Goal: Task Accomplishment & Management: Manage account settings

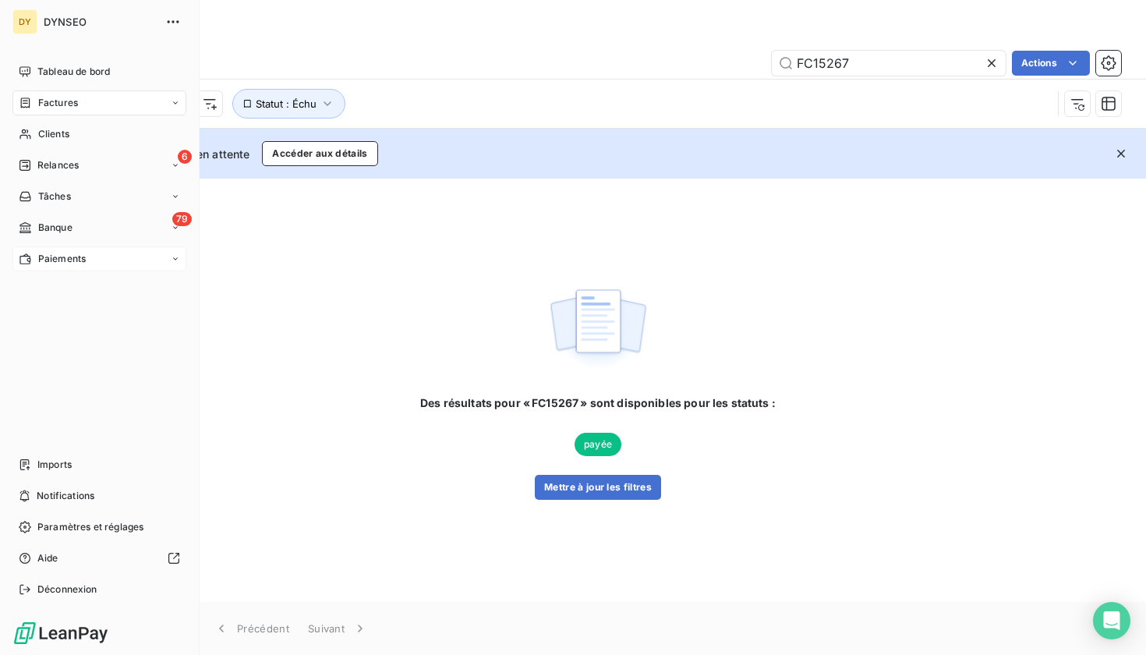
click at [51, 256] on span "Paiements" at bounding box center [62, 259] width 48 height 14
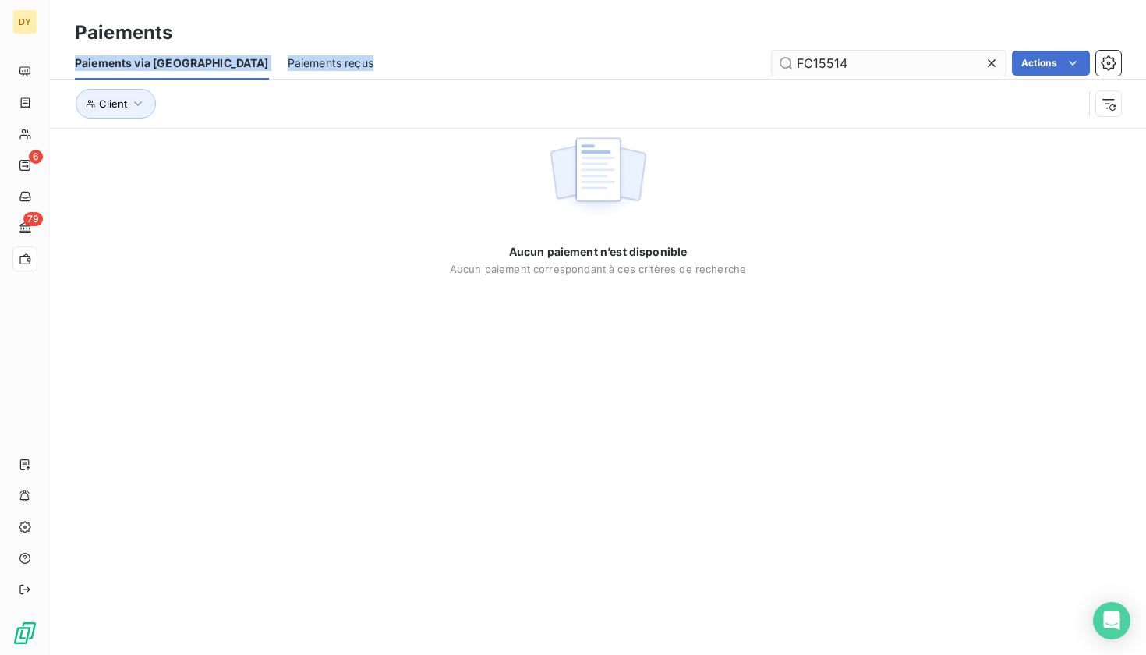
drag, startPoint x: 849, startPoint y: 36, endPoint x: 793, endPoint y: 64, distance: 62.0
click at [793, 64] on div "Paiements Paiements via le Portail Paiements reçus FC15514 Actions Client" at bounding box center [598, 64] width 1096 height 128
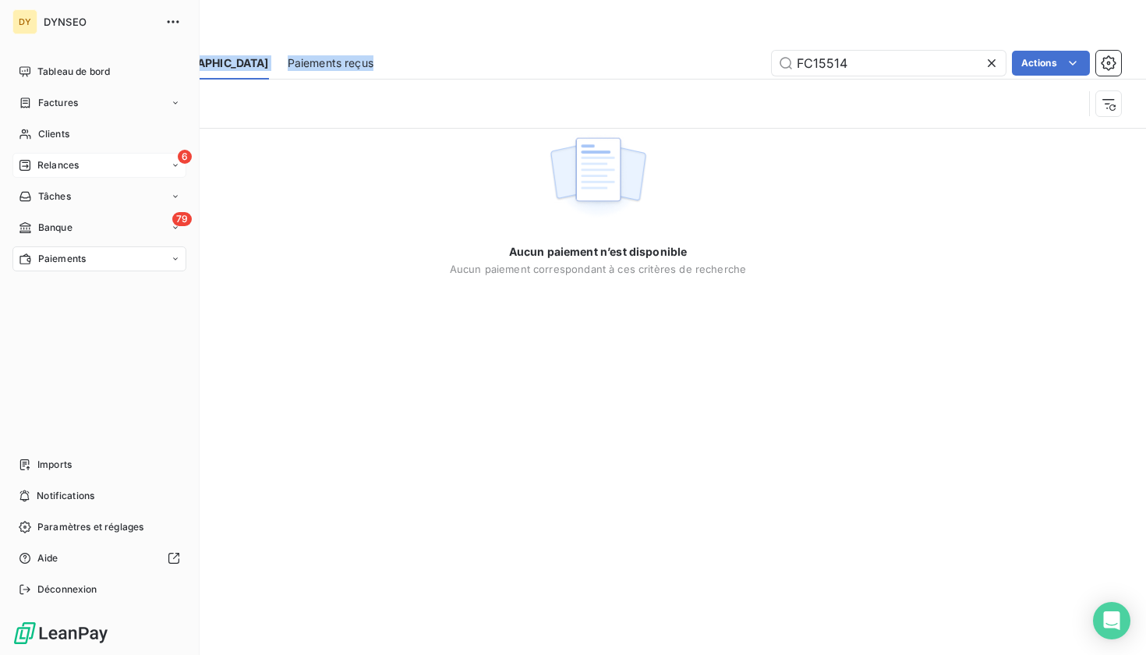
click at [41, 163] on span "Relances" at bounding box center [57, 165] width 41 height 14
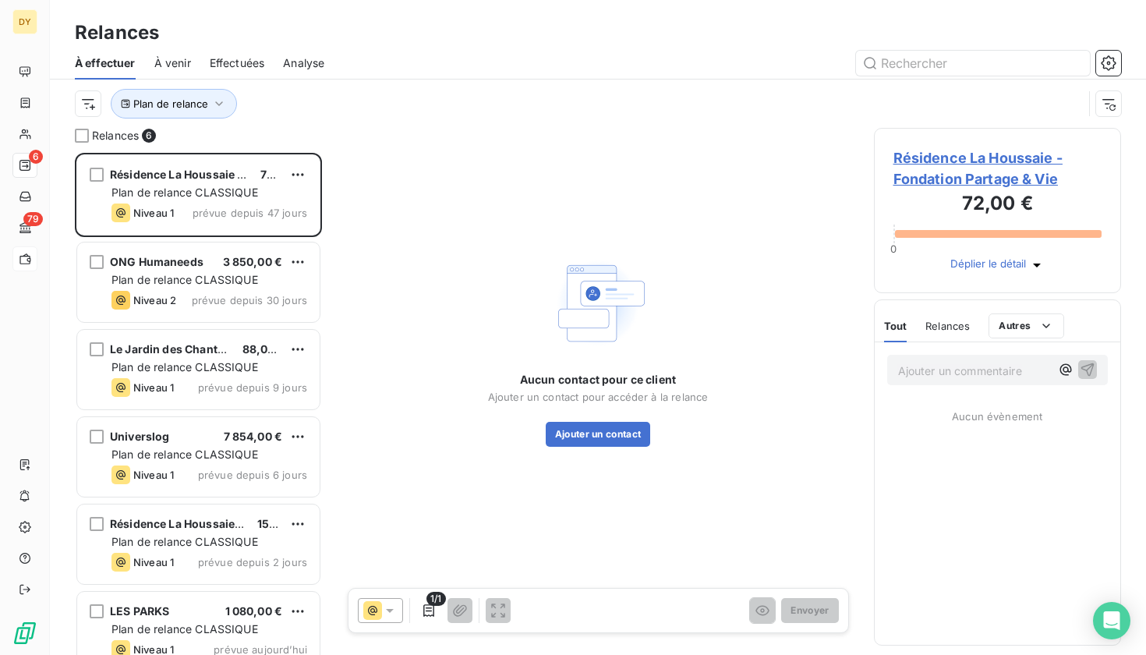
scroll to position [502, 248]
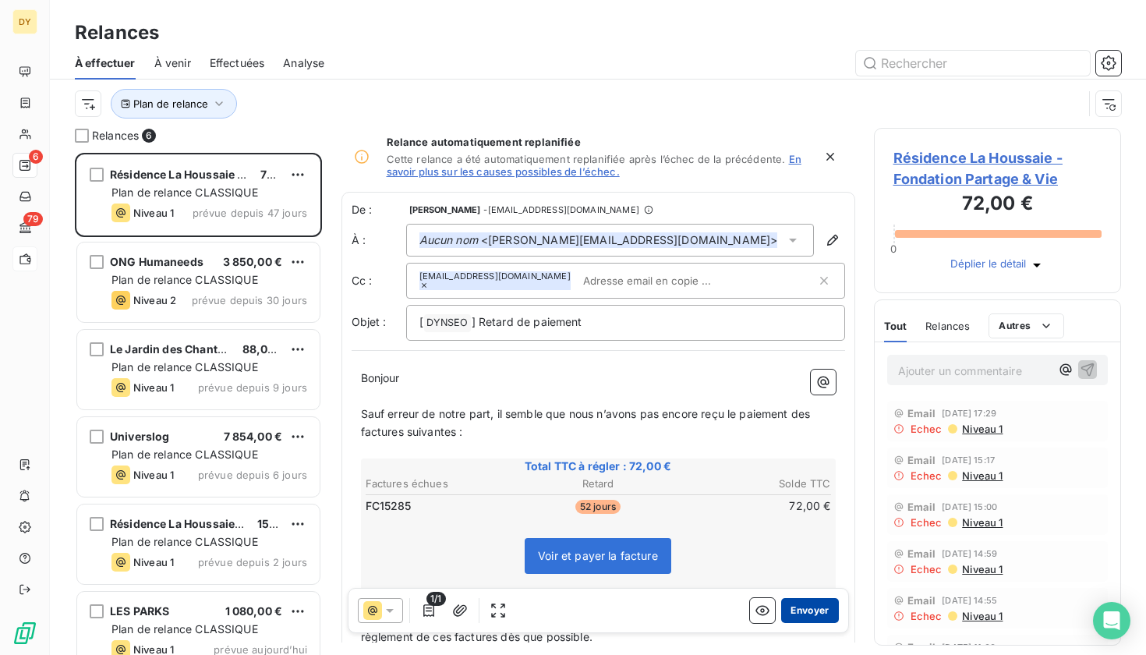
click at [813, 614] on button "Envoyer" at bounding box center [809, 610] width 57 height 25
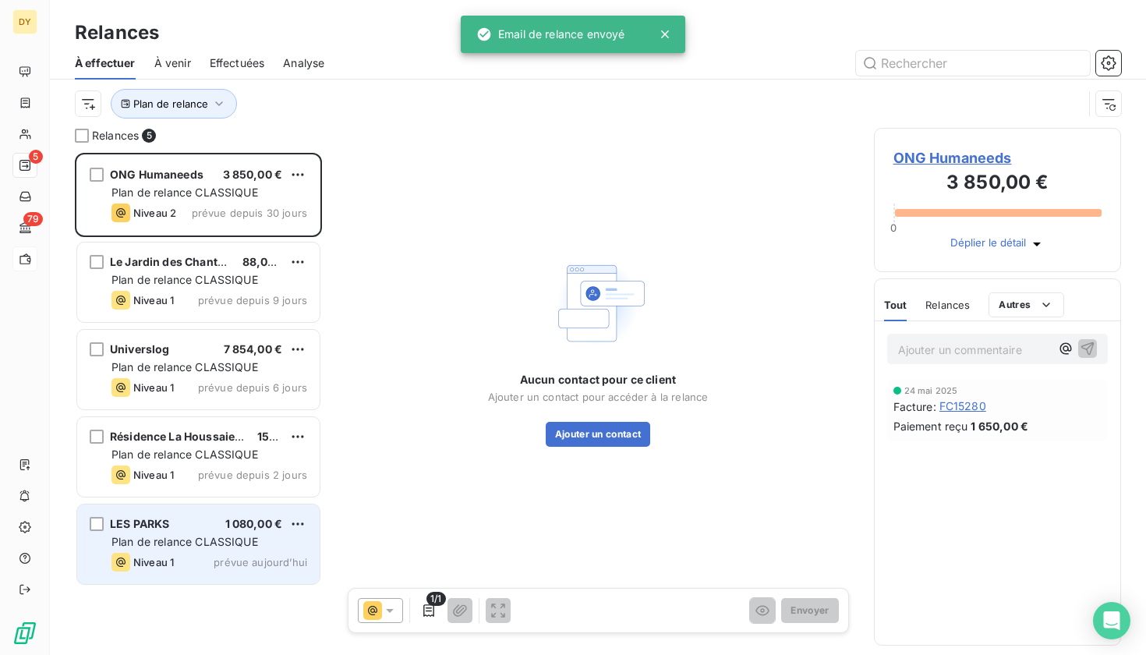
click at [203, 541] on span "Plan de relance CLASSIQUE" at bounding box center [184, 541] width 147 height 13
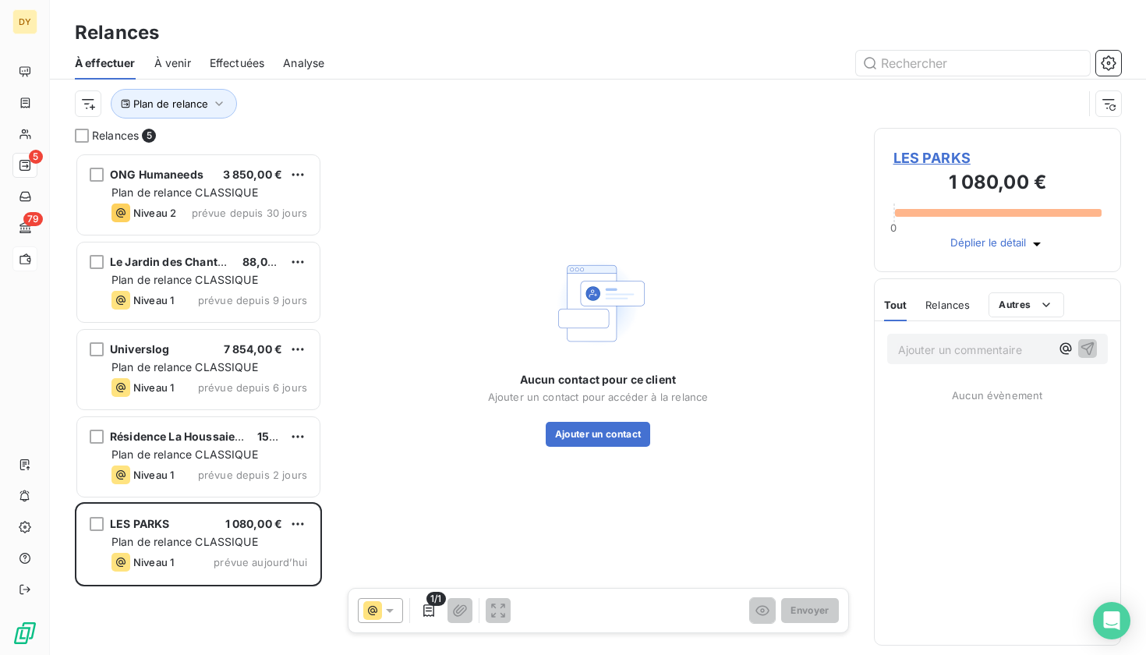
click at [927, 157] on span "LES PARKS" at bounding box center [997, 157] width 209 height 21
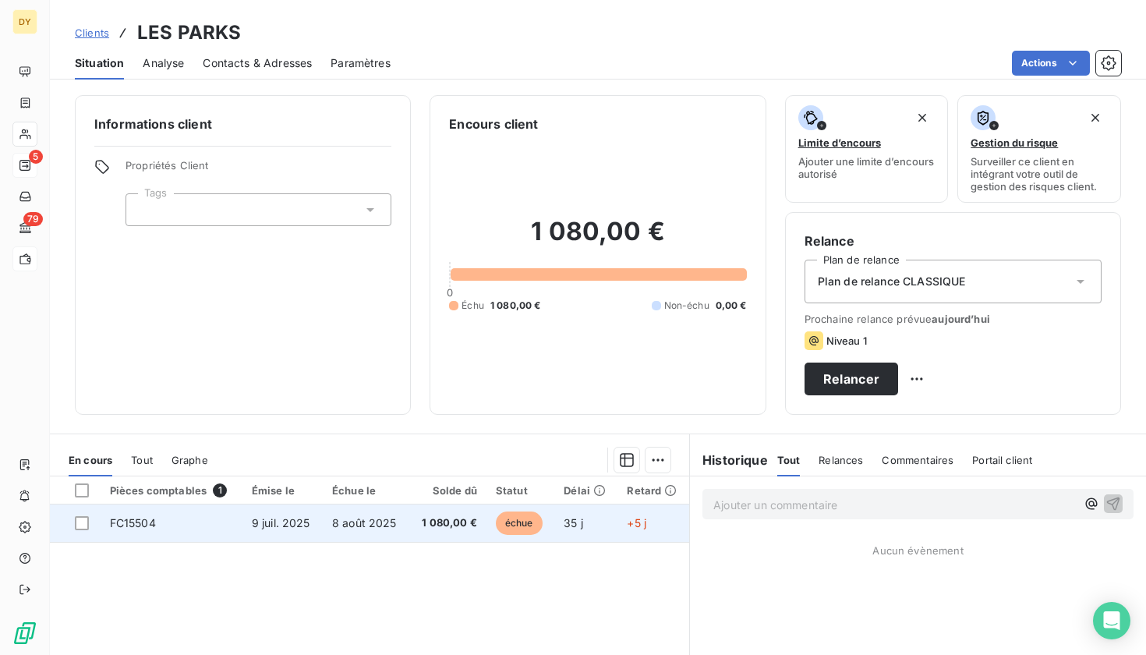
click at [154, 517] on span "FC15504" at bounding box center [133, 522] width 46 height 13
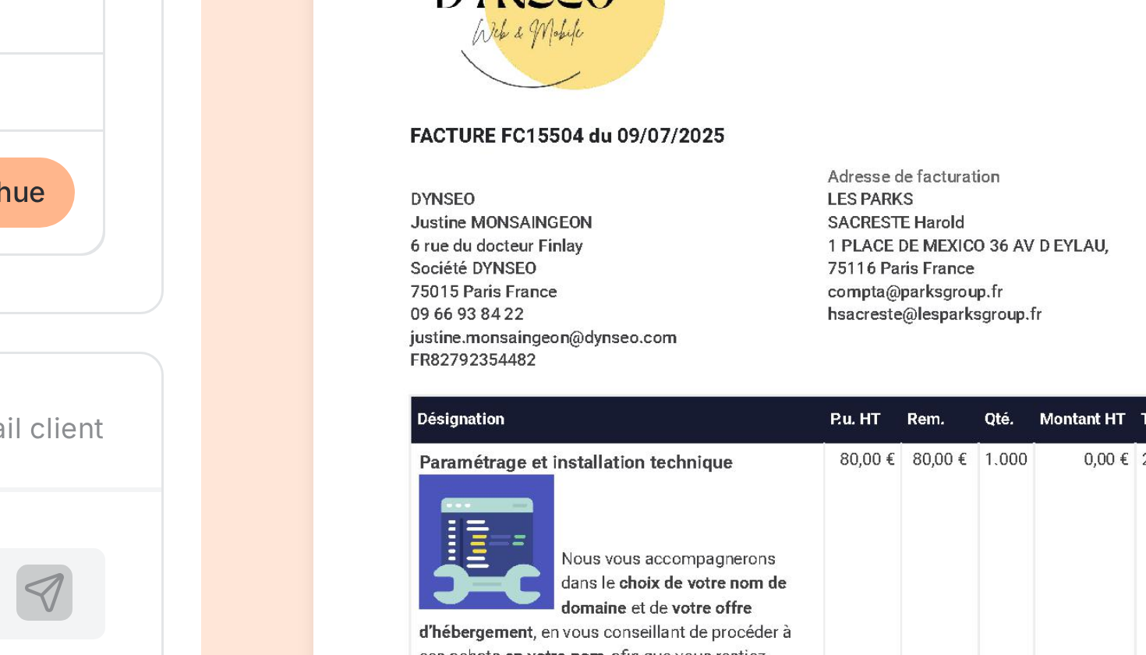
drag, startPoint x: 275, startPoint y: 101, endPoint x: 300, endPoint y: 101, distance: 24.9
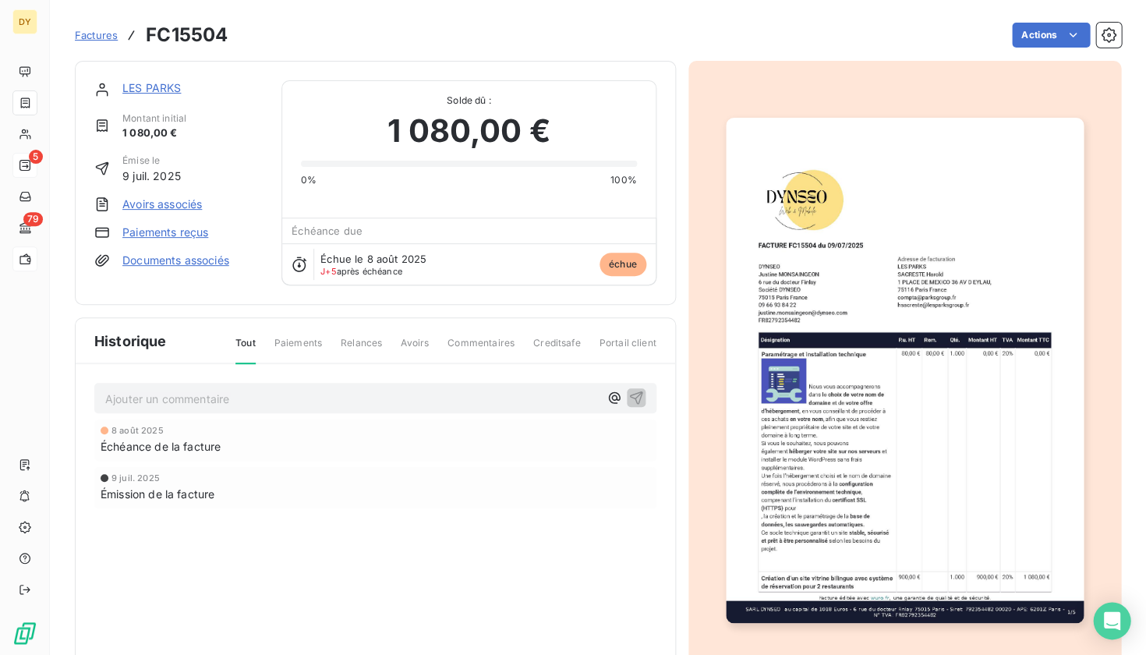
click at [158, 87] on link "LES PARKS" at bounding box center [151, 87] width 58 height 13
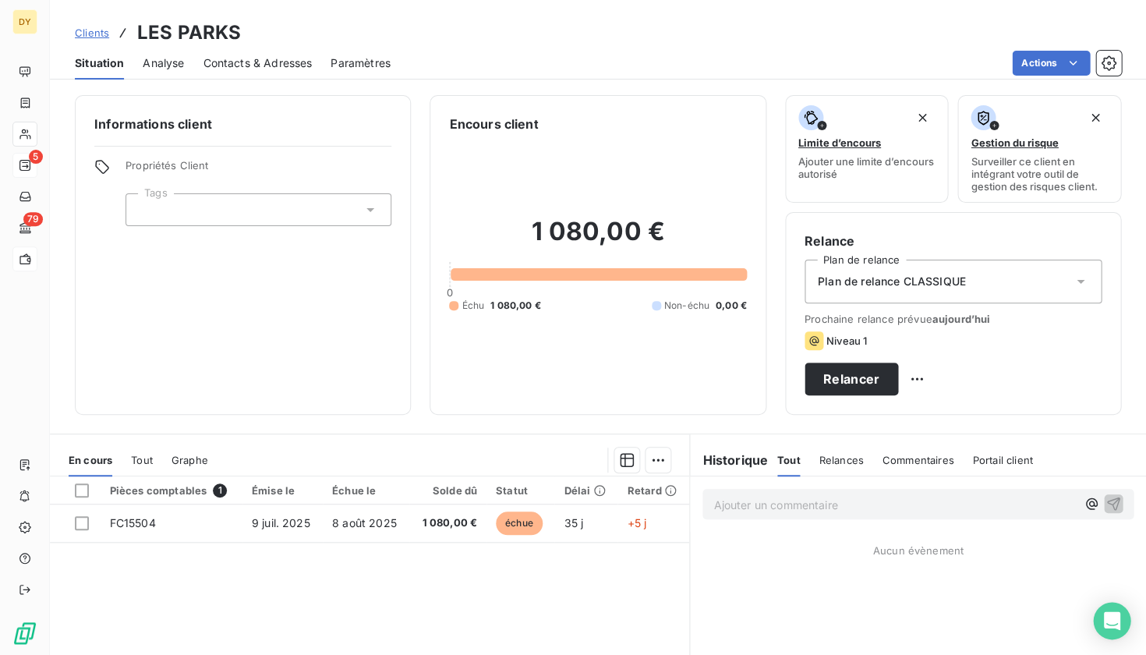
click at [300, 65] on span "Contacts & Adresses" at bounding box center [257, 63] width 109 height 16
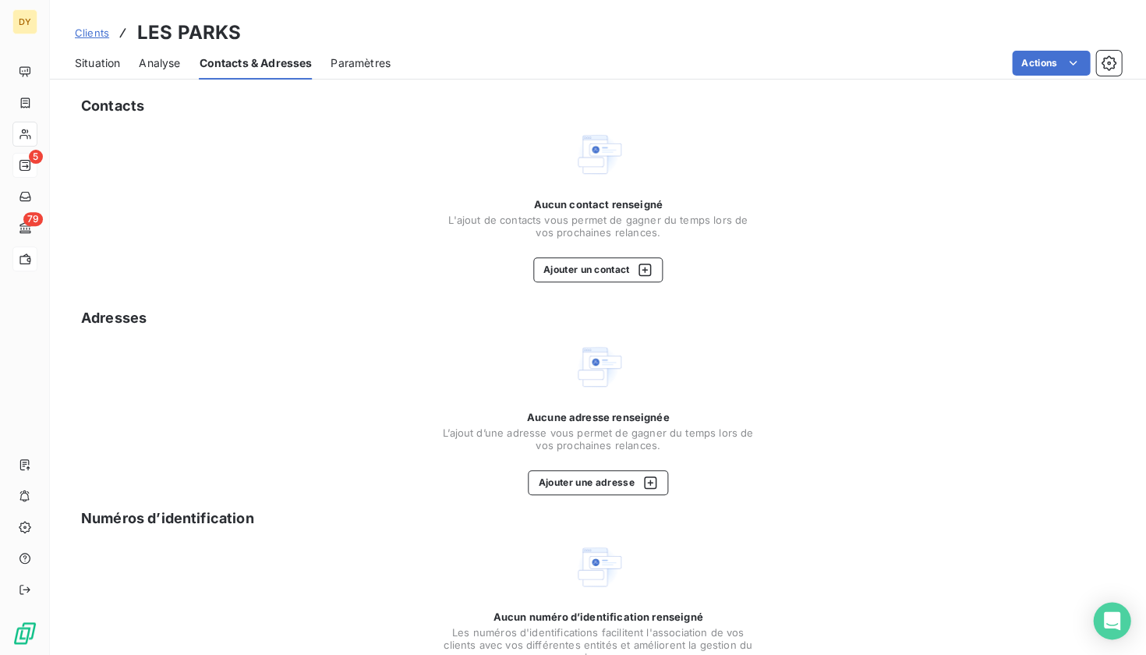
click at [609, 286] on div "Contacts Aucun contact renseigné L'ajout de contacts vous permet de gagner du t…" at bounding box center [598, 409] width 1096 height 646
click at [609, 261] on button "Ajouter un contact" at bounding box center [598, 269] width 130 height 25
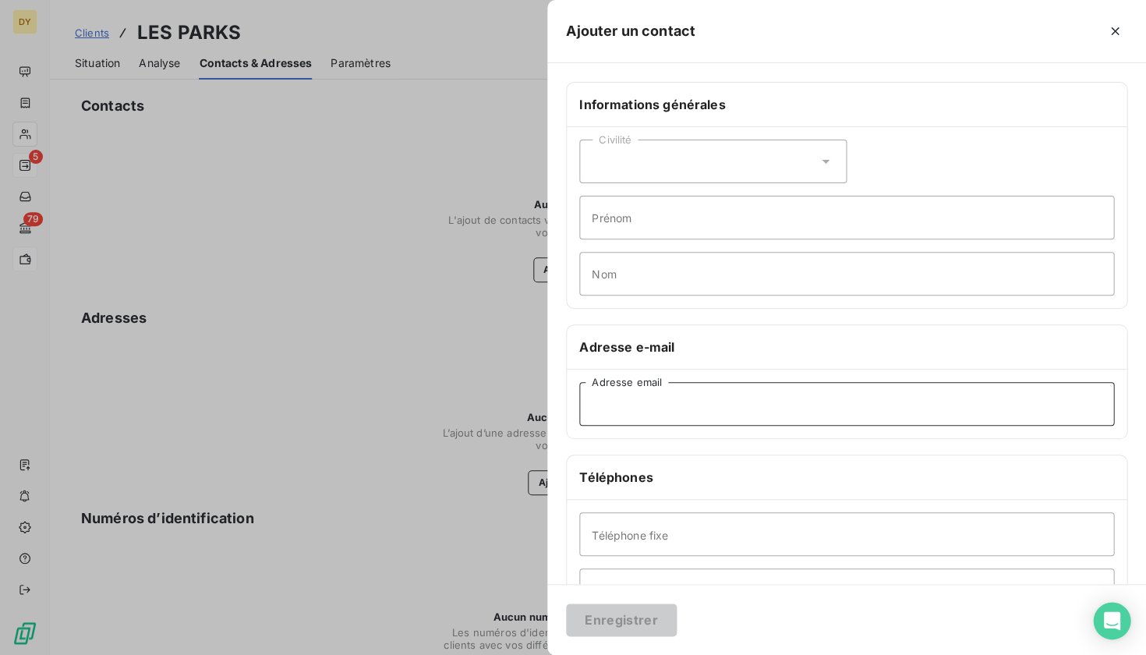
paste input "[EMAIL_ADDRESS][DOMAIN_NAME]"
type input "[EMAIL_ADDRESS][DOMAIN_NAME]"
click at [604, 624] on button "Enregistrer" at bounding box center [621, 619] width 111 height 33
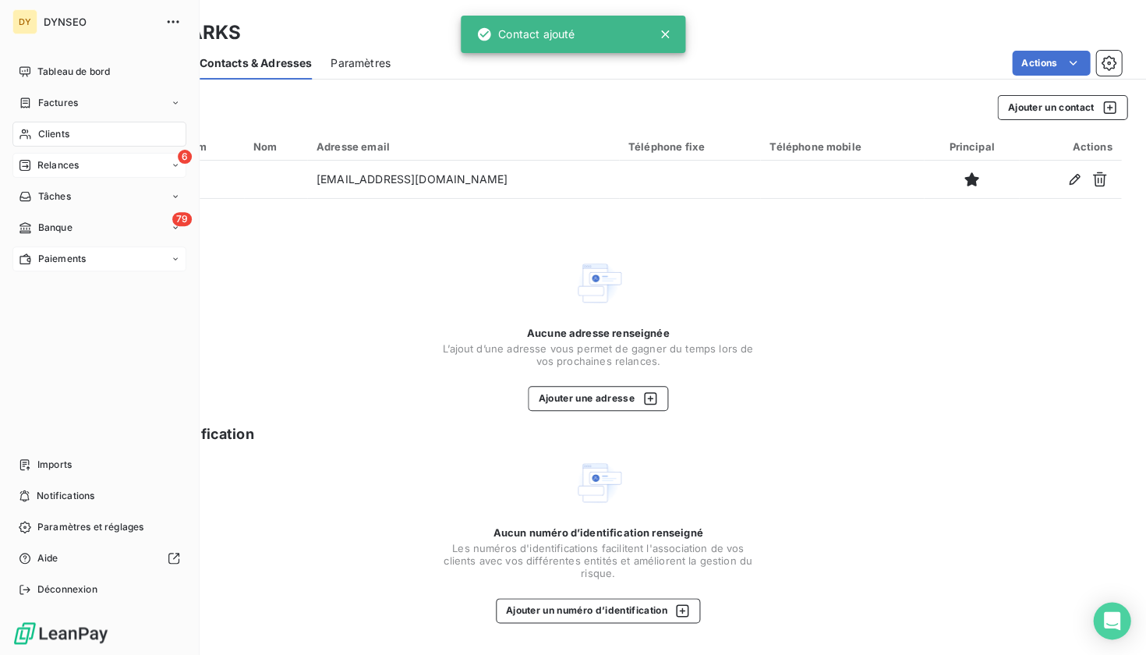
click at [47, 170] on span "Relances" at bounding box center [57, 165] width 41 height 14
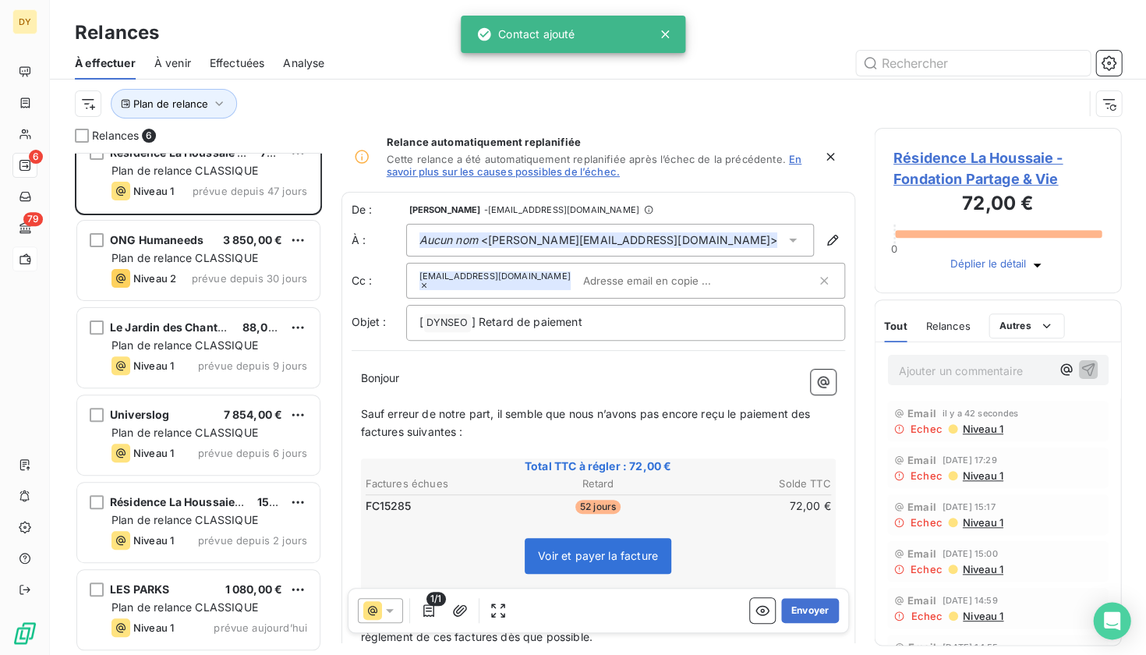
scroll to position [23, 0]
click at [239, 509] on div "Résidence La Houssaie - Fondation Partage & Vie 72,00 € Plan de relance CLASSIQ…" at bounding box center [198, 404] width 247 height 502
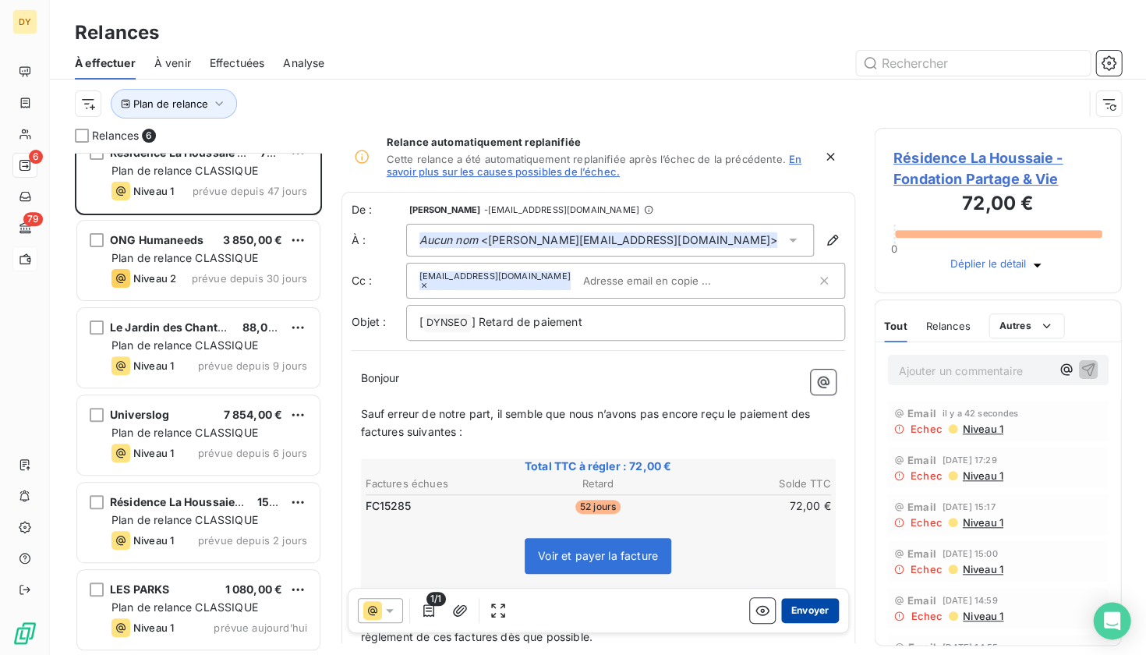
click at [825, 610] on button "Envoyer" at bounding box center [809, 610] width 57 height 25
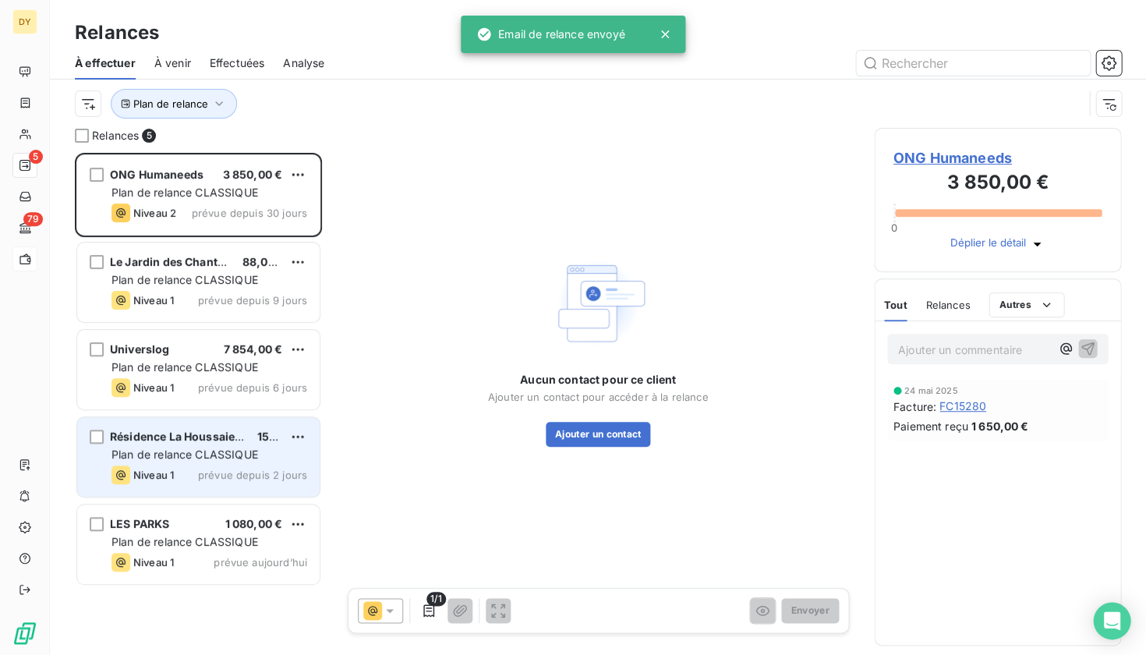
click at [224, 447] on span "Plan de relance CLASSIQUE" at bounding box center [184, 453] width 147 height 13
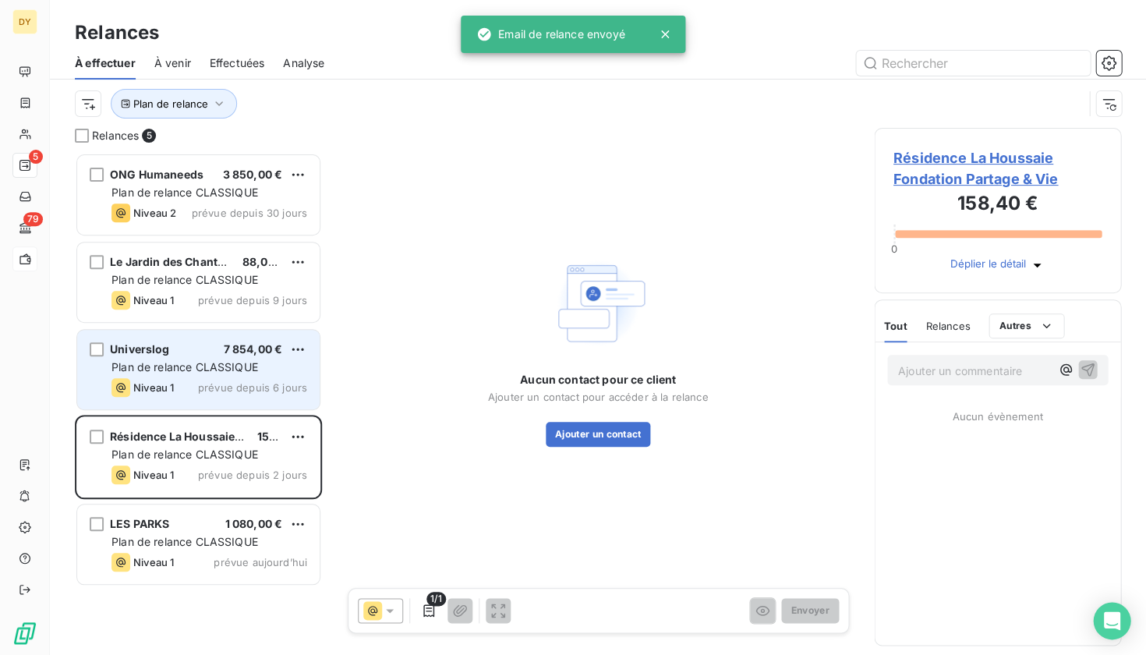
click at [185, 358] on div "Universlog 7 854,00 € Plan de relance CLASSIQUE Niveau 1 prévue depuis 6 jours" at bounding box center [198, 369] width 242 height 79
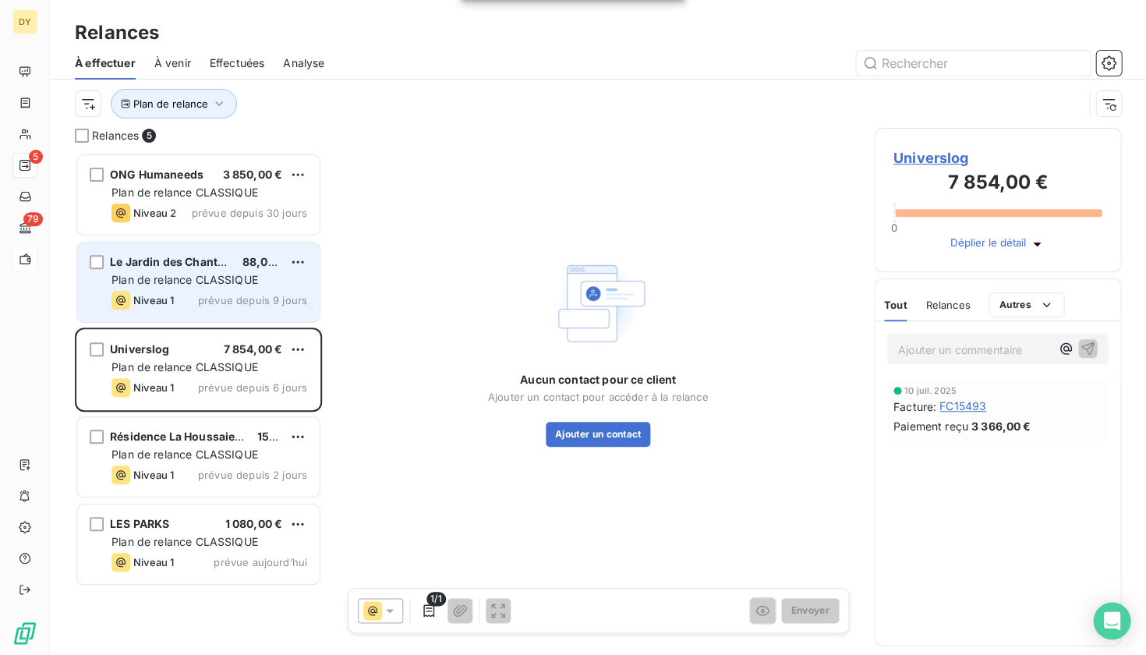
click at [199, 283] on span "Plan de relance CLASSIQUE" at bounding box center [184, 279] width 147 height 13
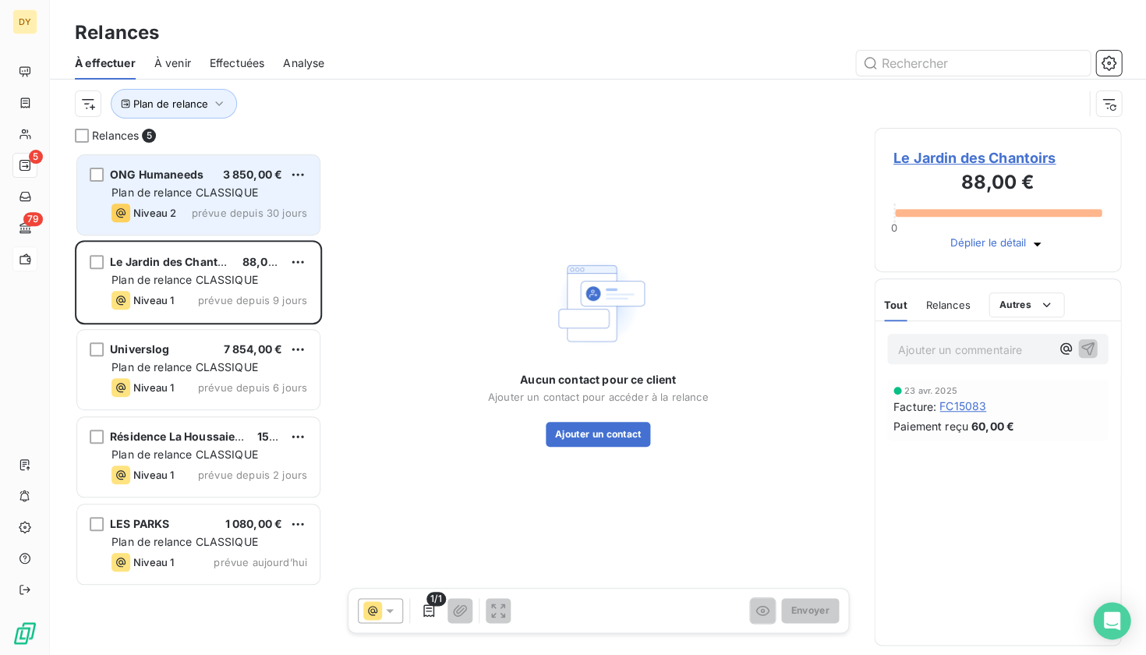
click at [220, 184] on div "ONG Humaneeds 3 850,00 € Plan de relance CLASSIQUE Niveau 2 prévue depuis 30 jo…" at bounding box center [198, 194] width 242 height 79
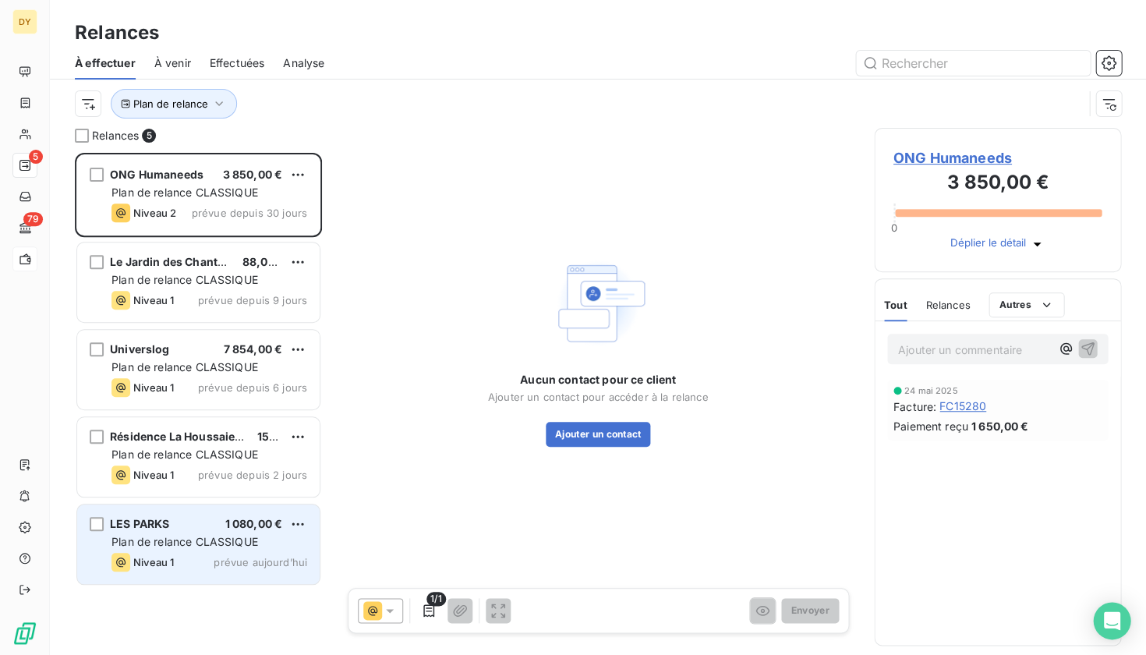
click at [214, 538] on span "Plan de relance CLASSIQUE" at bounding box center [184, 541] width 147 height 13
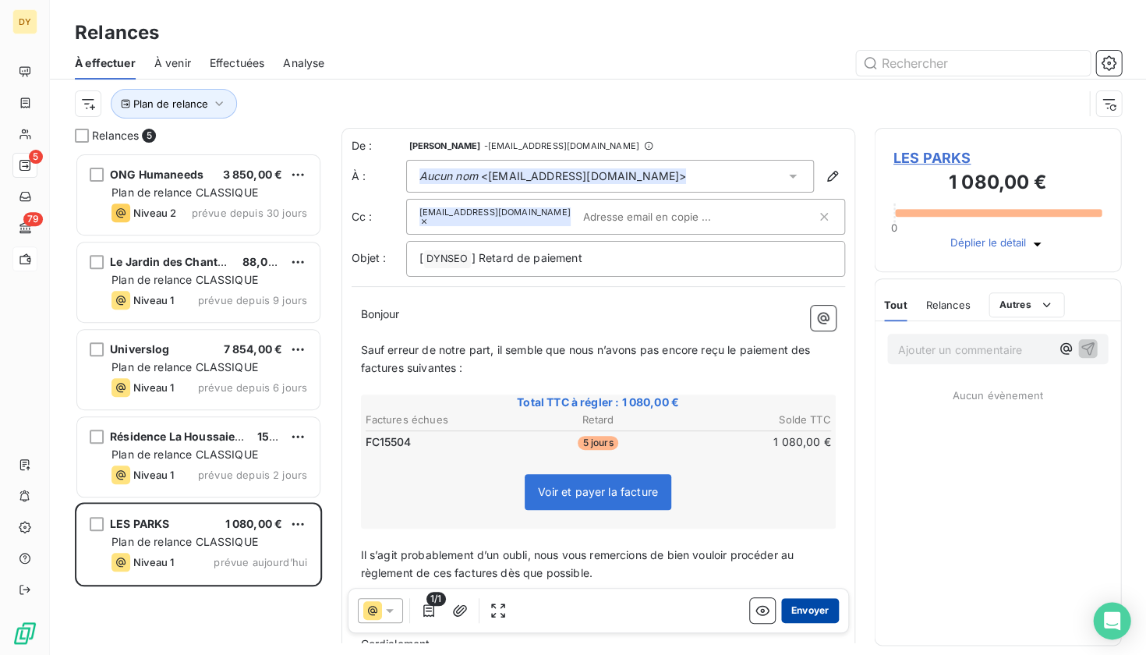
click at [830, 606] on button "Envoyer" at bounding box center [809, 610] width 57 height 25
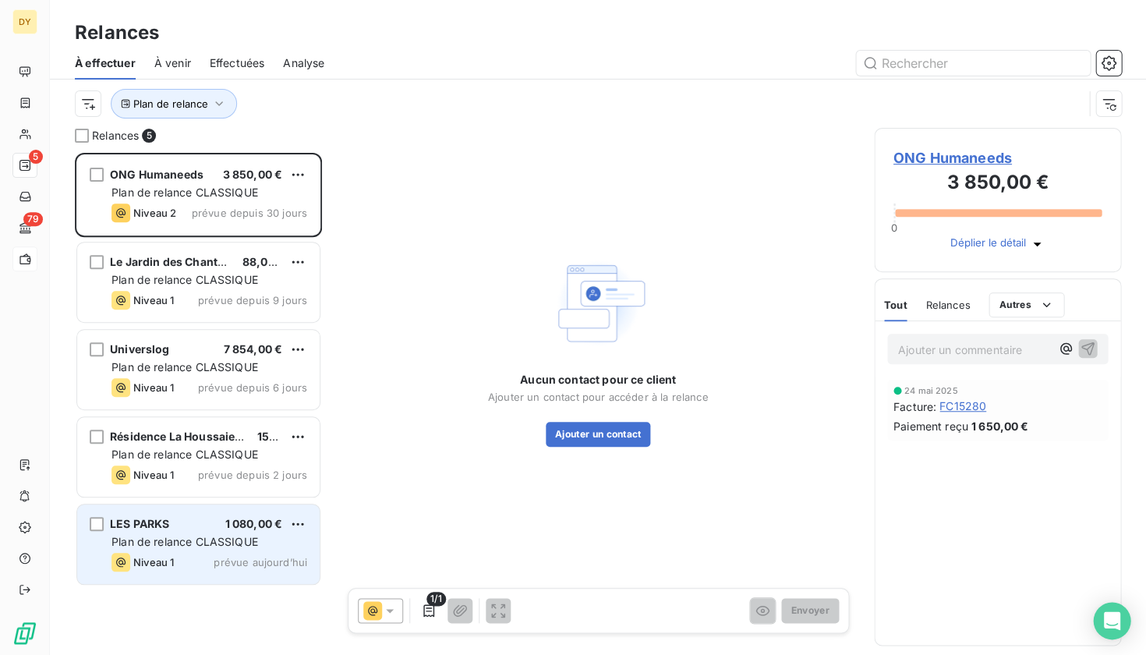
click at [209, 529] on div "LES PARKS 1 080,00 €" at bounding box center [209, 524] width 196 height 14
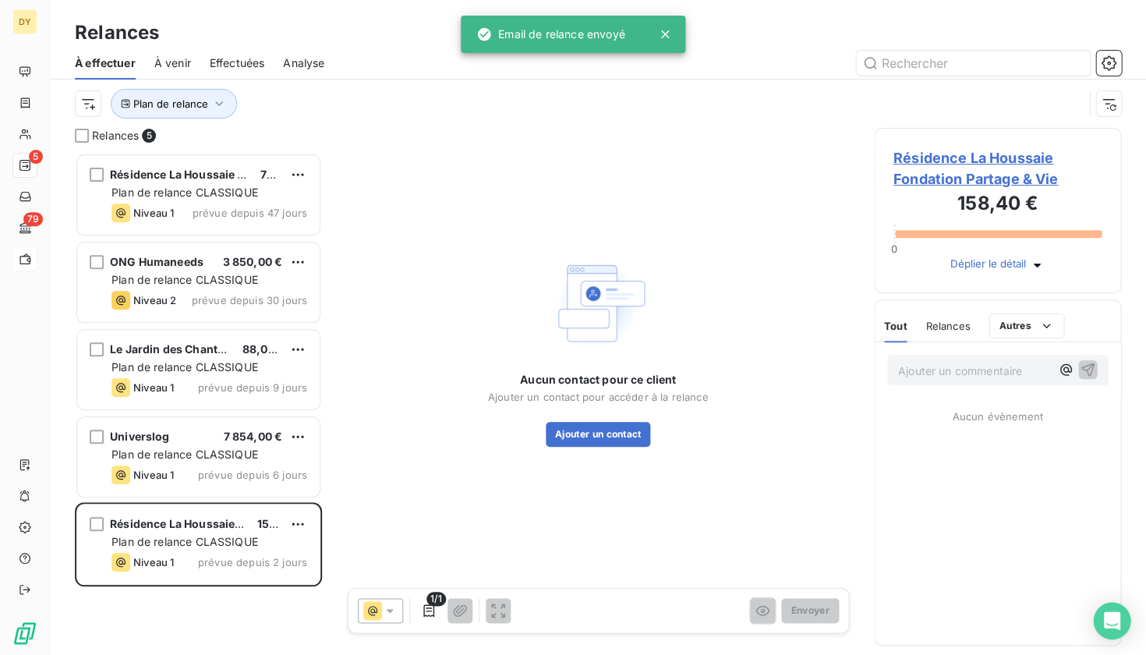
click at [959, 168] on span "Résidence La Houssaie Fondation Partage & Vie" at bounding box center [997, 168] width 209 height 42
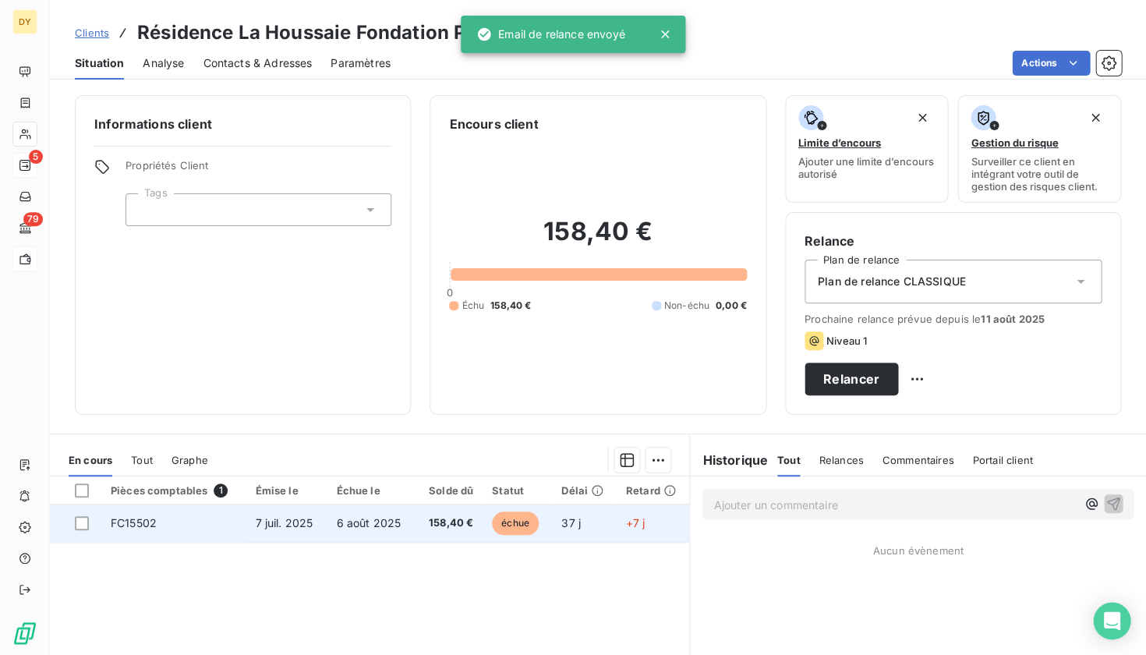
click at [283, 530] on td "7 juil. 2025" at bounding box center [285, 522] width 81 height 37
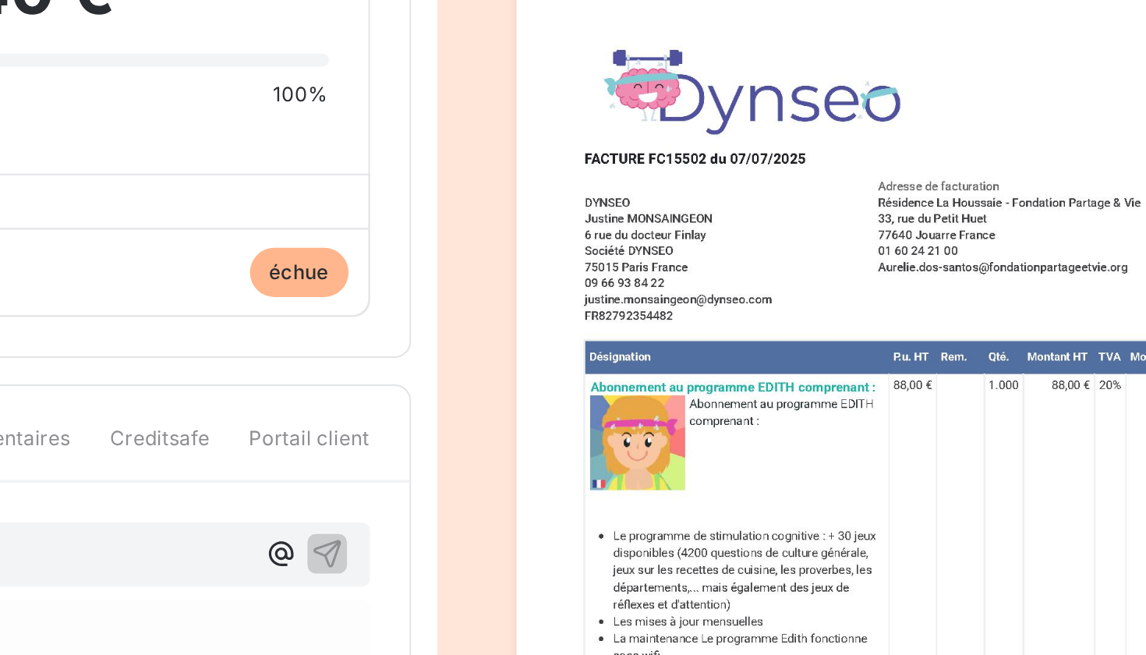
drag, startPoint x: 417, startPoint y: 120, endPoint x: 431, endPoint y: 119, distance: 14.0
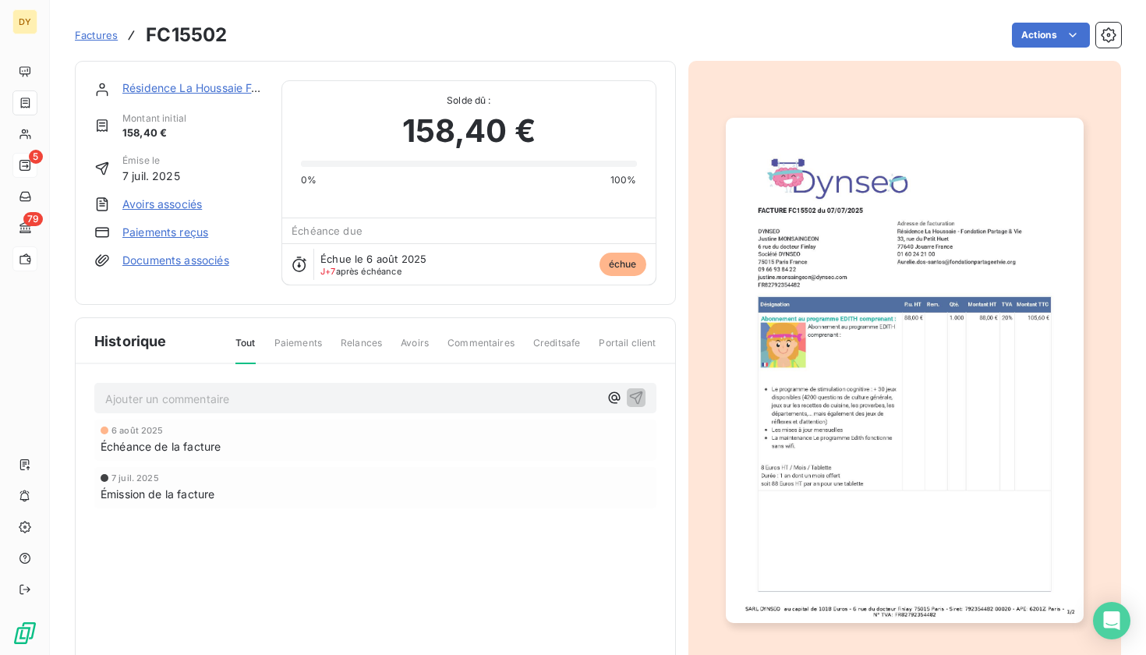
click at [209, 91] on link "Résidence La Houssaie Fondation Partage & Vie" at bounding box center [246, 87] width 249 height 13
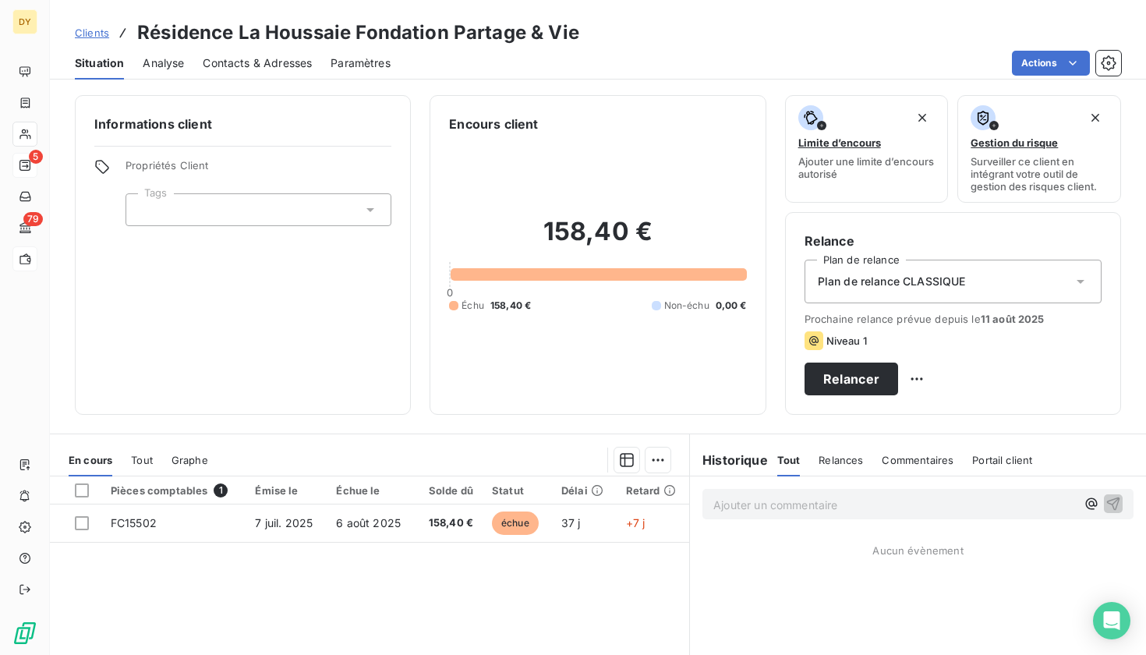
click at [232, 63] on span "Contacts & Adresses" at bounding box center [257, 63] width 109 height 16
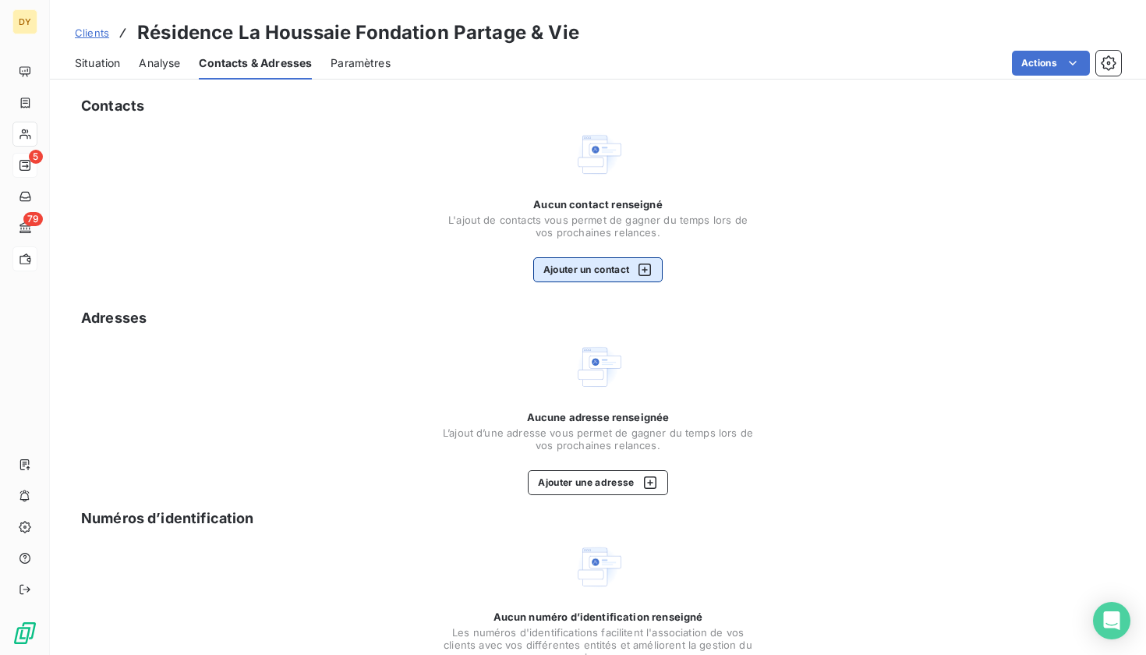
click at [567, 267] on button "Ajouter un contact" at bounding box center [598, 269] width 130 height 25
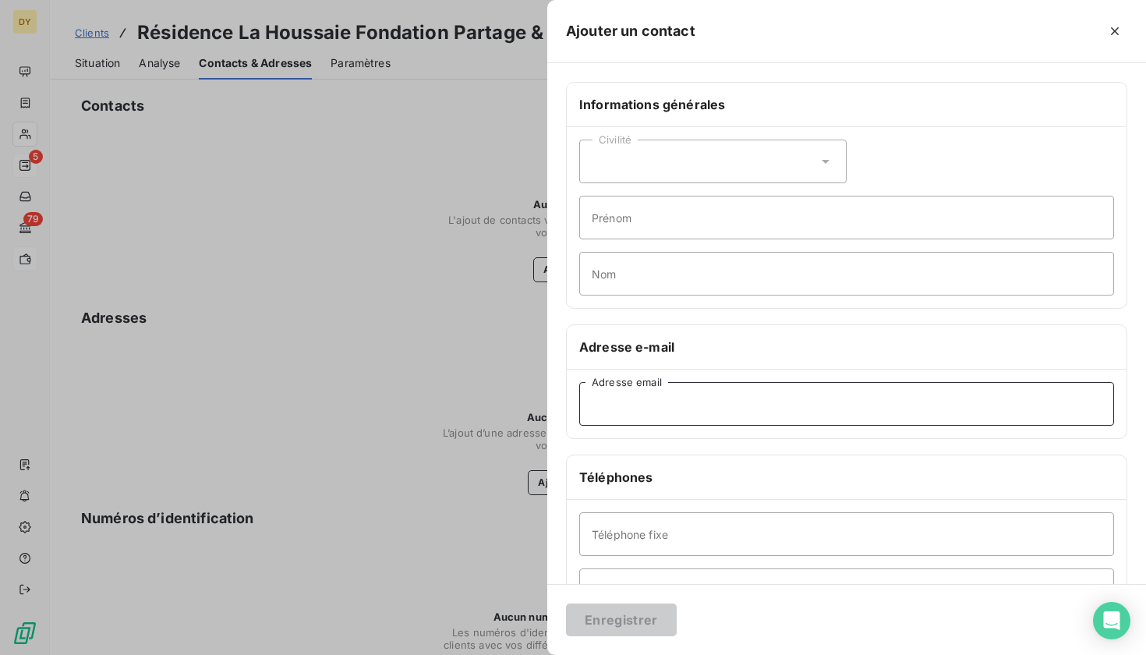
paste input "[PERSON_NAME][EMAIL_ADDRESS][DOMAIN_NAME]"
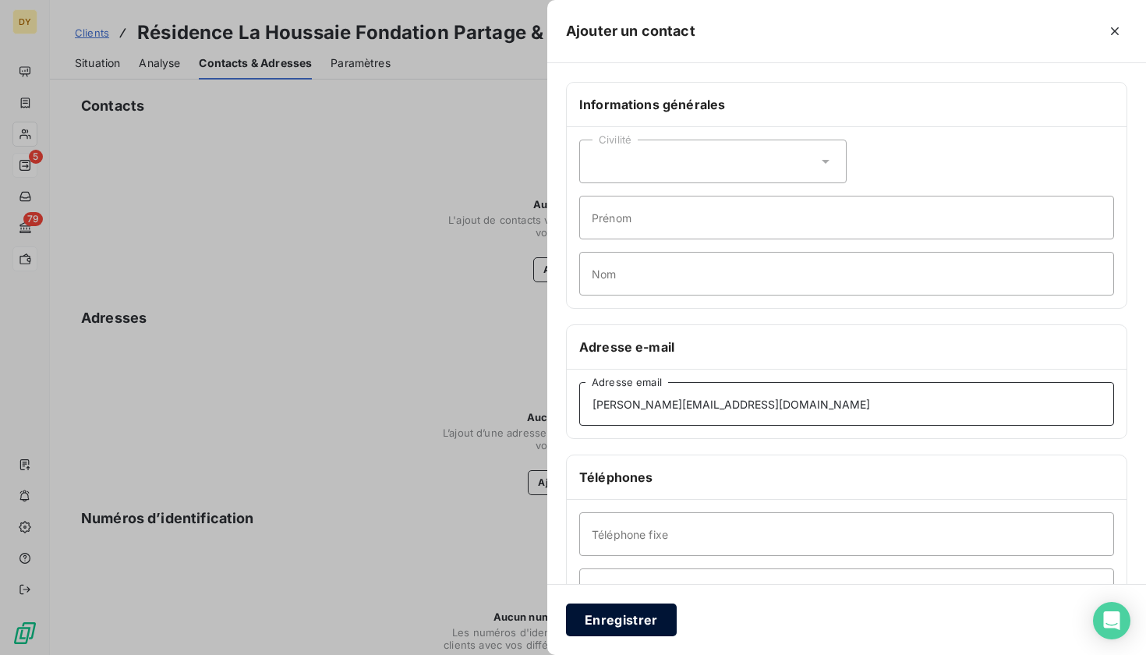
type input "[PERSON_NAME][EMAIL_ADDRESS][DOMAIN_NAME]"
click at [610, 616] on button "Enregistrer" at bounding box center [621, 619] width 111 height 33
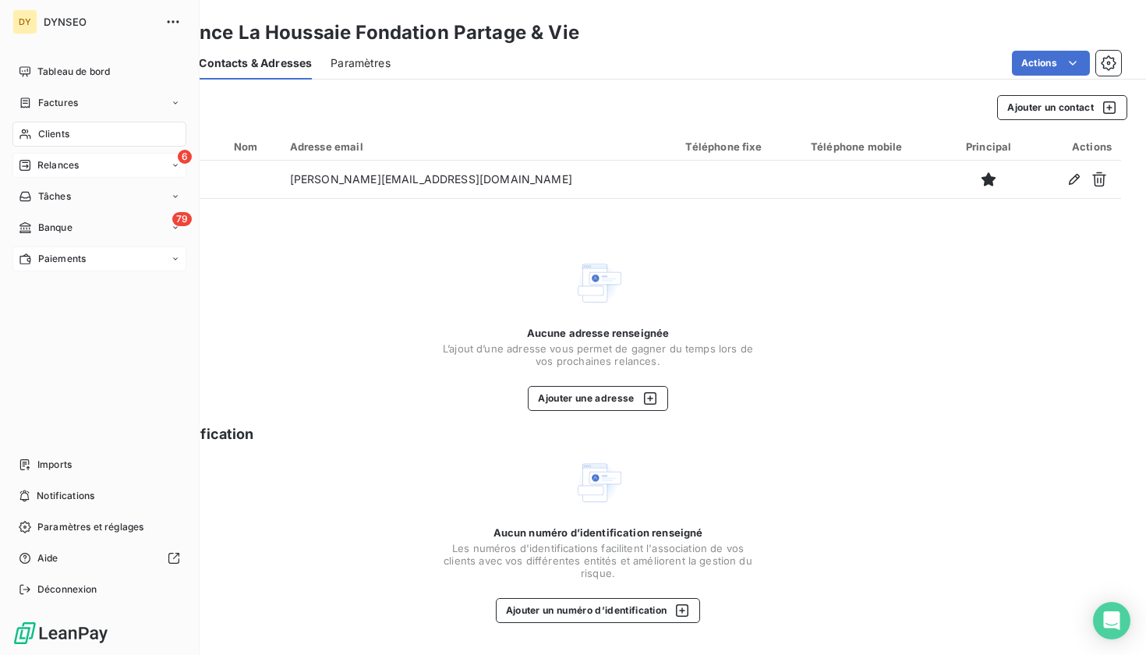
click at [30, 164] on icon at bounding box center [24, 165] width 11 height 11
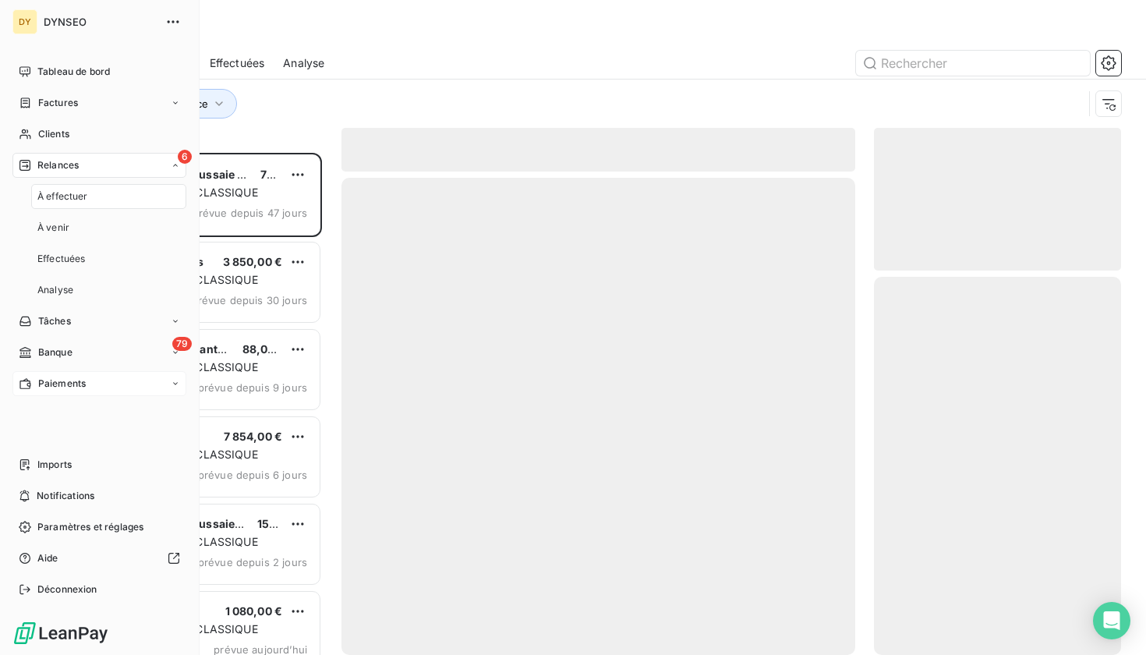
scroll to position [502, 248]
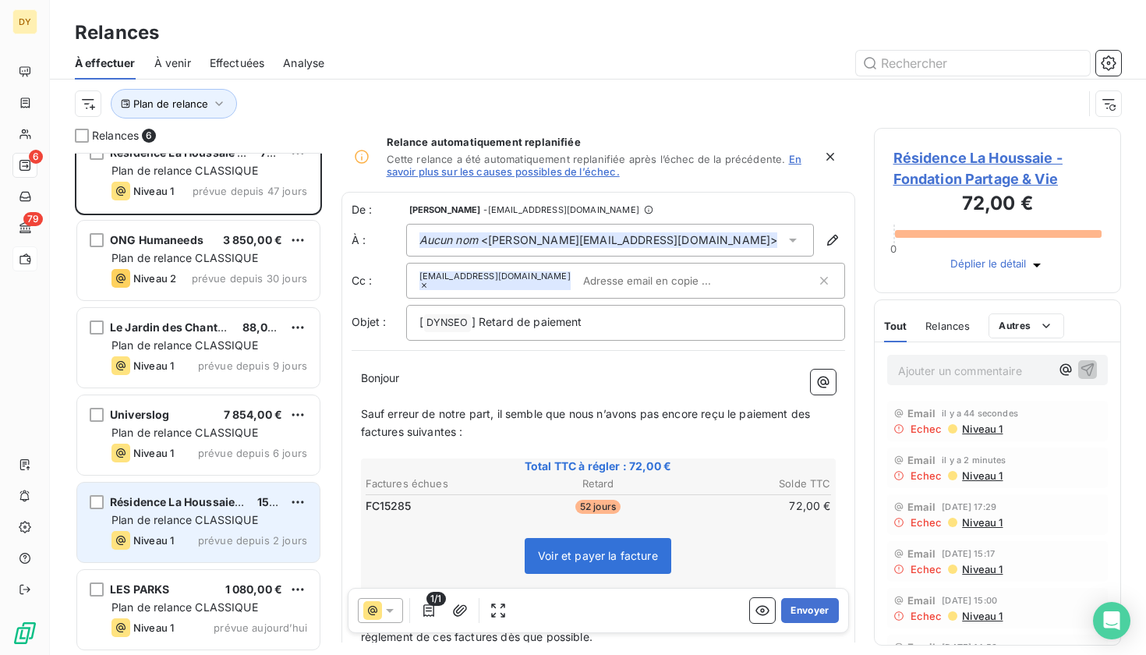
click at [207, 526] on div "Résidence La Houssaie - Fondation Partage & Vie 72,00 € Plan de relance CLASSIQ…" at bounding box center [198, 404] width 247 height 502
click at [210, 517] on span "Plan de relance CLASSIQUE" at bounding box center [184, 519] width 147 height 13
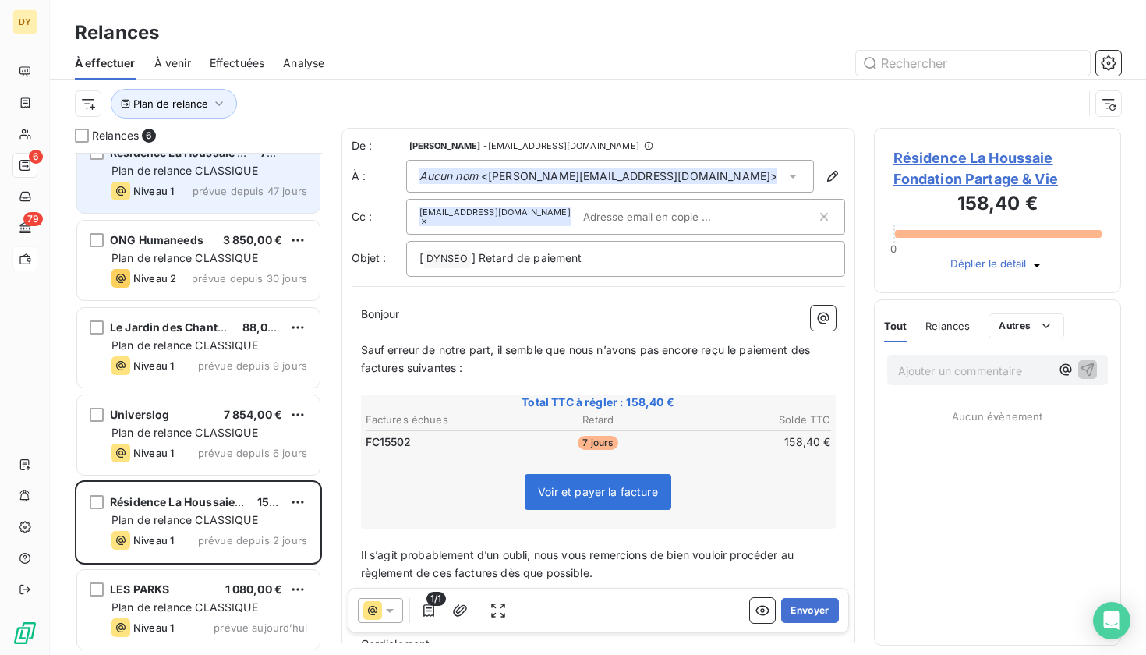
click at [192, 186] on div "Niveau 1 prévue depuis 47 jours" at bounding box center [209, 191] width 196 height 19
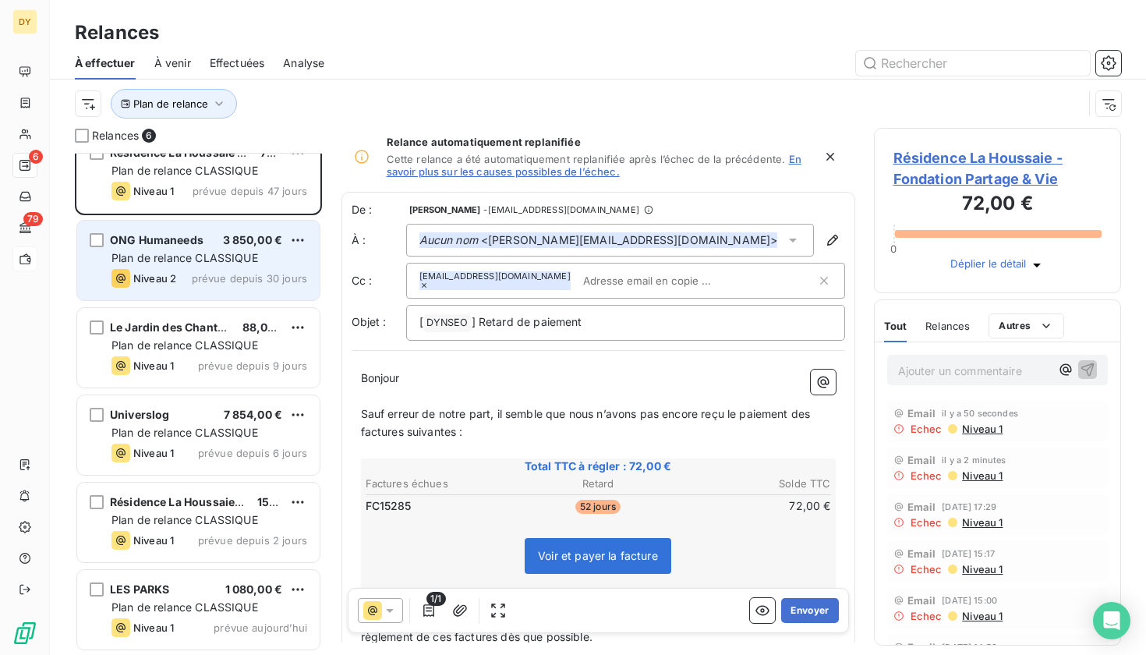
click at [217, 258] on span "Plan de relance CLASSIQUE" at bounding box center [184, 257] width 147 height 13
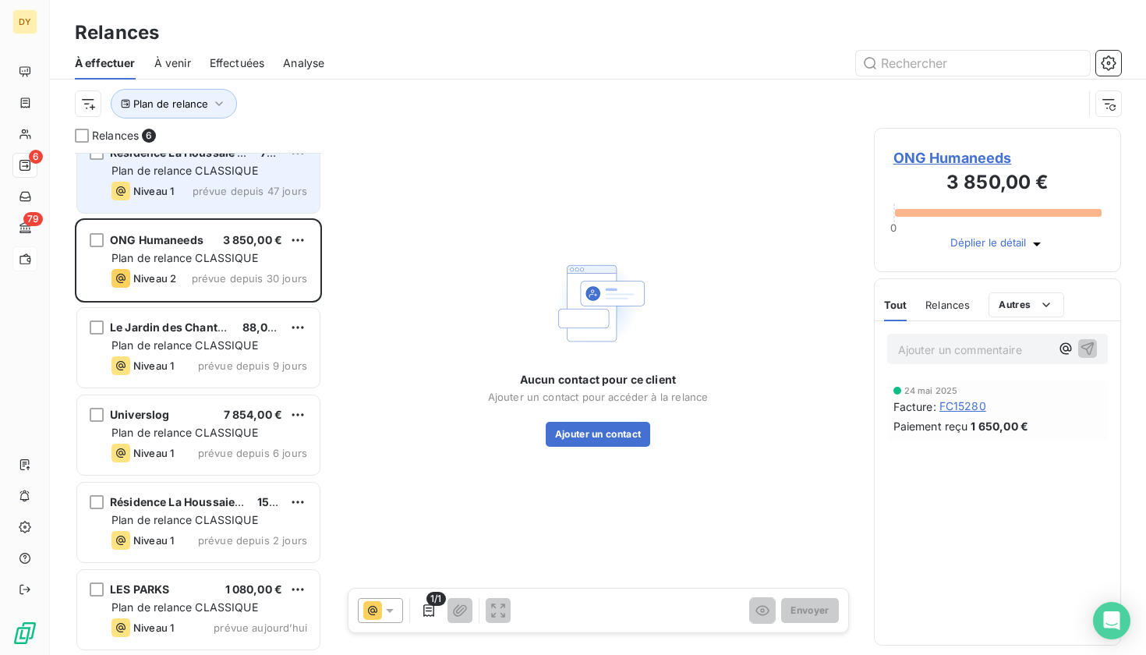
click at [257, 188] on span "prévue depuis 47 jours" at bounding box center [249, 191] width 115 height 12
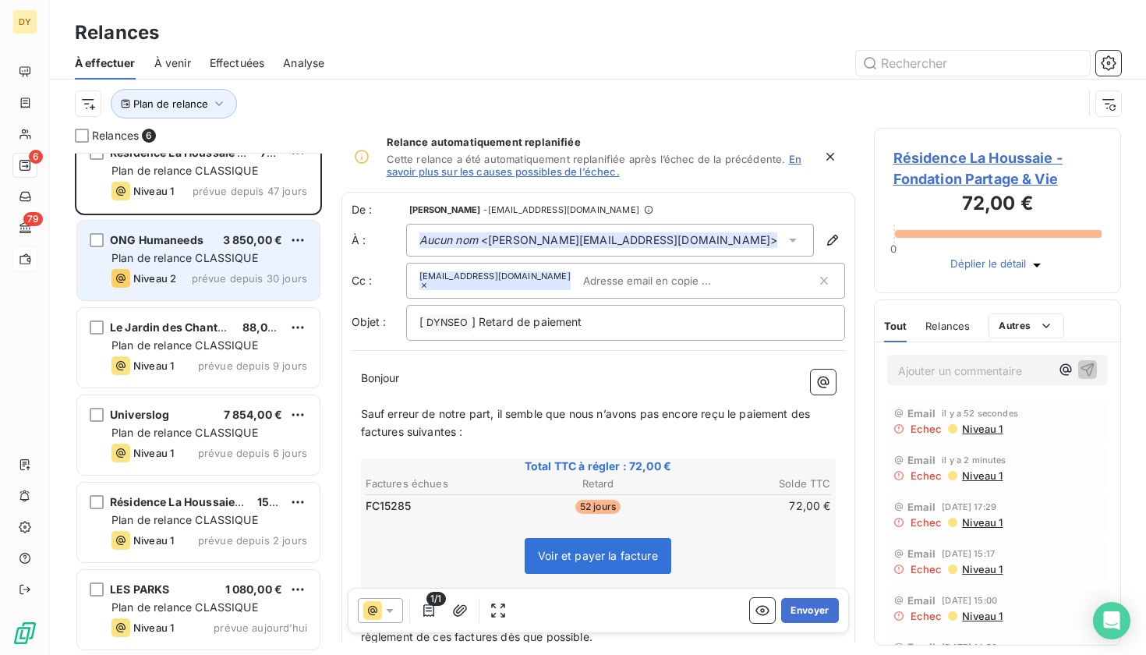
click at [221, 254] on span "Plan de relance CLASSIQUE" at bounding box center [184, 257] width 147 height 13
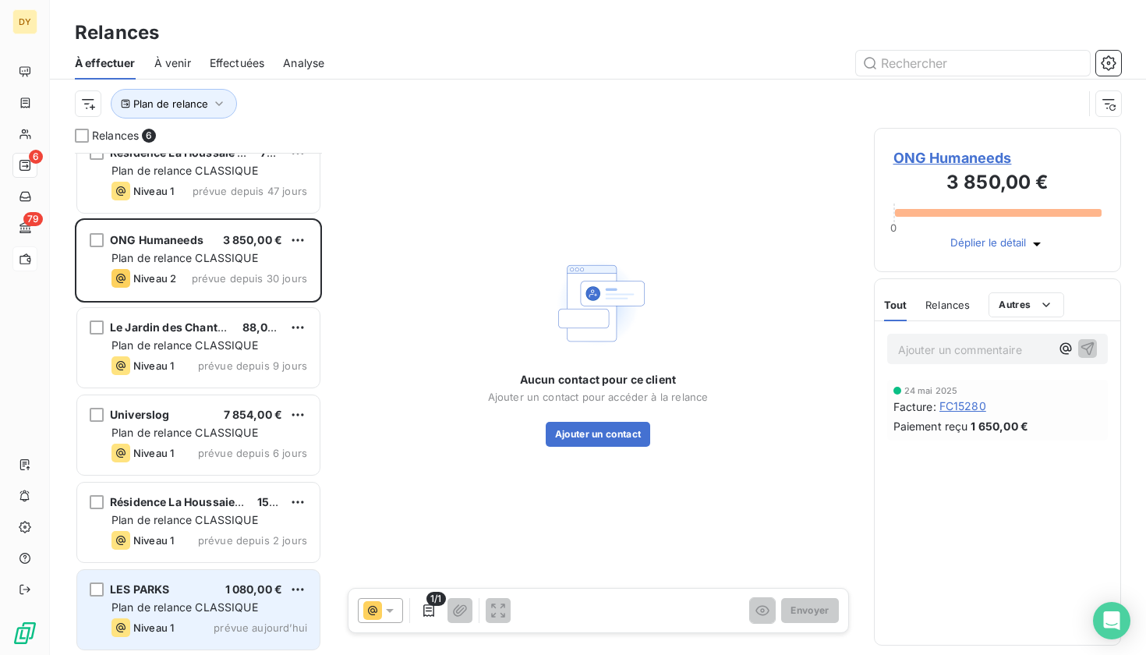
click at [246, 629] on span "prévue aujourd’hui" at bounding box center [261, 627] width 94 height 12
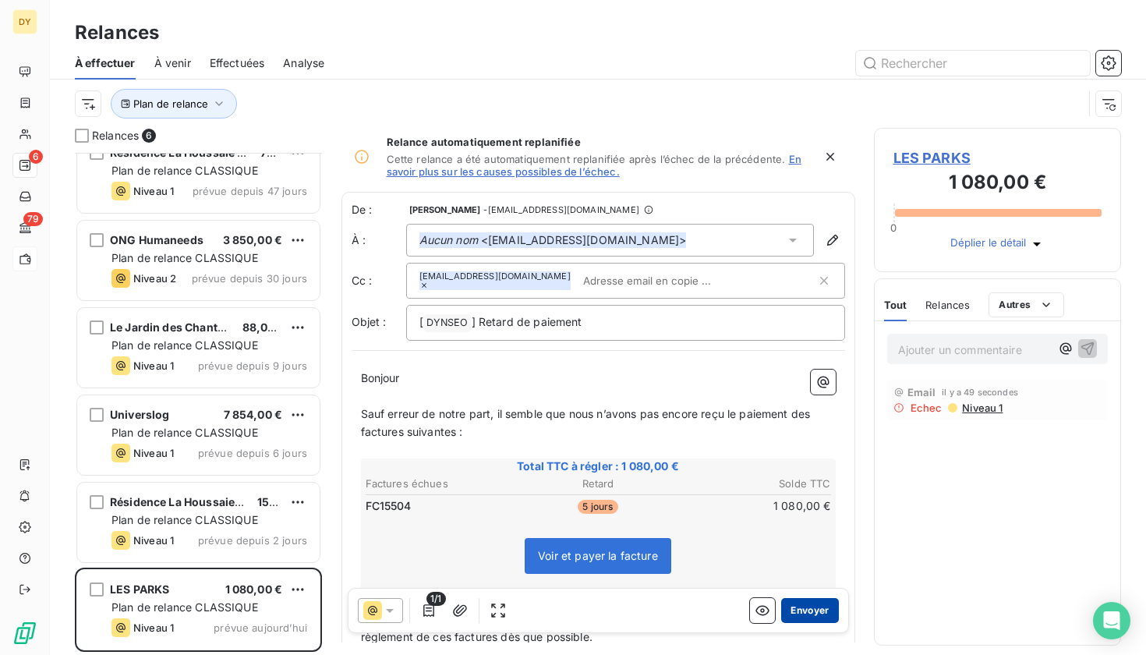
click at [821, 606] on button "Envoyer" at bounding box center [809, 610] width 57 height 25
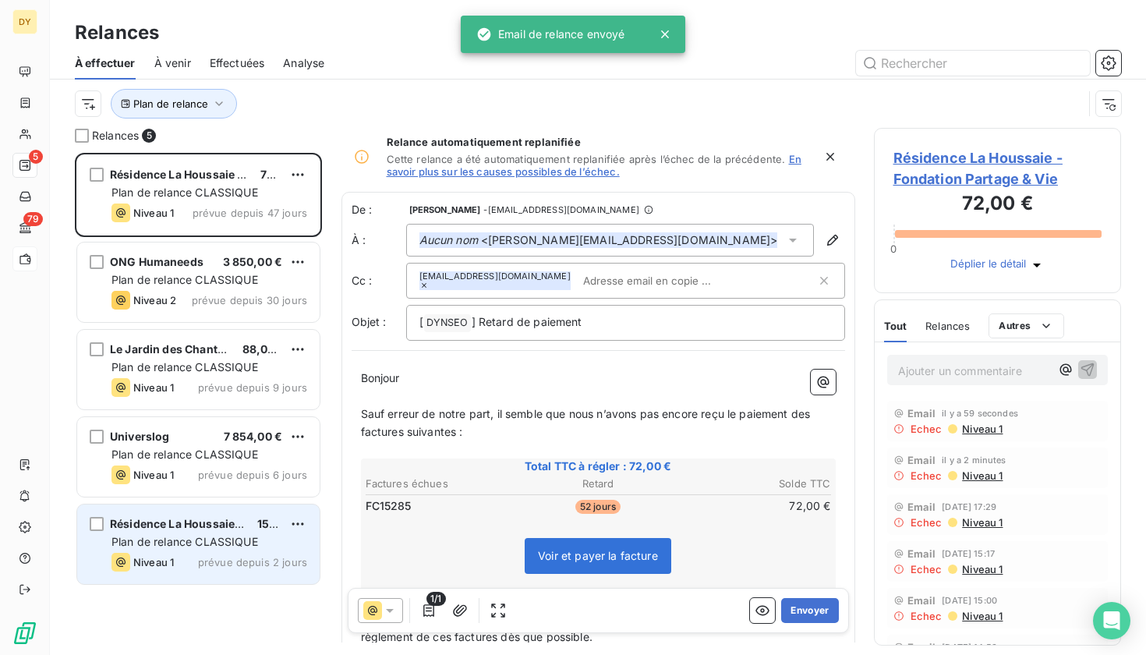
click at [207, 540] on span "Plan de relance CLASSIQUE" at bounding box center [184, 541] width 147 height 13
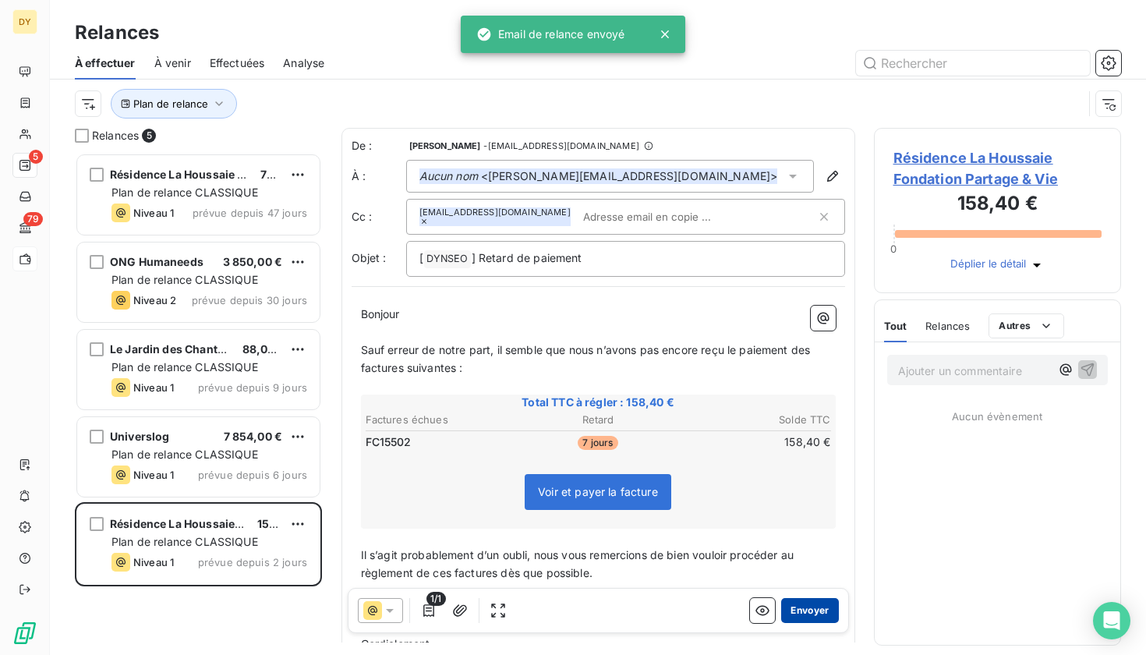
click at [817, 613] on button "Envoyer" at bounding box center [809, 610] width 57 height 25
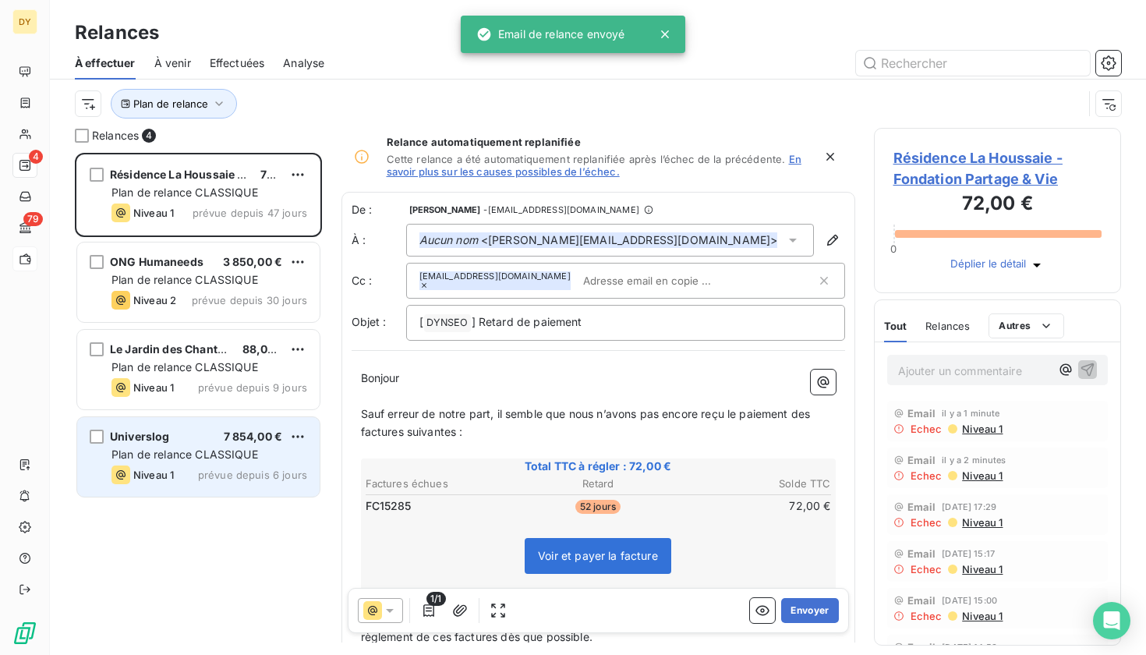
click at [237, 442] on span "7 854,00 €" at bounding box center [253, 435] width 59 height 13
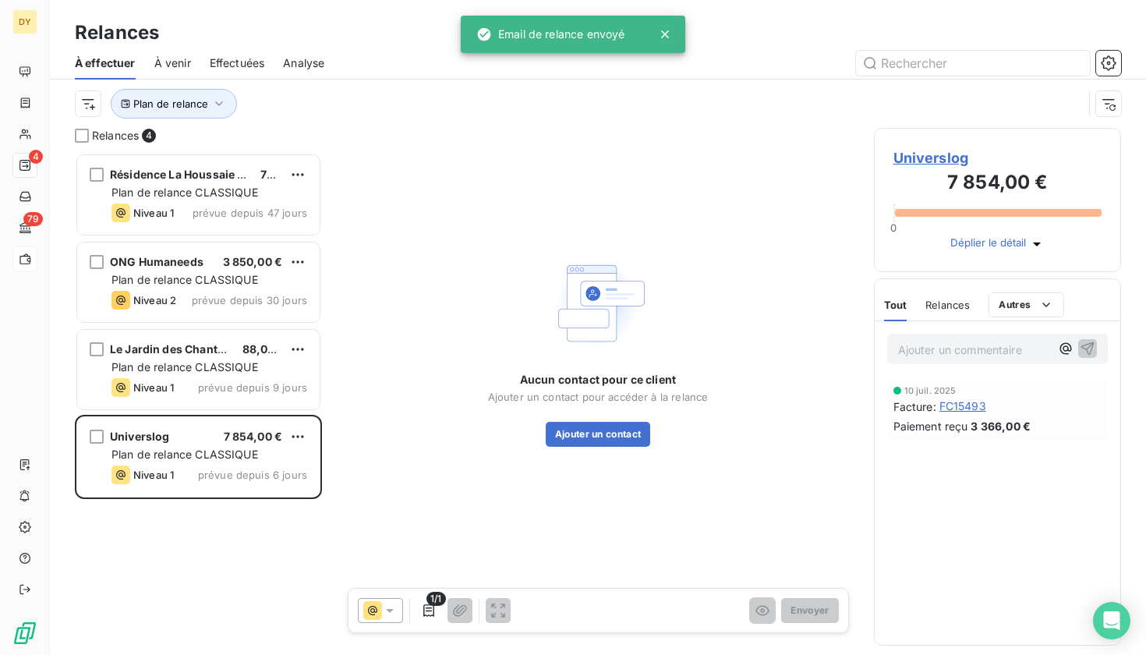
click at [929, 161] on span "Universlog" at bounding box center [997, 157] width 209 height 21
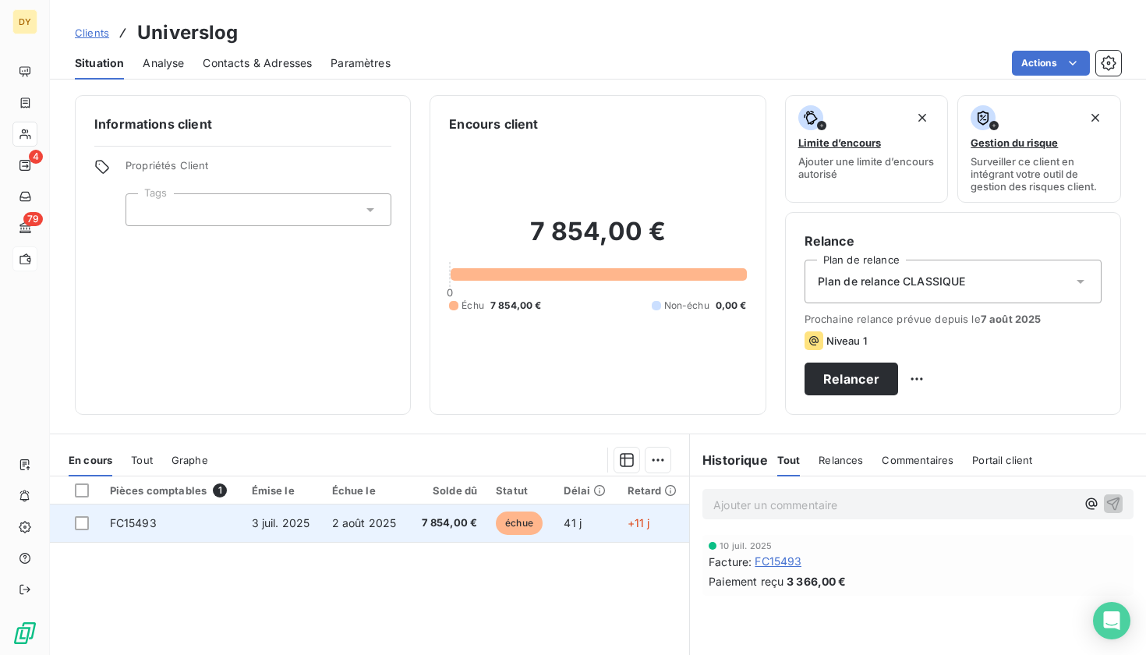
click at [351, 532] on td "2 août 2025" at bounding box center [366, 522] width 87 height 37
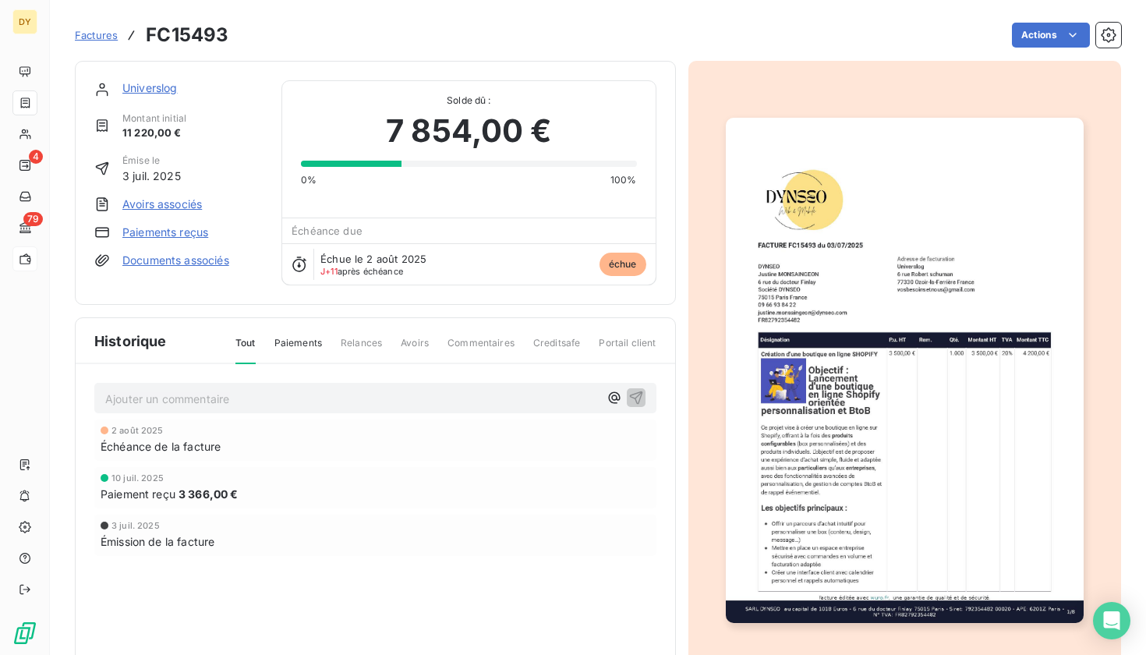
click at [146, 89] on link "Universlog" at bounding box center [149, 87] width 55 height 13
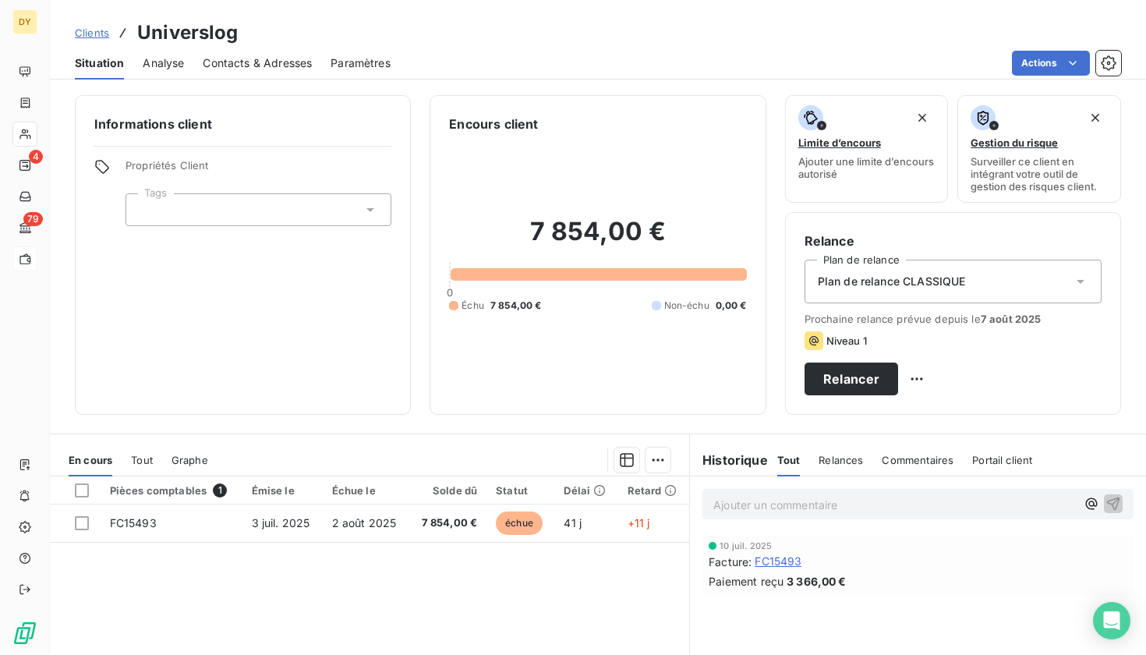
click at [295, 64] on span "Contacts & Adresses" at bounding box center [257, 63] width 109 height 16
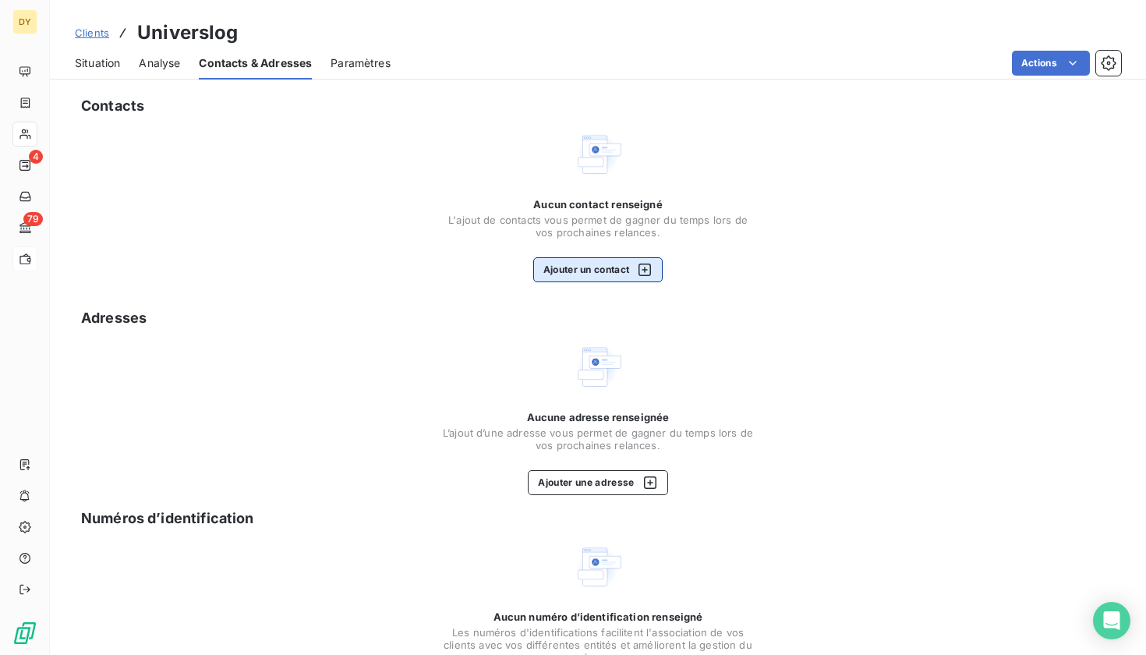
click at [574, 272] on button "Ajouter un contact" at bounding box center [598, 269] width 130 height 25
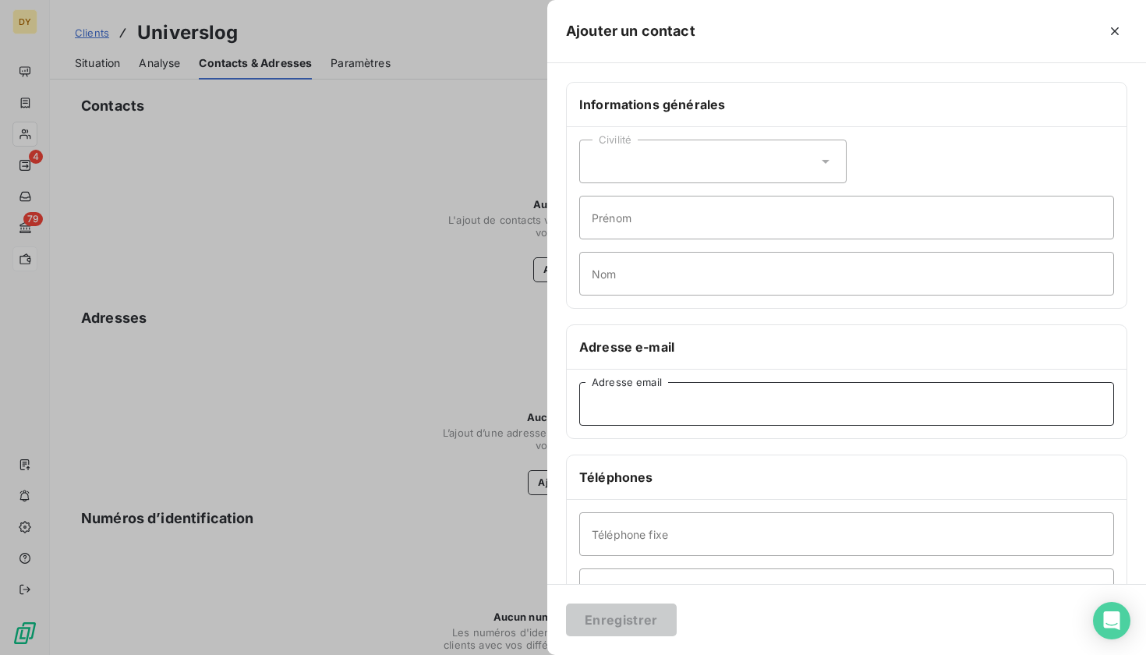
paste input "[EMAIL_ADDRESS][DOMAIN_NAME]"
type input "[EMAIL_ADDRESS][DOMAIN_NAME]"
click at [641, 620] on button "Enregistrer" at bounding box center [621, 619] width 111 height 33
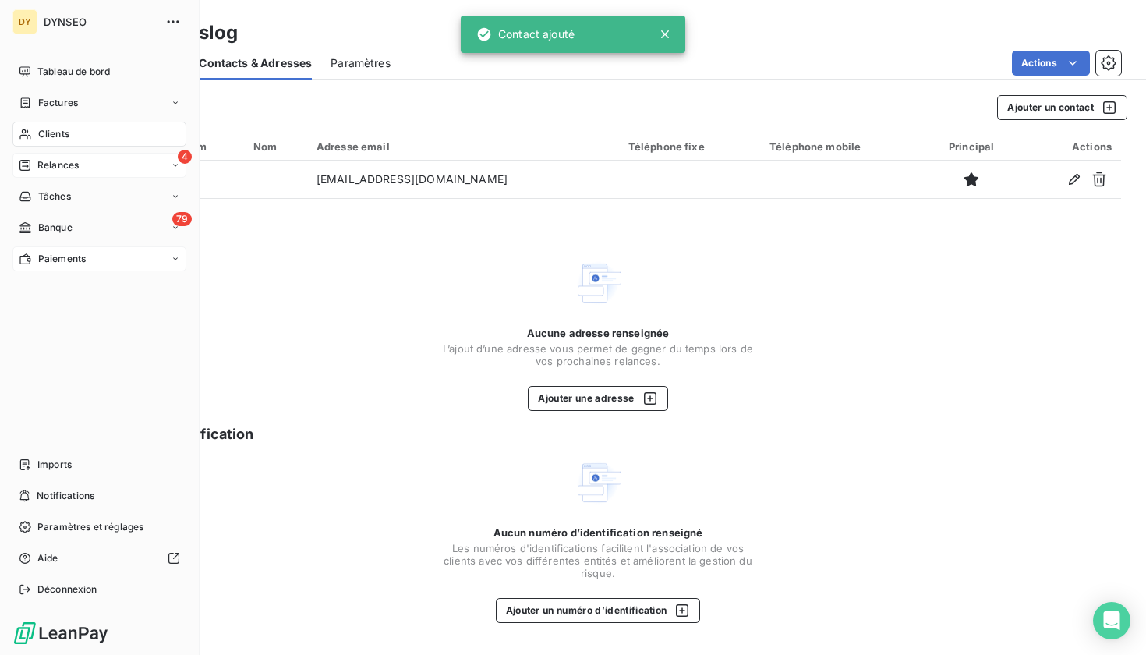
click at [69, 169] on span "Relances" at bounding box center [57, 165] width 41 height 14
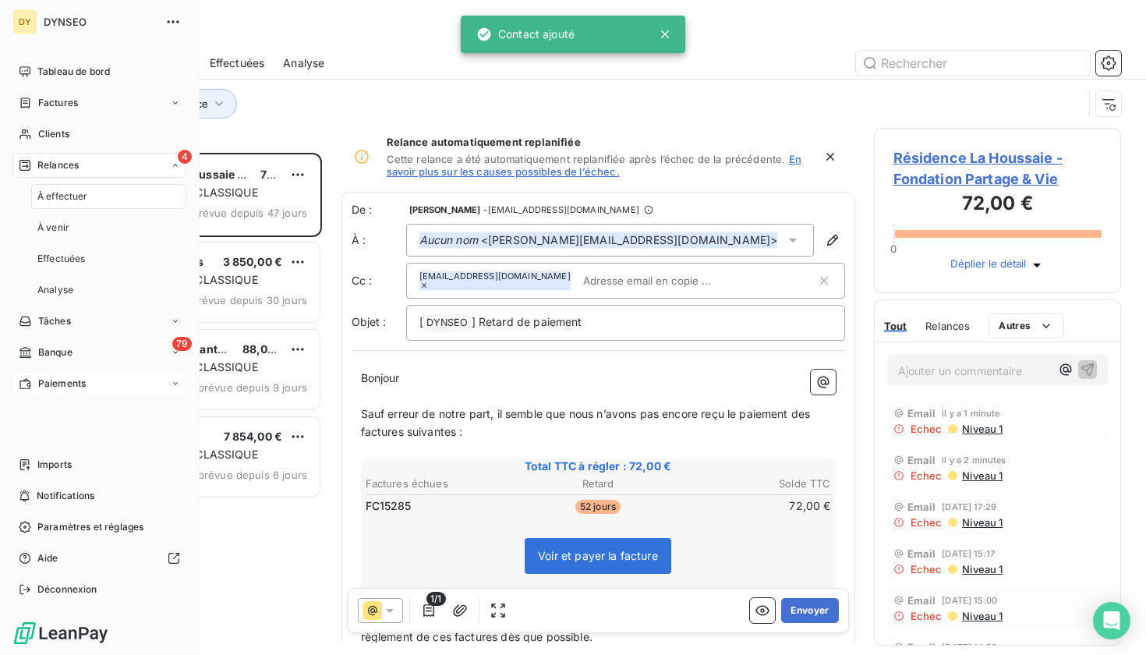
scroll to position [502, 248]
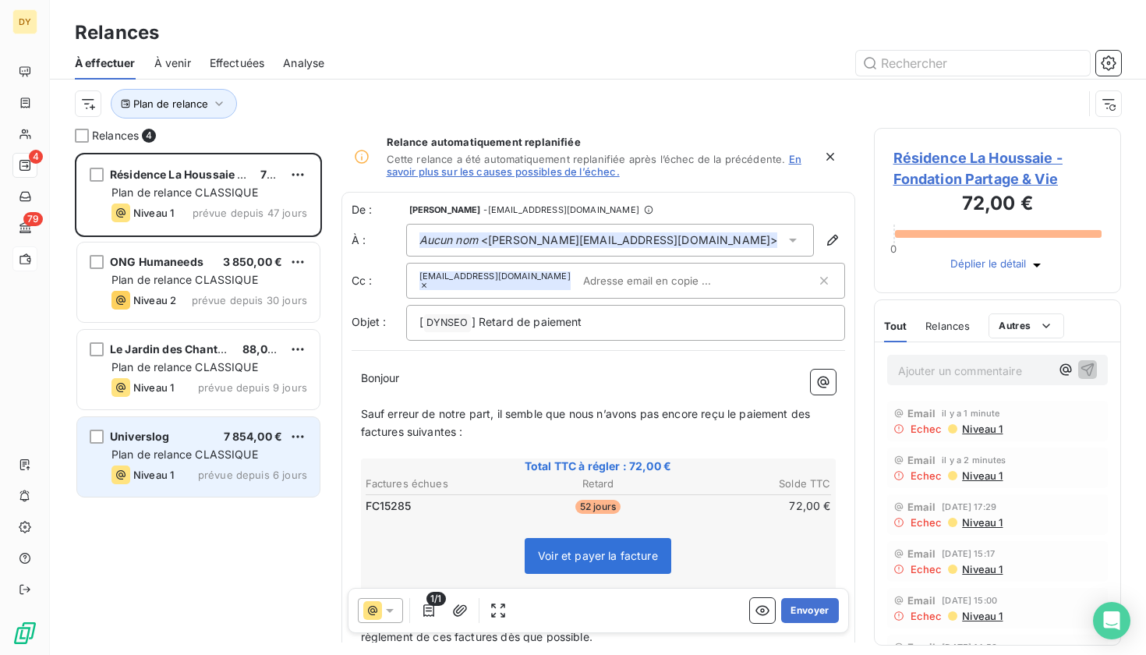
click at [225, 450] on span "Plan de relance CLASSIQUE" at bounding box center [184, 453] width 147 height 13
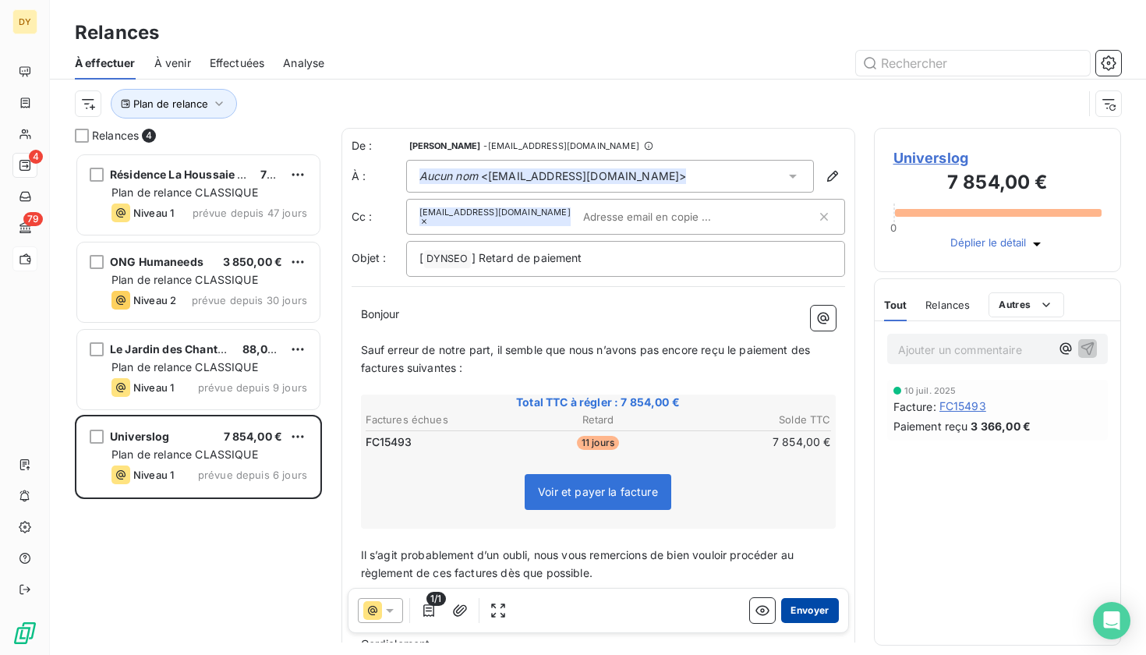
click at [807, 611] on button "Envoyer" at bounding box center [809, 610] width 57 height 25
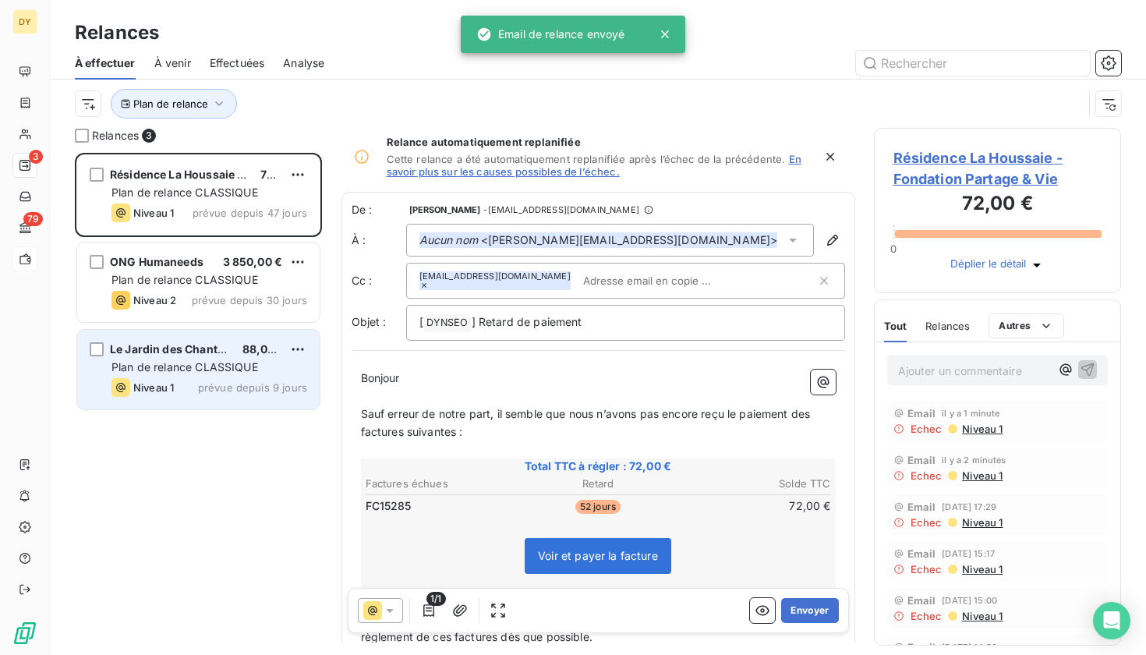
click at [186, 388] on div "Niveau 1 prévue depuis 9 jours" at bounding box center [209, 387] width 196 height 19
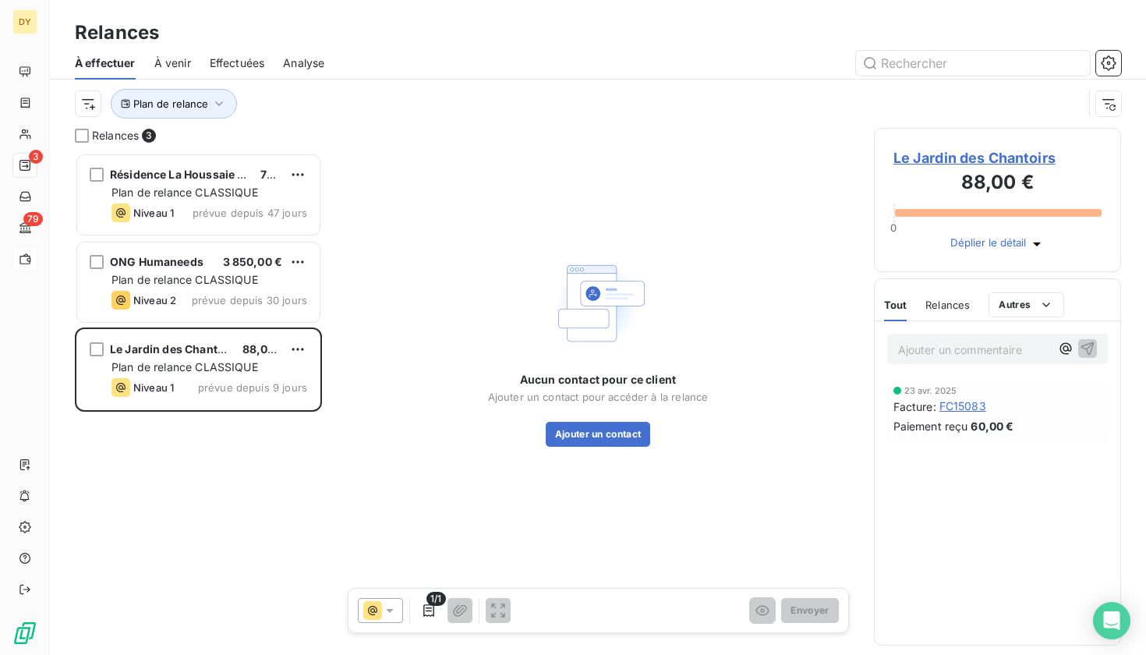
click at [996, 156] on span "Le Jardin des Chantoirs" at bounding box center [997, 157] width 209 height 21
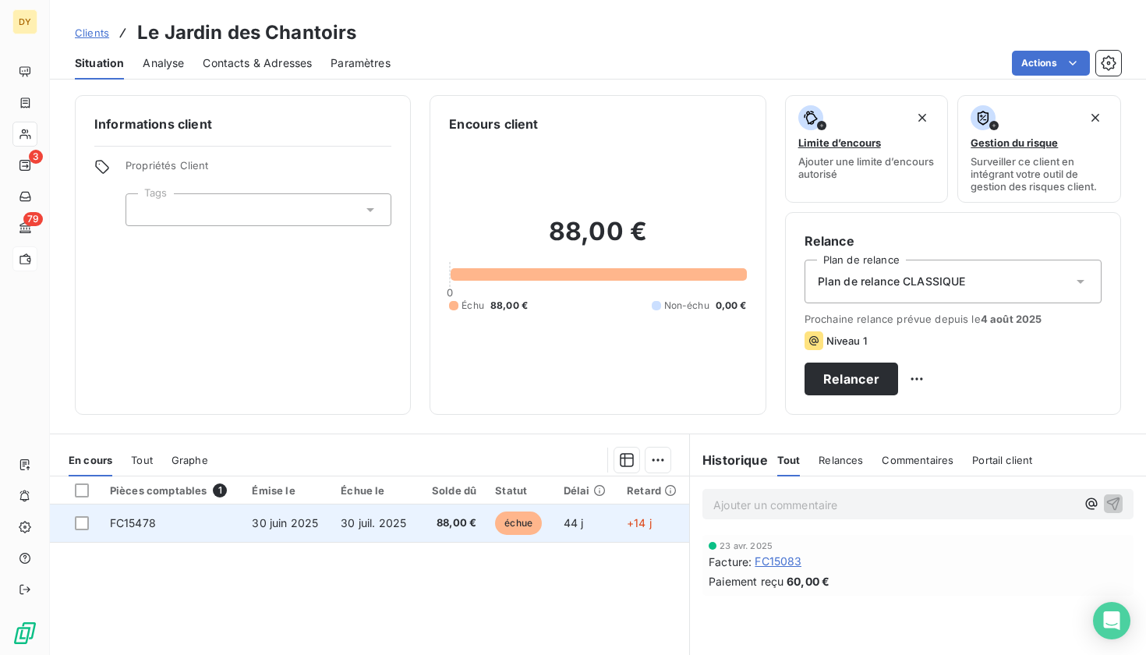
click at [321, 528] on td "30 juin 2025" at bounding box center [286, 522] width 89 height 37
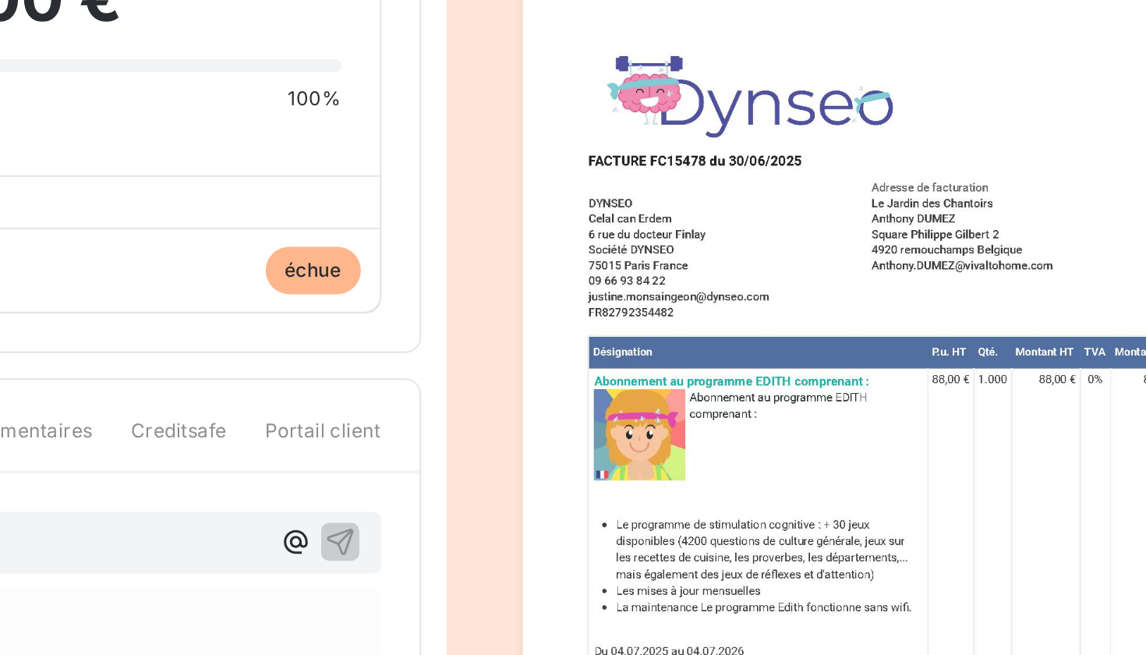
drag, startPoint x: 429, startPoint y: 125, endPoint x: 440, endPoint y: 125, distance: 10.1
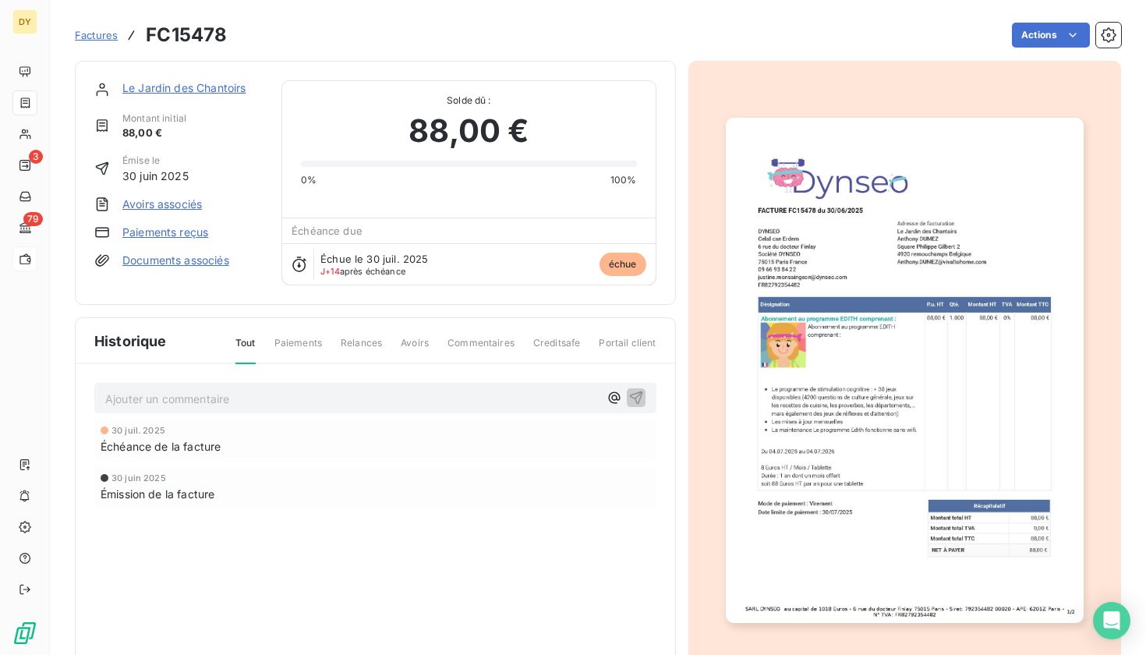
click at [158, 86] on link "Le Jardin des Chantoirs" at bounding box center [183, 87] width 123 height 13
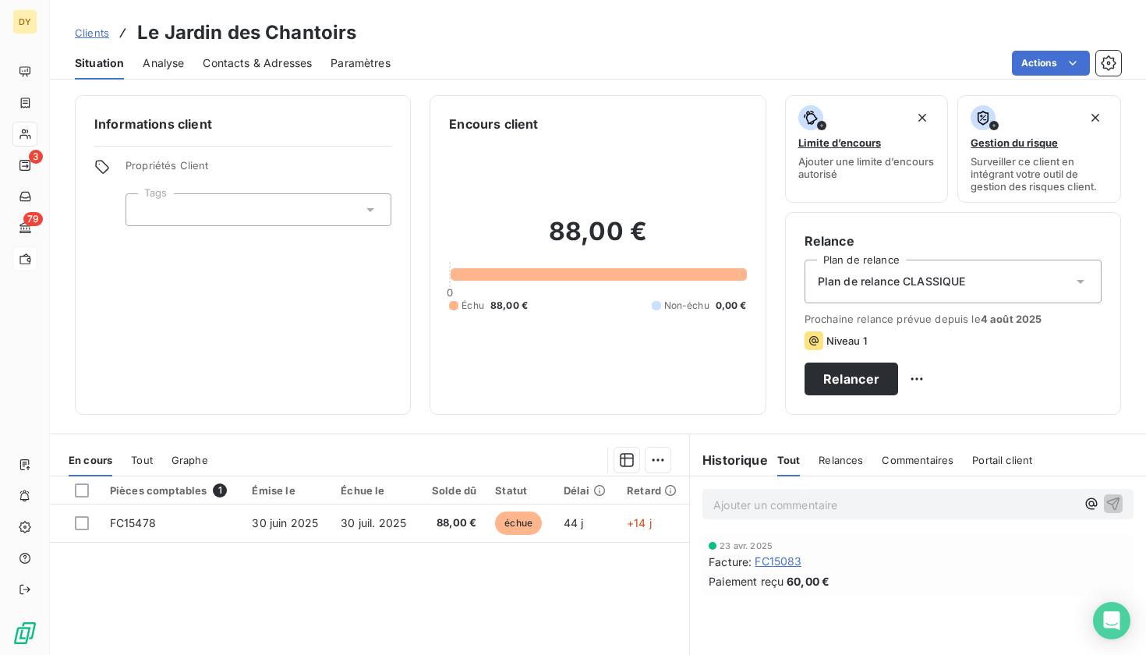
click at [264, 67] on span "Contacts & Adresses" at bounding box center [257, 63] width 109 height 16
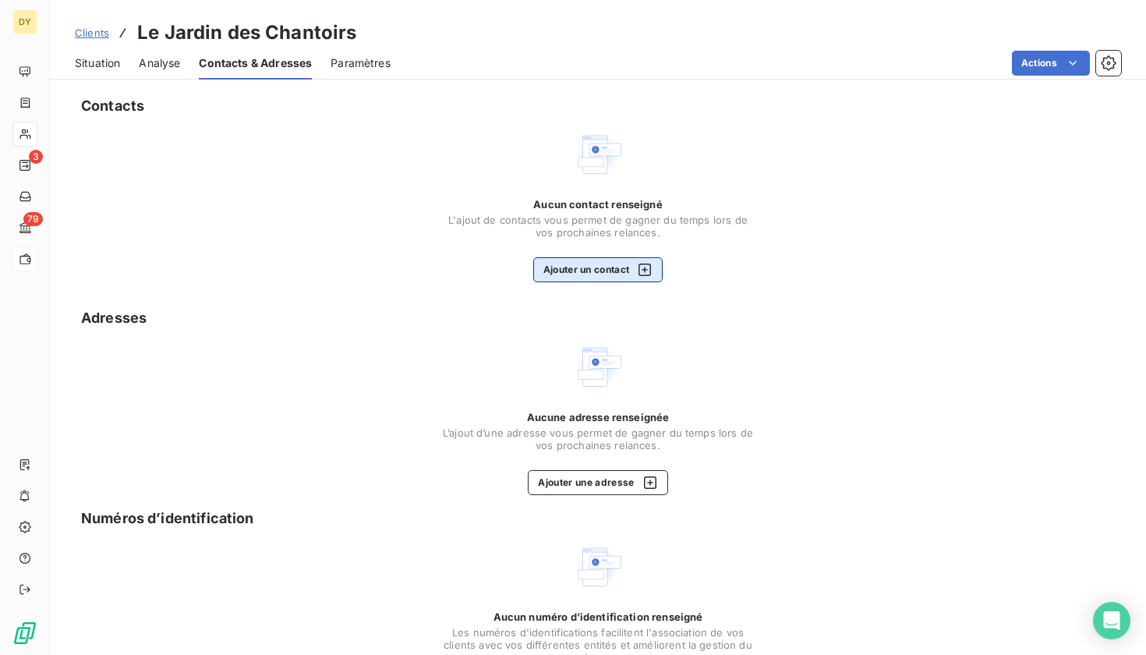
click at [569, 267] on button "Ajouter un contact" at bounding box center [598, 269] width 130 height 25
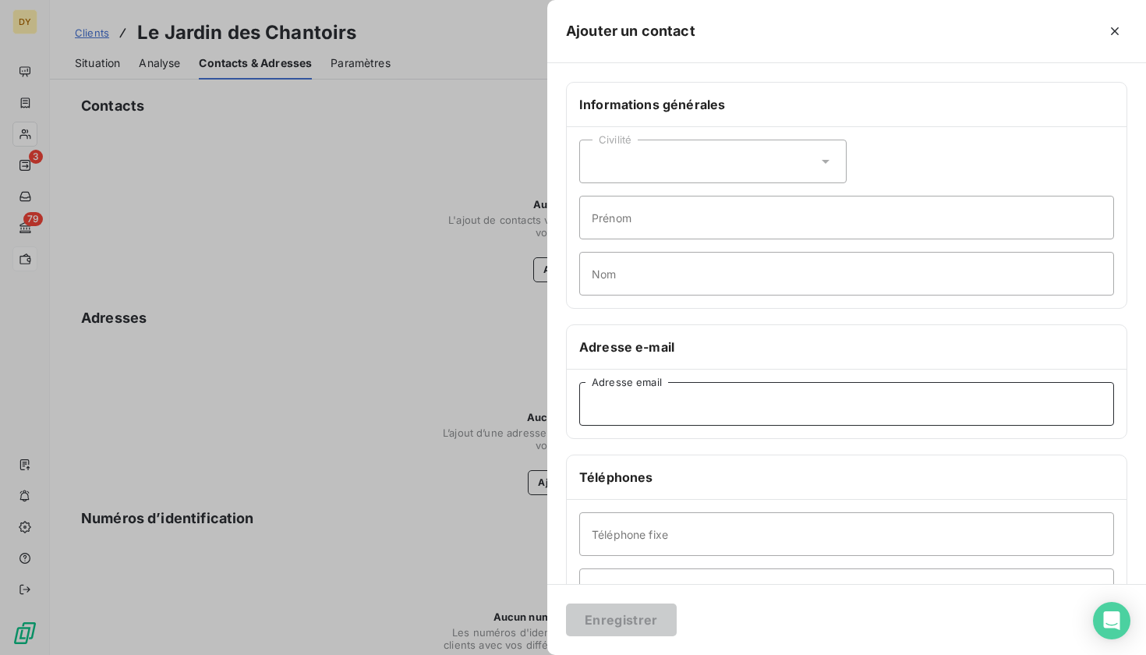
paste input "[PERSON_NAME][EMAIL_ADDRESS][DOMAIN_NAME]"
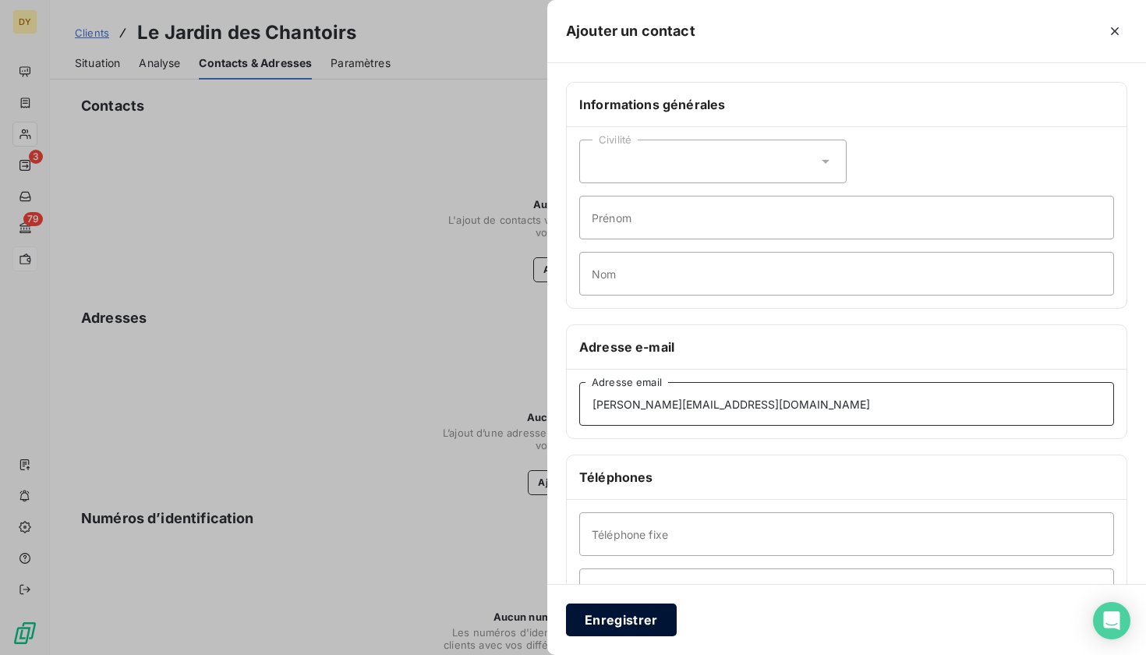
type input "[PERSON_NAME][EMAIL_ADDRESS][DOMAIN_NAME]"
click at [606, 624] on button "Enregistrer" at bounding box center [621, 619] width 111 height 33
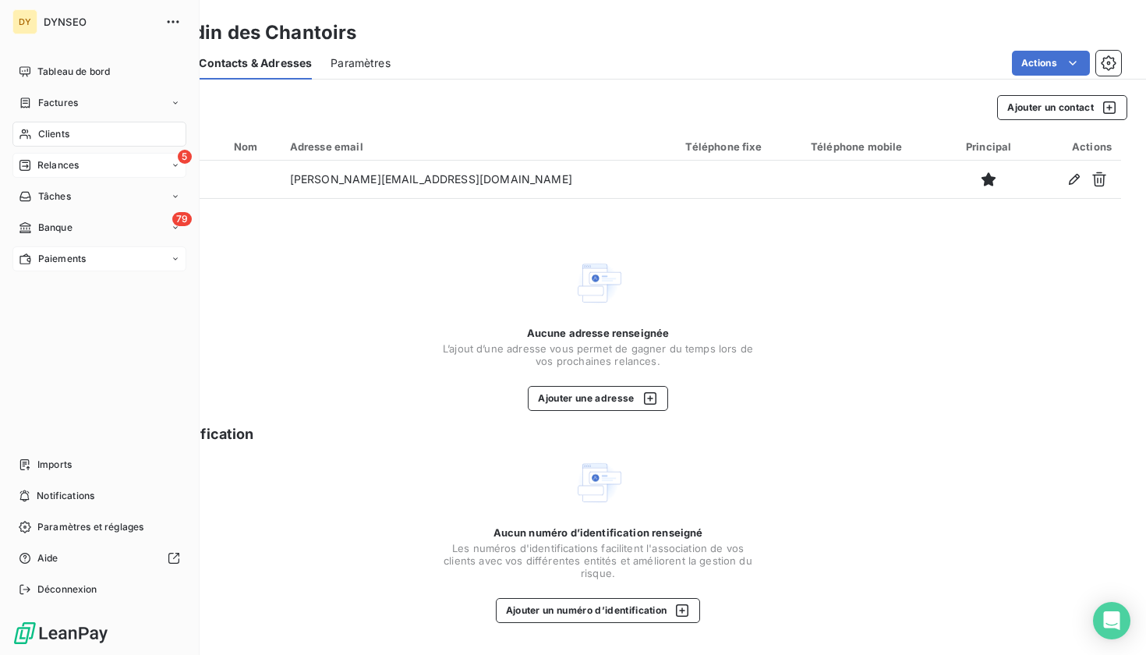
click at [64, 161] on span "Relances" at bounding box center [57, 165] width 41 height 14
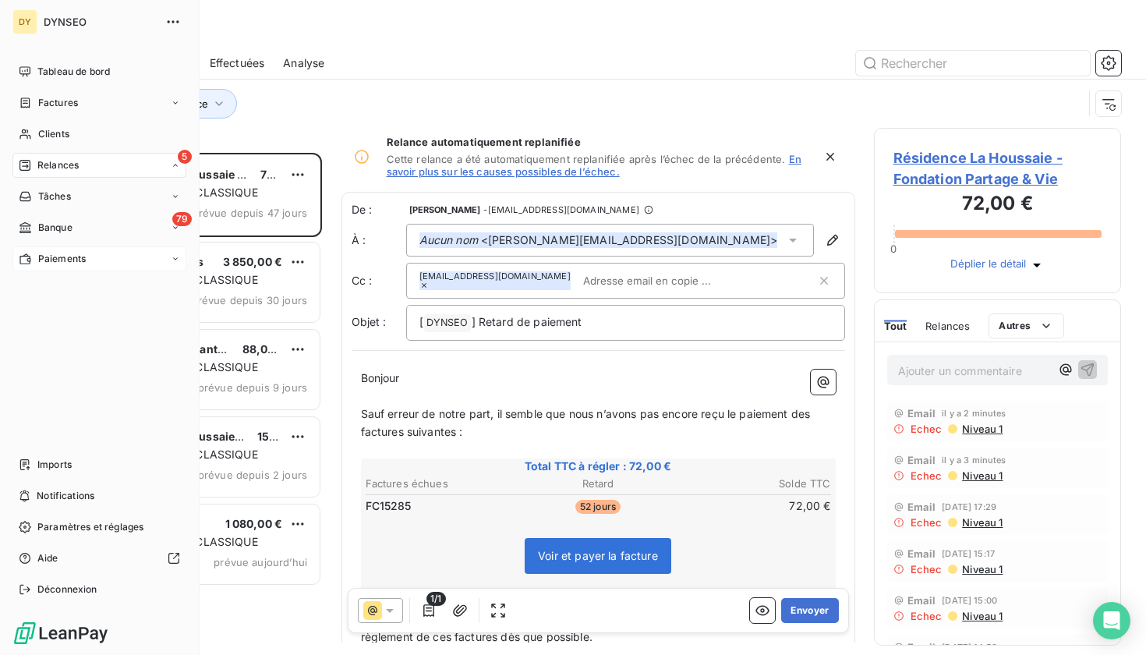
scroll to position [502, 248]
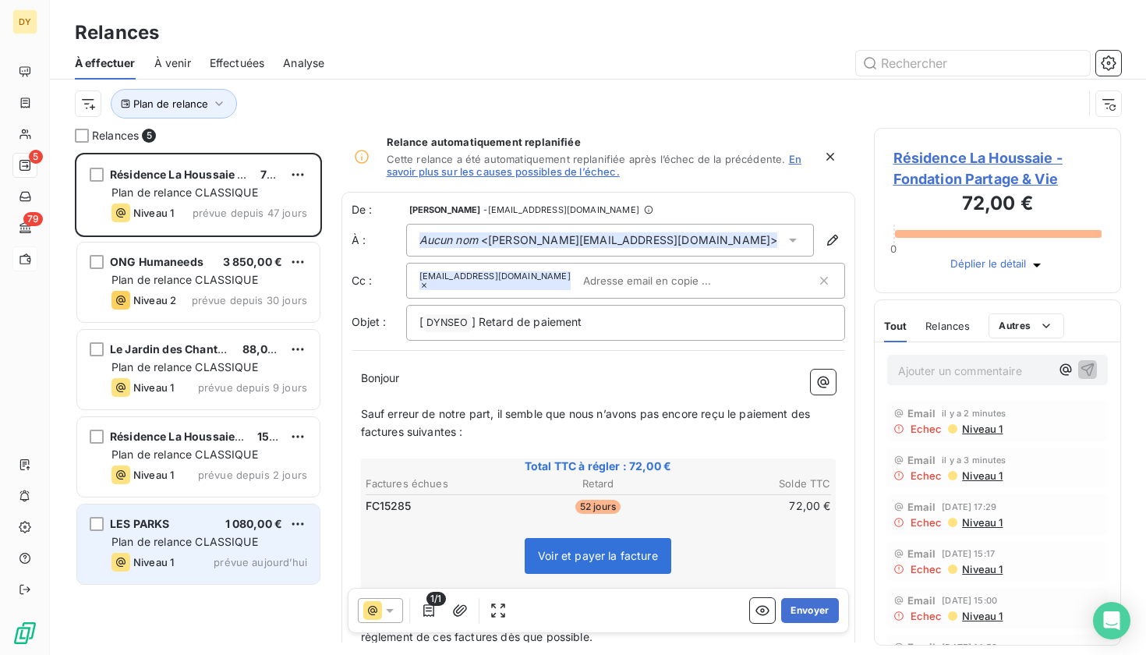
click at [207, 543] on span "Plan de relance CLASSIQUE" at bounding box center [184, 541] width 147 height 13
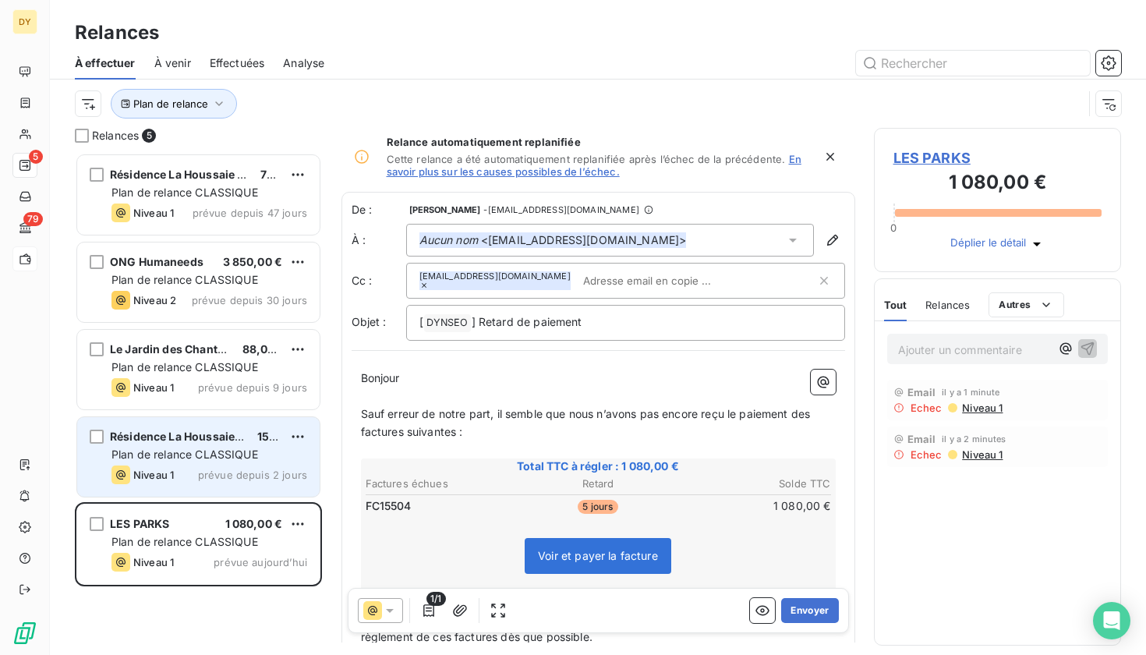
click at [211, 439] on span "Résidence La Houssaie Fondation Partage & Vie" at bounding box center [238, 435] width 257 height 13
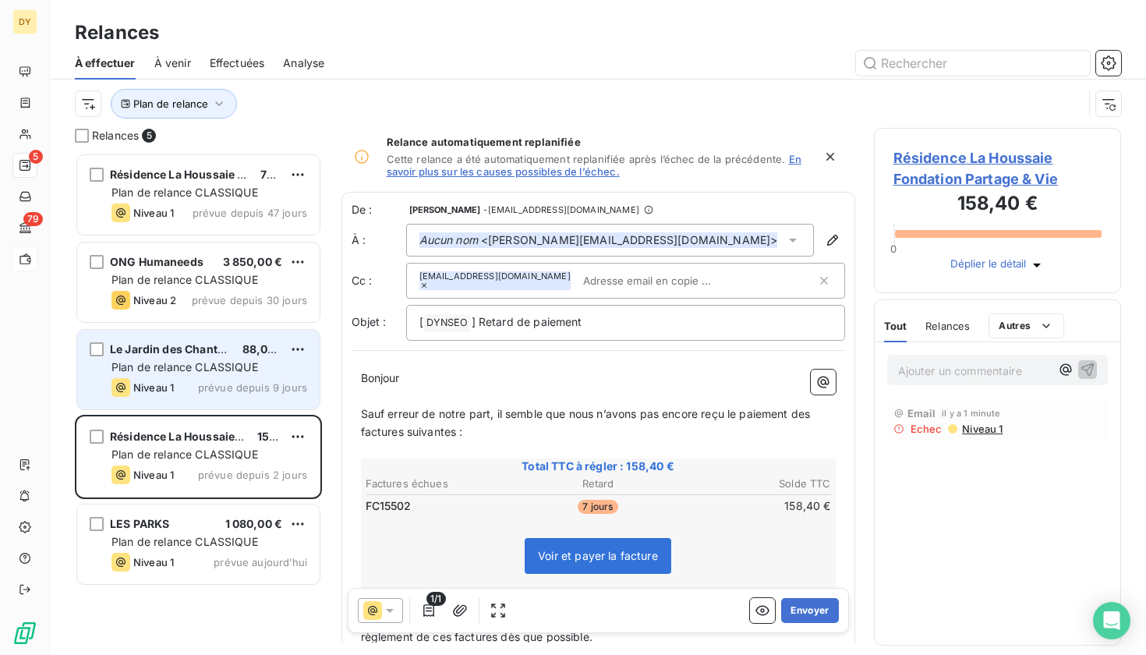
click at [147, 372] on span "Plan de relance CLASSIQUE" at bounding box center [184, 366] width 147 height 13
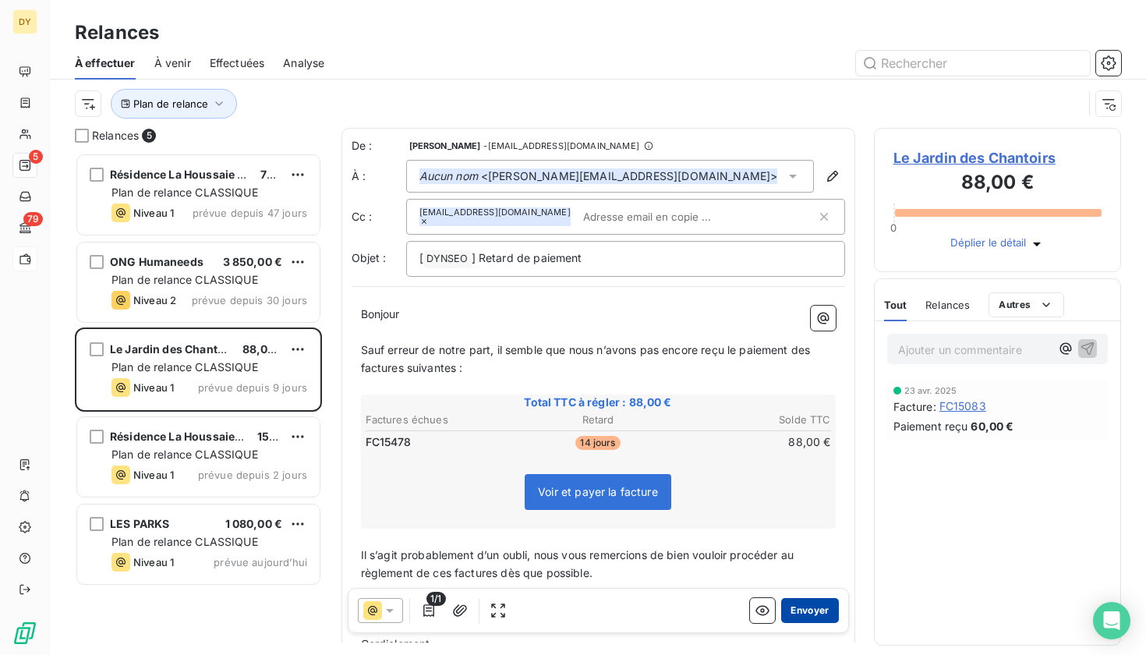
click at [817, 613] on button "Envoyer" at bounding box center [809, 610] width 57 height 25
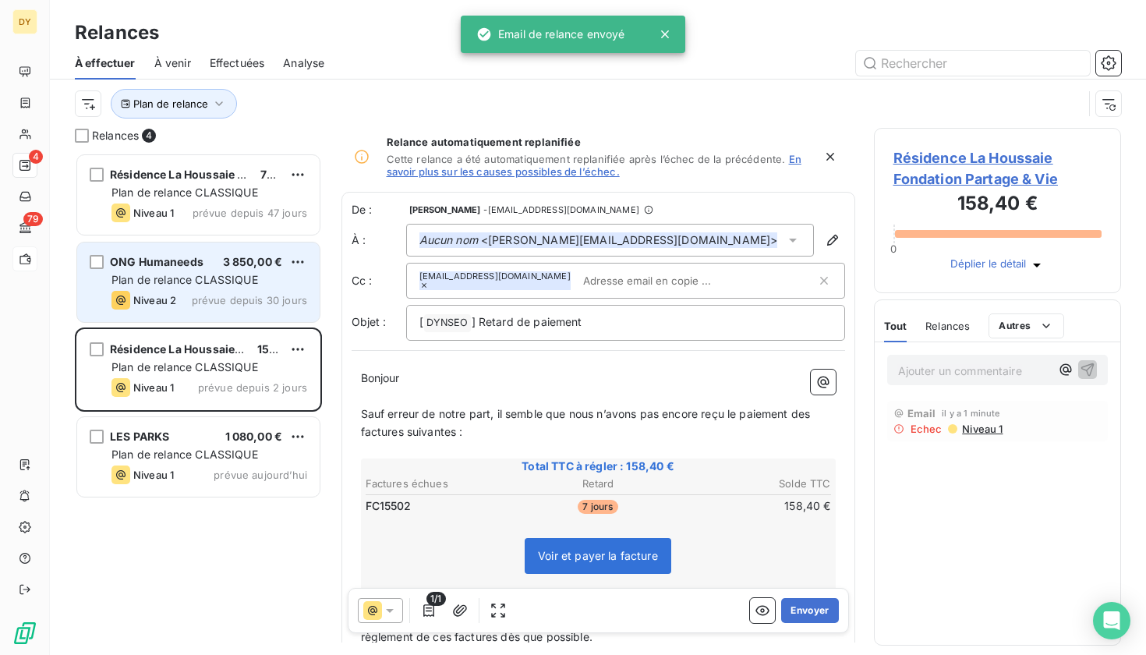
click at [196, 249] on div "ONG Humaneeds 3 850,00 € Plan de relance CLASSIQUE Niveau 2 prévue depuis 30 jo…" at bounding box center [198, 281] width 242 height 79
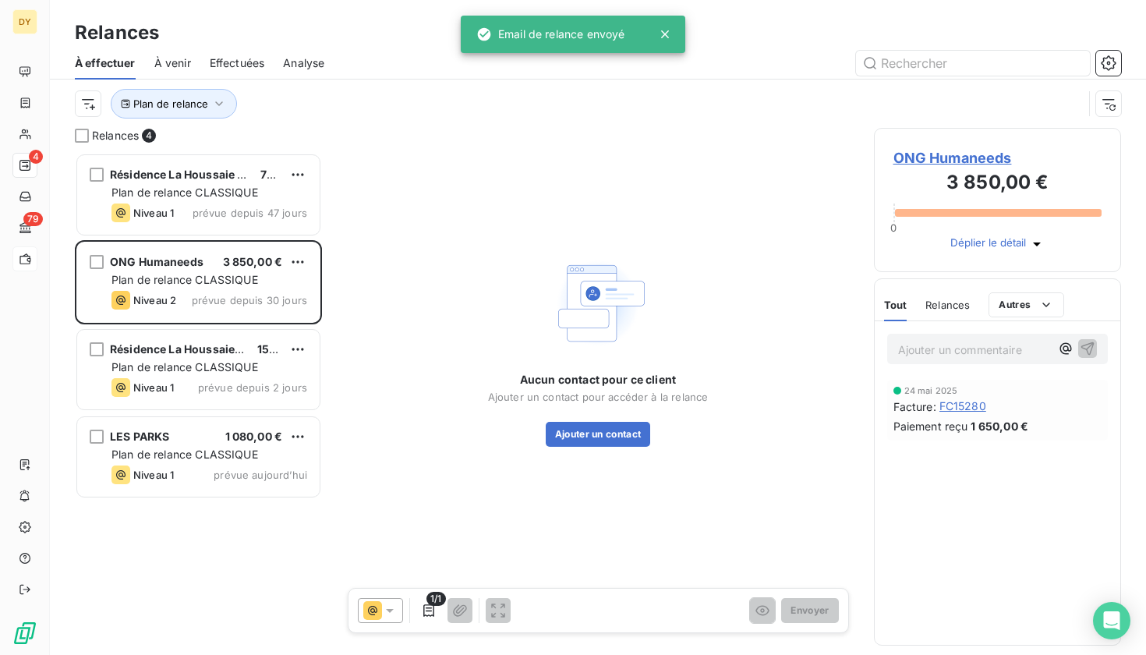
click at [959, 155] on span "ONG Humaneeds" at bounding box center [997, 157] width 209 height 21
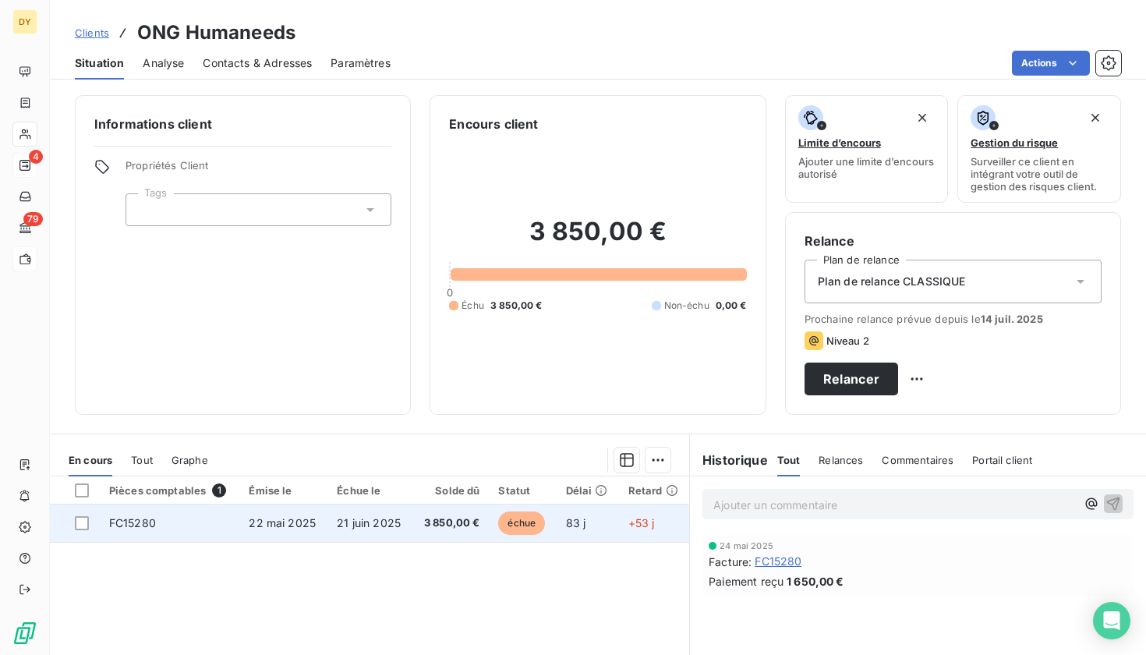
click at [453, 525] on span "3 850,00 €" at bounding box center [451, 523] width 58 height 16
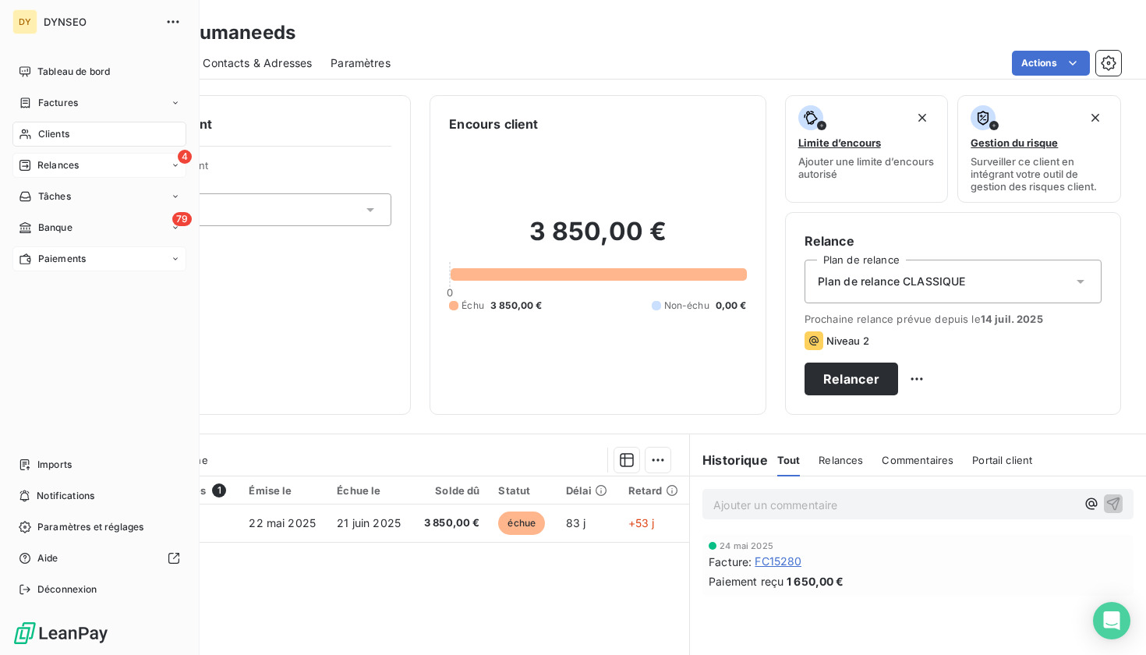
click at [35, 168] on div "Relances" at bounding box center [49, 165] width 60 height 14
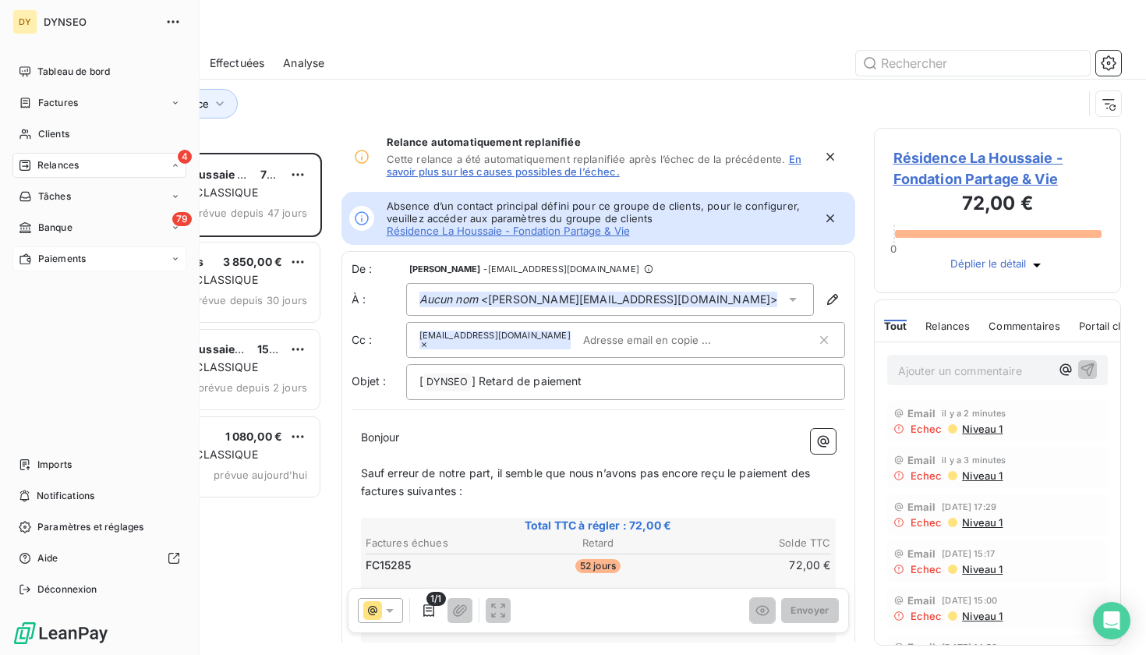
scroll to position [502, 248]
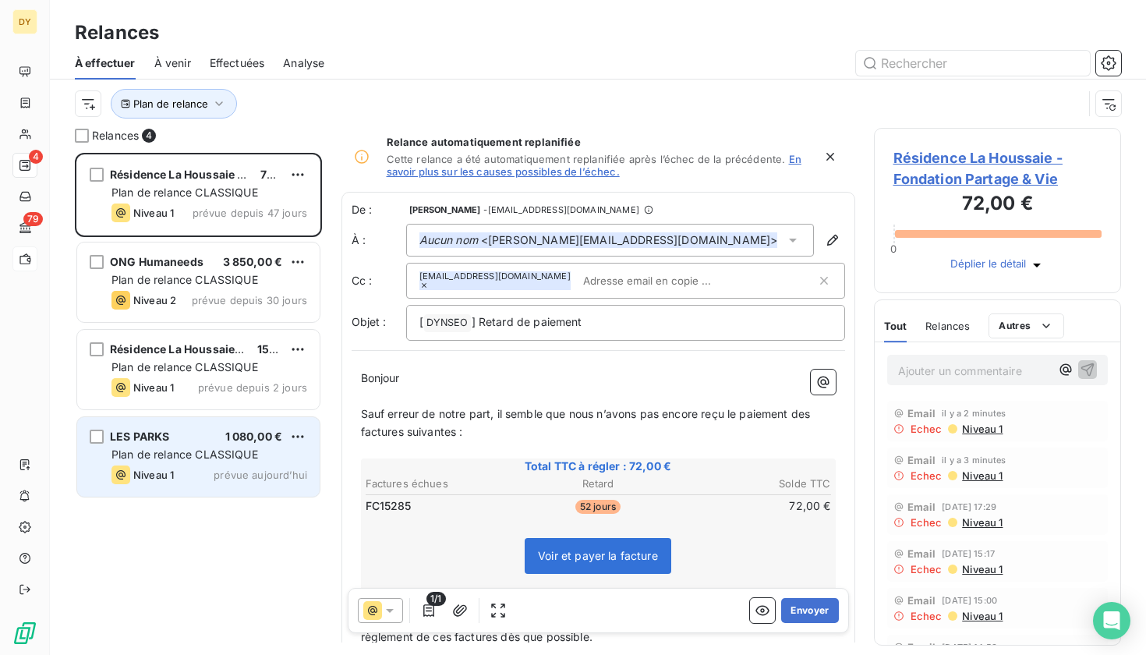
click at [232, 481] on div "Niveau 1 prévue [DATE]" at bounding box center [209, 474] width 196 height 19
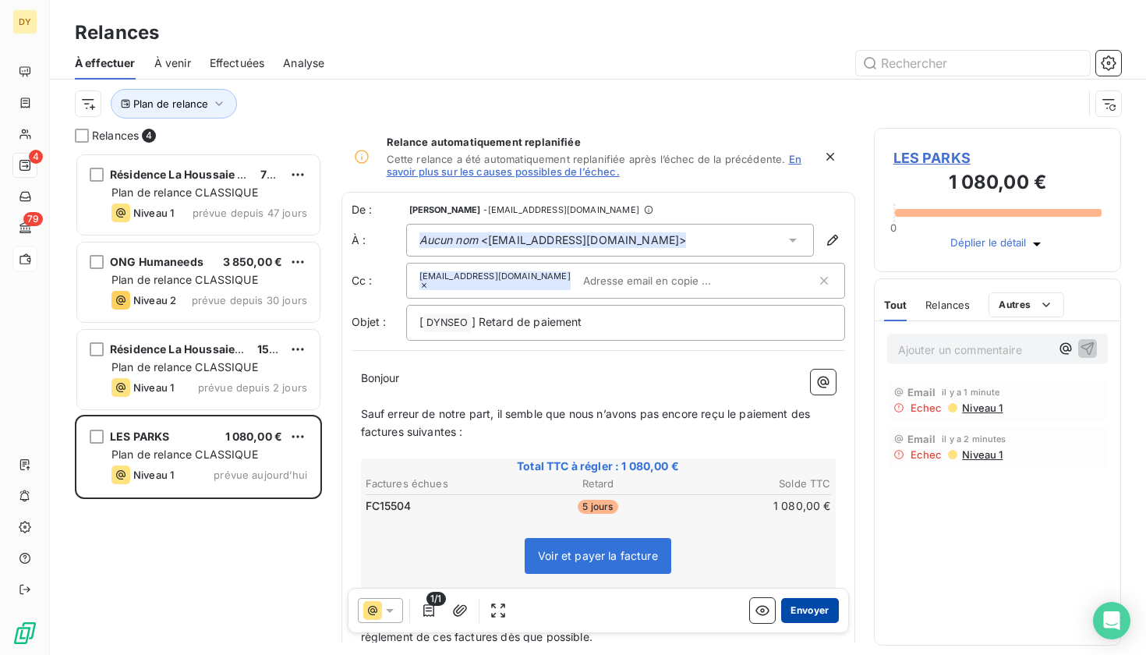
click at [811, 608] on button "Envoyer" at bounding box center [809, 610] width 57 height 25
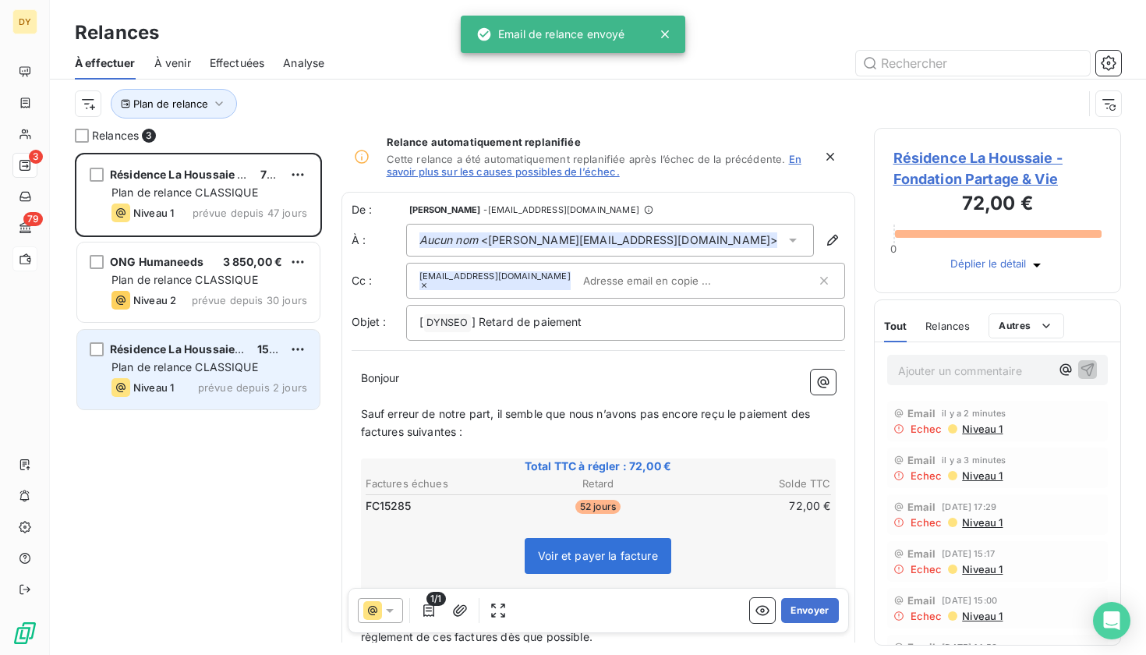
click at [269, 381] on span "prévue depuis 2 jours" at bounding box center [252, 387] width 109 height 12
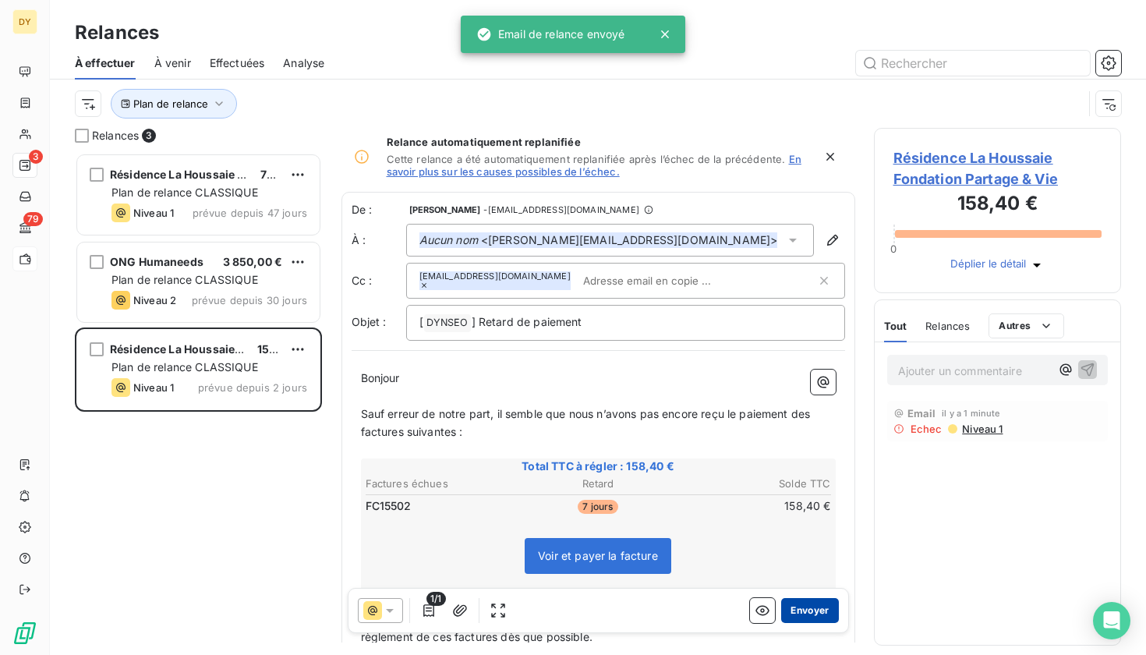
click at [829, 618] on button "Envoyer" at bounding box center [809, 610] width 57 height 25
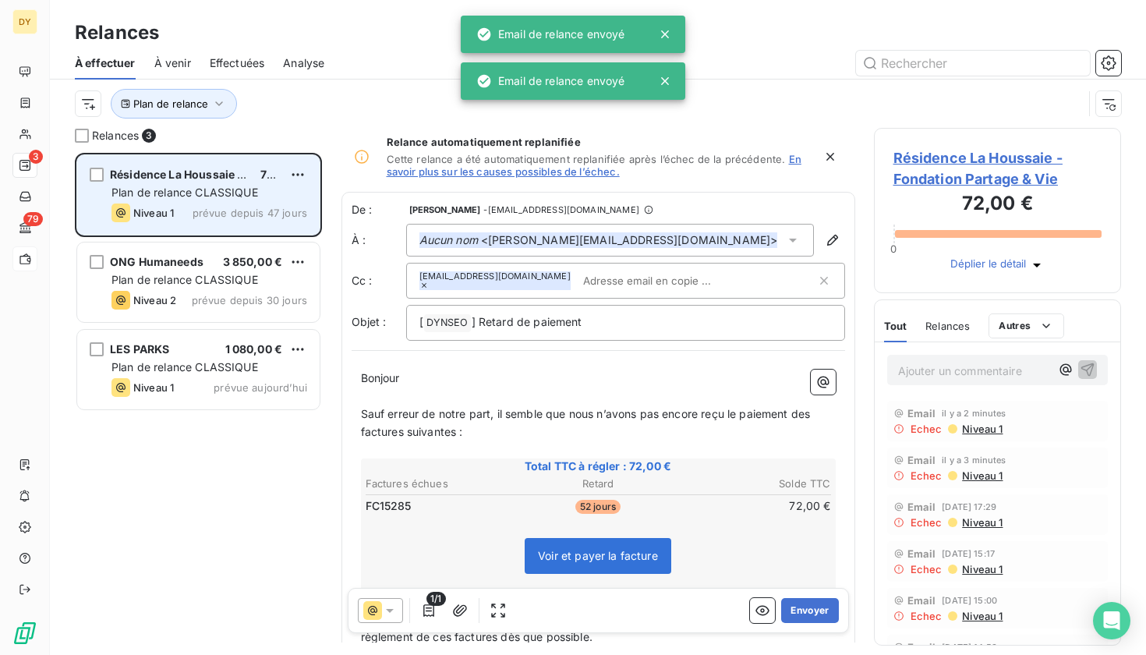
click at [240, 209] on span "prévue depuis 47 jours" at bounding box center [249, 213] width 115 height 12
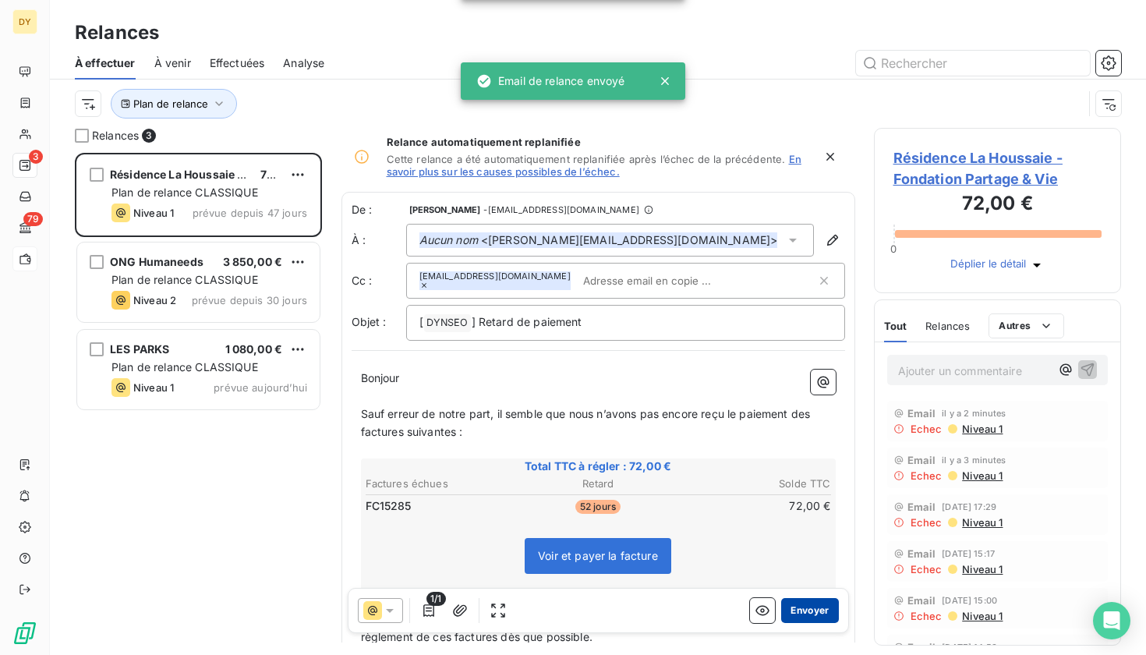
click at [807, 613] on button "Envoyer" at bounding box center [809, 610] width 57 height 25
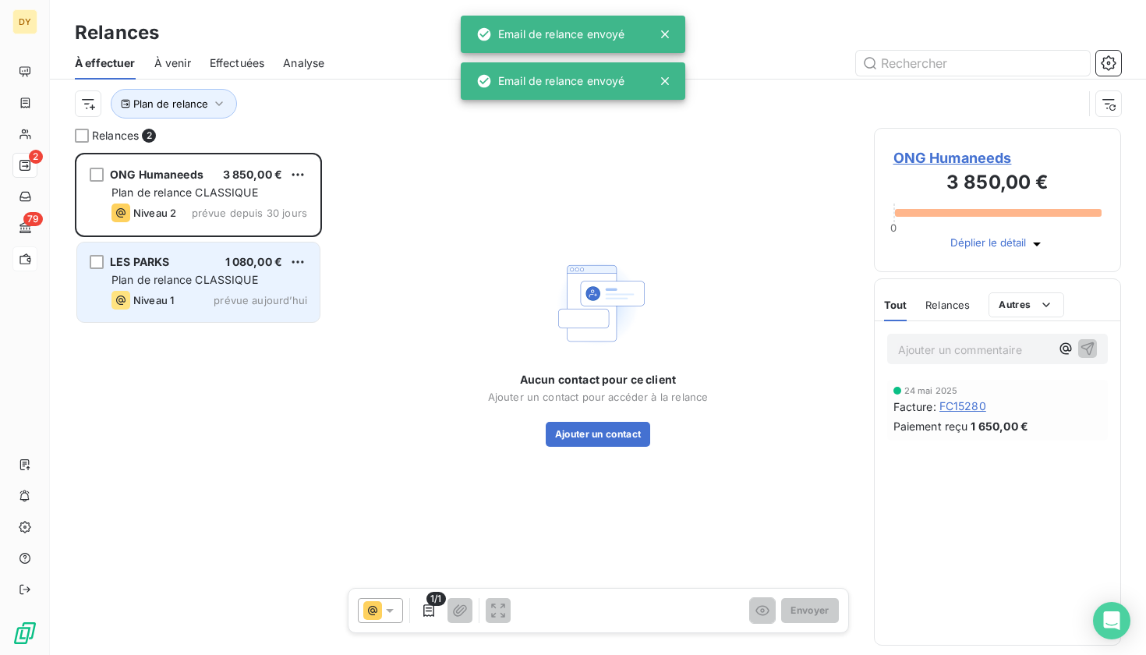
click at [219, 271] on div "LES PARKS 1 080,00 € Plan de relance CLASSIQUE Niveau 1 prévue [DATE]" at bounding box center [198, 281] width 242 height 79
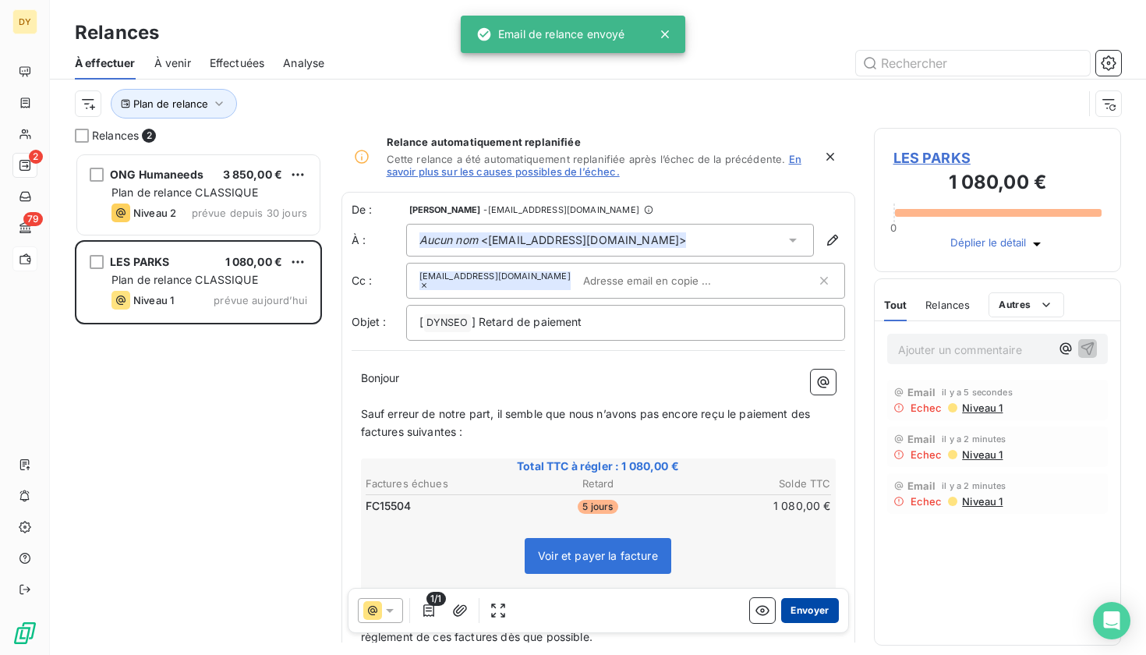
click at [817, 617] on button "Envoyer" at bounding box center [809, 610] width 57 height 25
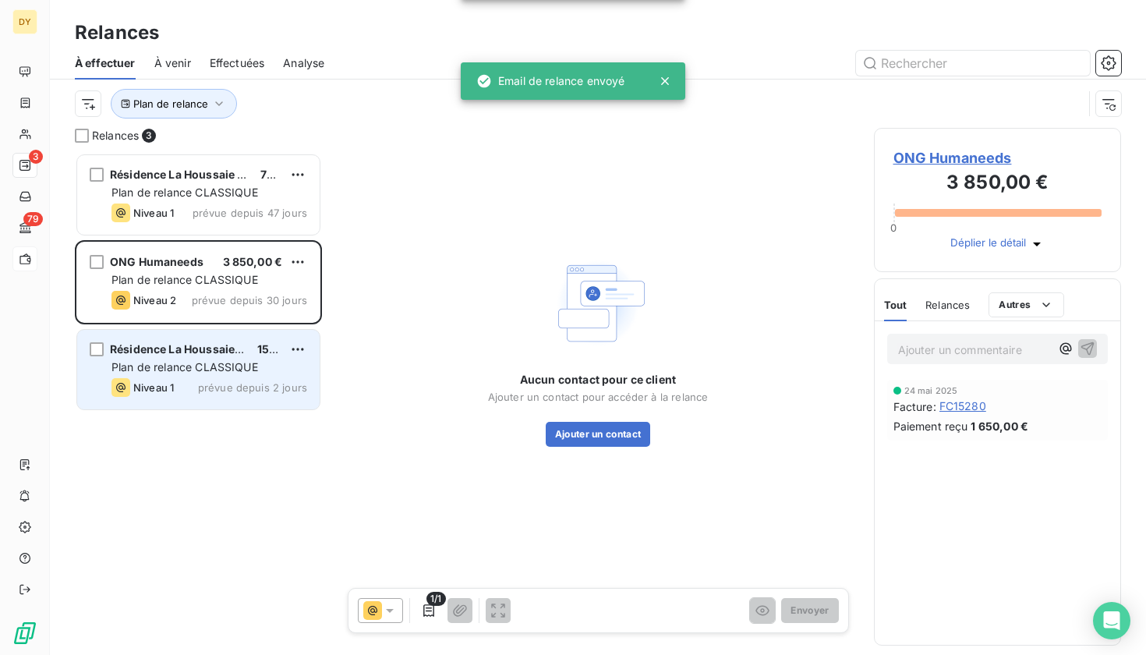
click at [243, 338] on div "Résidence La Houssaie Fondation Partage & Vie 158,40 € Plan de relance CLASSIQU…" at bounding box center [198, 369] width 242 height 79
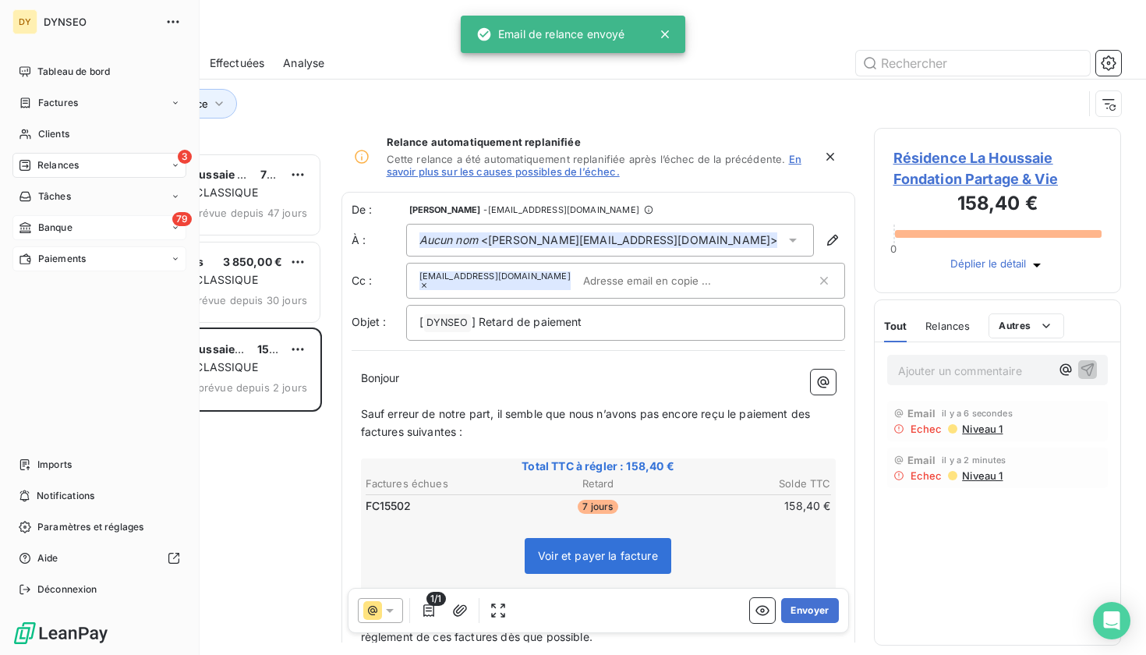
click at [52, 235] on div "79 Banque" at bounding box center [99, 227] width 174 height 25
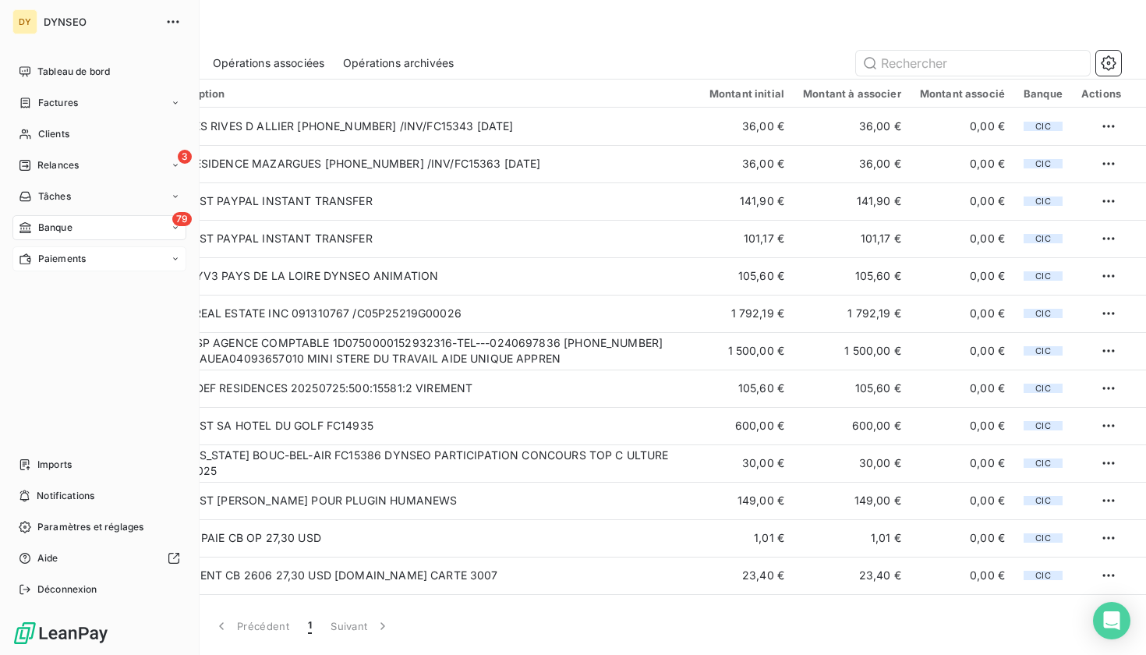
click at [76, 260] on span "Paiements" at bounding box center [62, 259] width 48 height 14
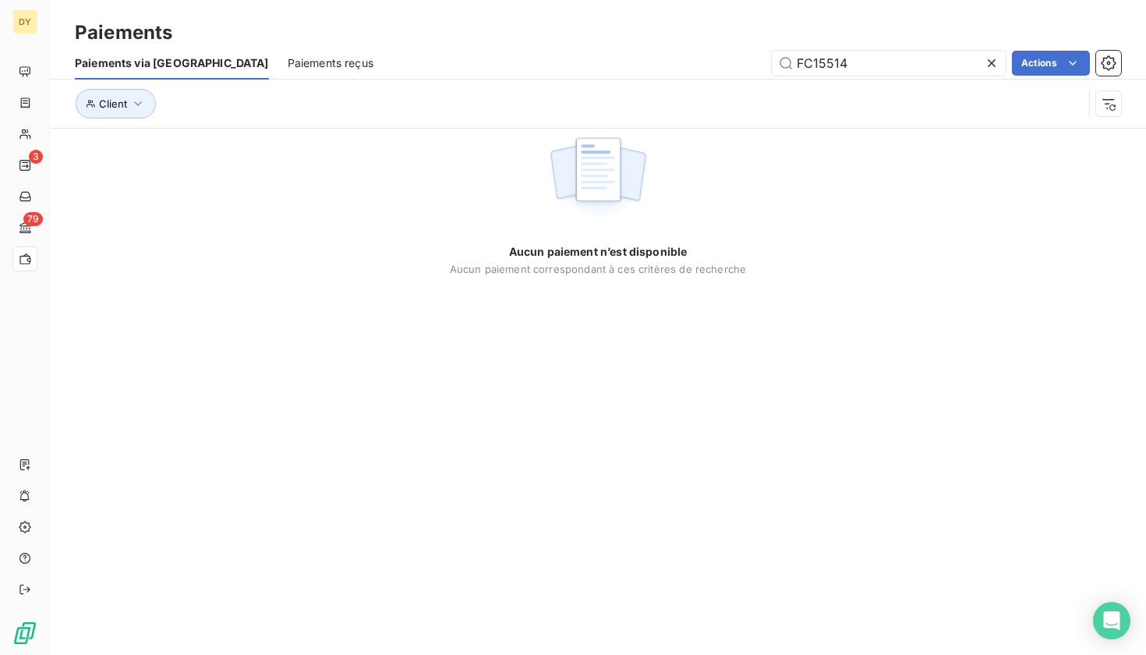
click at [288, 59] on span "Paiements reçus" at bounding box center [331, 63] width 86 height 16
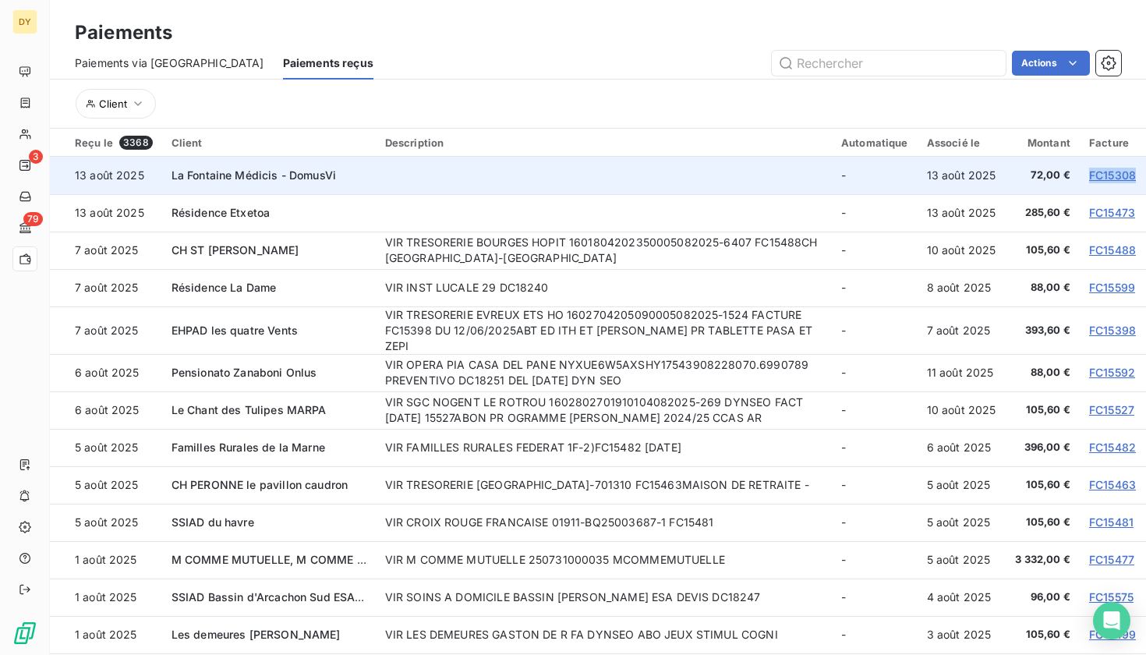
drag, startPoint x: 1079, startPoint y: 175, endPoint x: 1135, endPoint y: 171, distance: 57.0
click at [1135, 171] on td "FC15308" at bounding box center [1112, 175] width 66 height 37
copy link "FC15308"
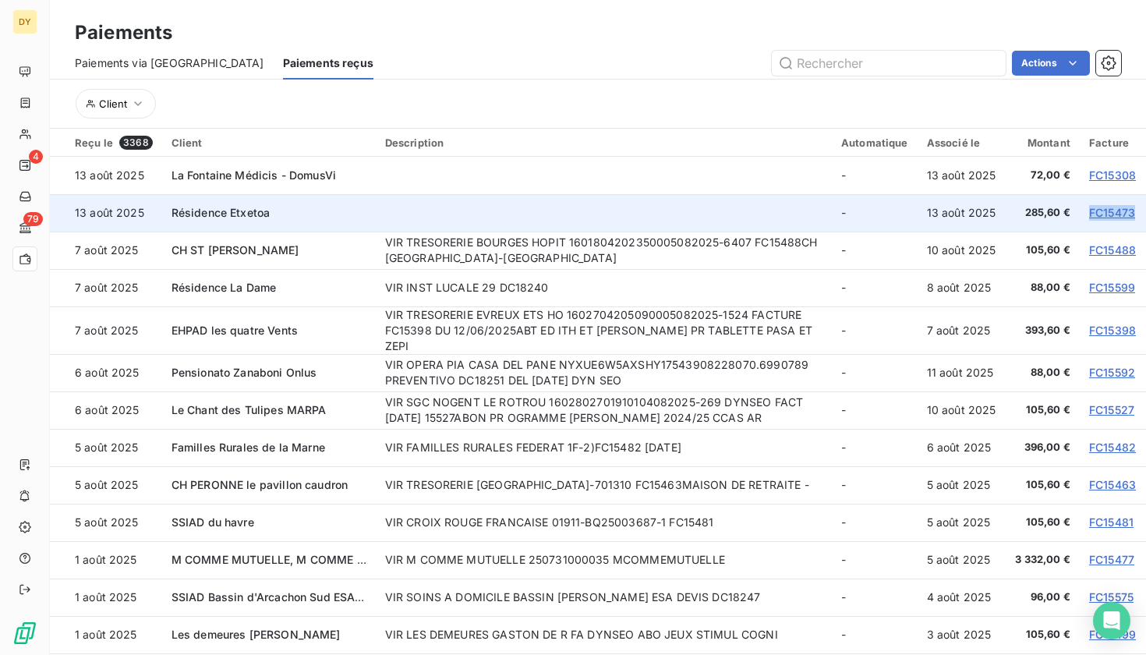
drag, startPoint x: 1078, startPoint y: 211, endPoint x: 1129, endPoint y: 211, distance: 51.4
click at [1129, 211] on td "FC15473" at bounding box center [1112, 212] width 66 height 37
copy link "FC15473"
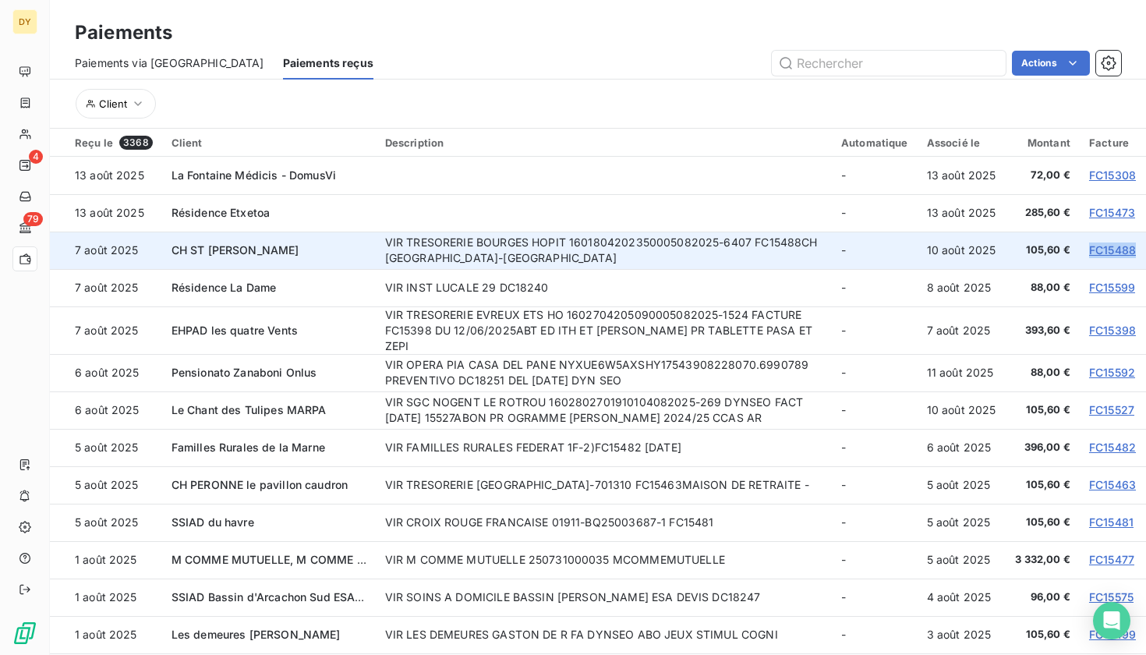
drag, startPoint x: 1075, startPoint y: 248, endPoint x: 1130, endPoint y: 249, distance: 54.6
click at [1130, 249] on td "FC15488" at bounding box center [1112, 249] width 66 height 37
copy link "FC15488"
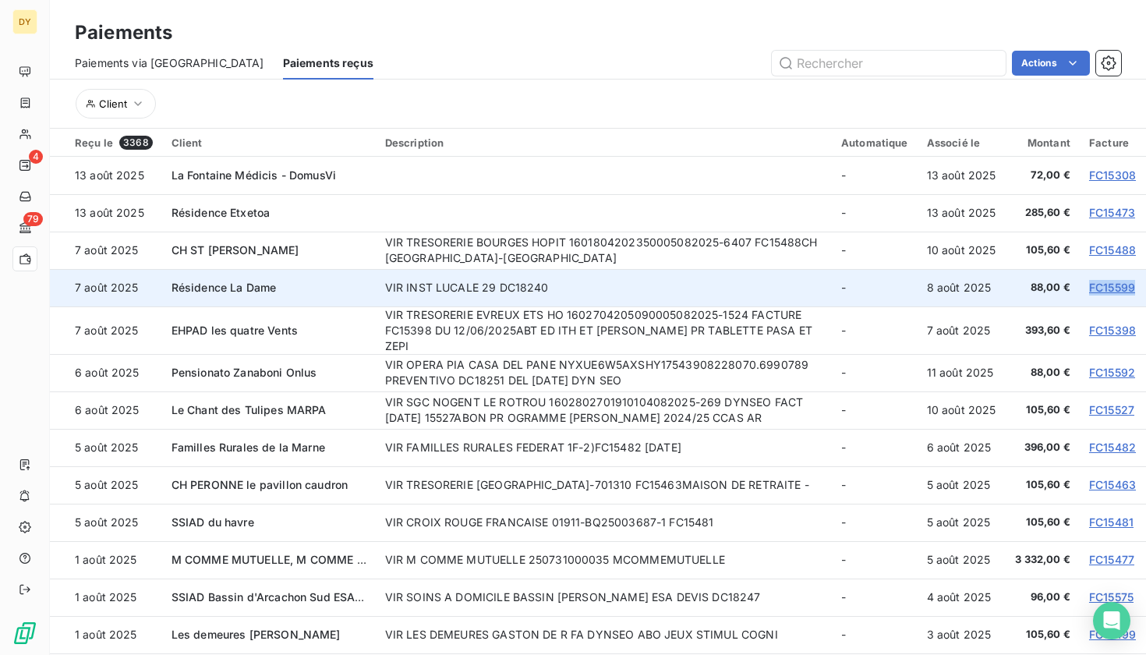
drag, startPoint x: 1076, startPoint y: 288, endPoint x: 1128, endPoint y: 291, distance: 51.6
click at [1128, 291] on td "FC15599" at bounding box center [1112, 287] width 66 height 37
copy link "FC15599"
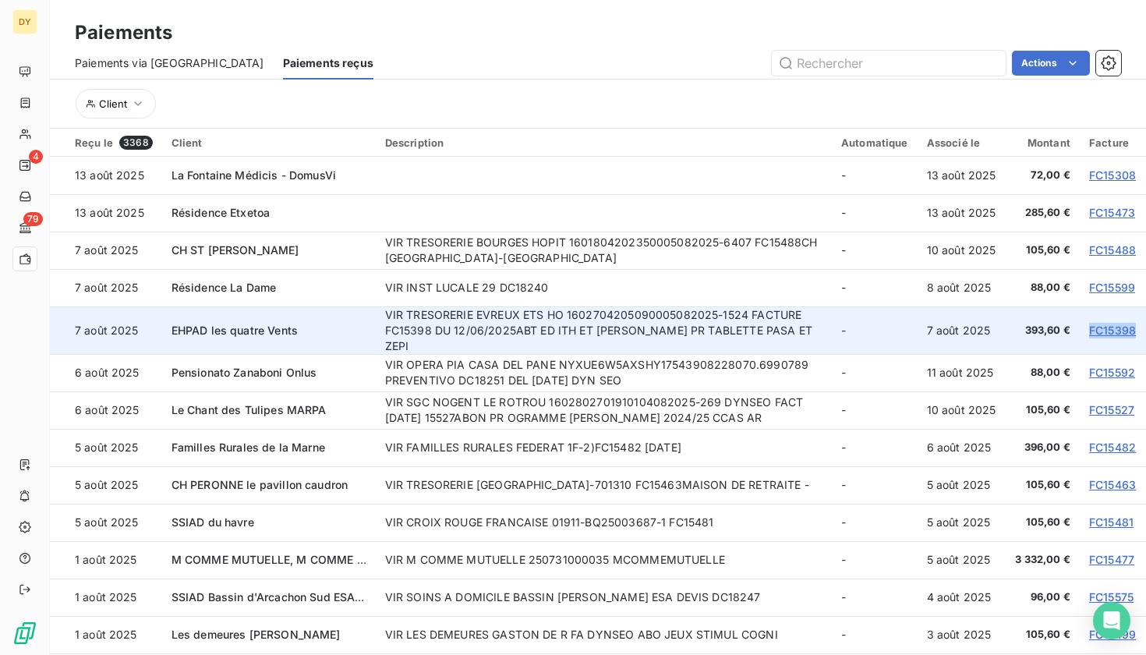
drag, startPoint x: 1077, startPoint y: 323, endPoint x: 1129, endPoint y: 326, distance: 52.3
click at [1129, 326] on td "FC15398" at bounding box center [1112, 330] width 66 height 48
copy link "FC15398"
